Goal: Information Seeking & Learning: Learn about a topic

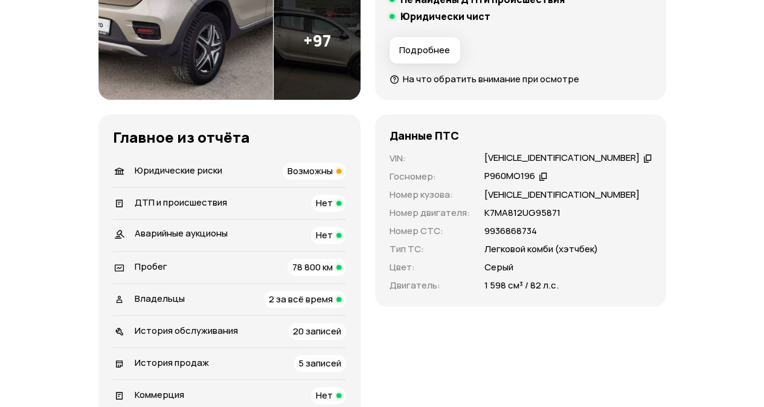
scroll to position [302, 0]
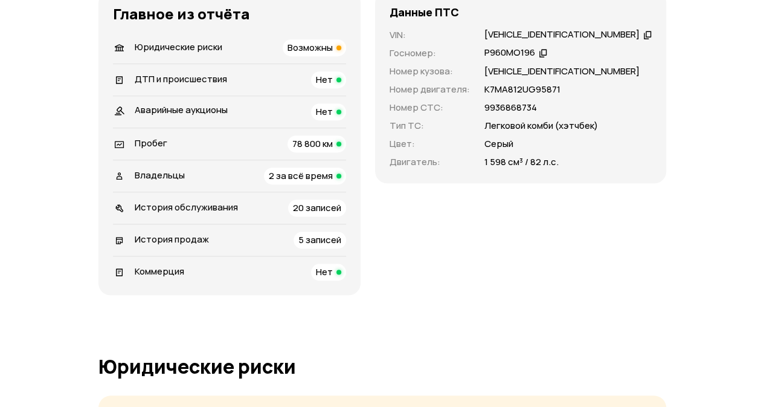
click at [291, 143] on div "Пробег 78 800 км" at bounding box center [229, 143] width 233 height 17
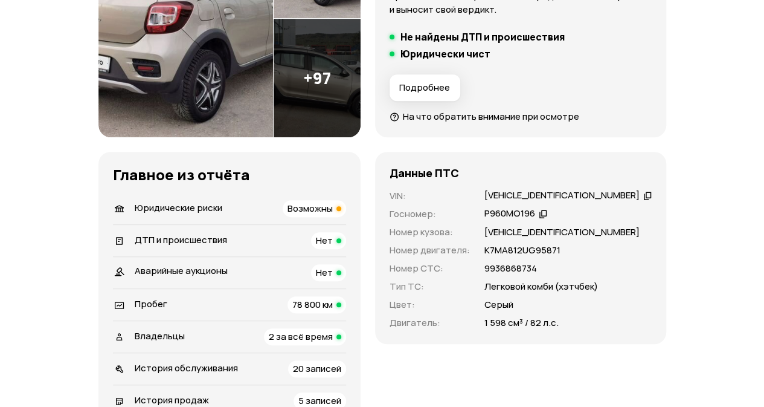
scroll to position [362, 0]
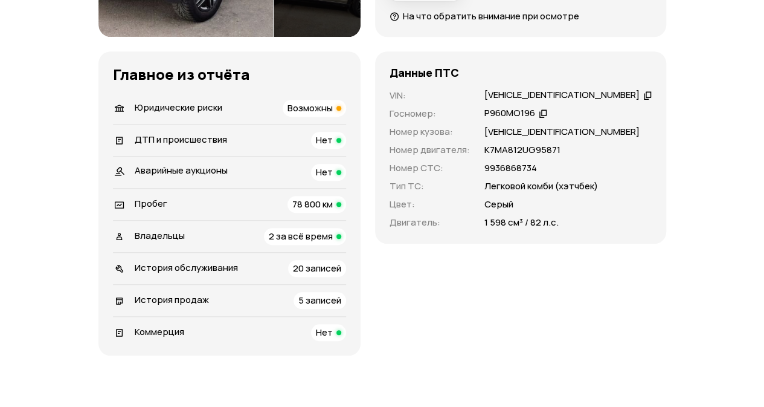
click at [224, 231] on div "Владельцы 2 за всё время" at bounding box center [229, 236] width 233 height 17
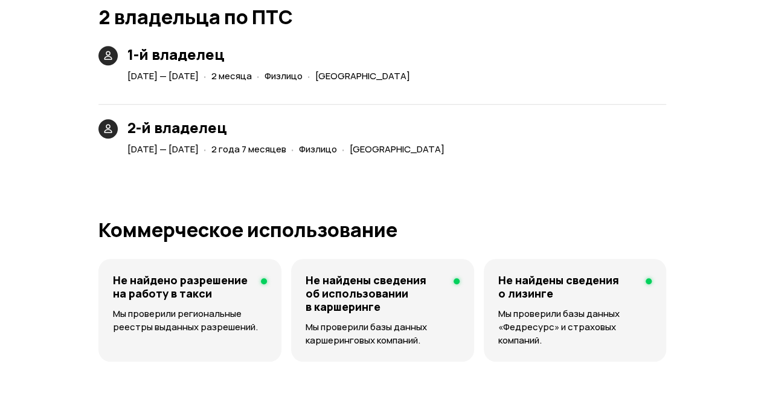
scroll to position [2763, 0]
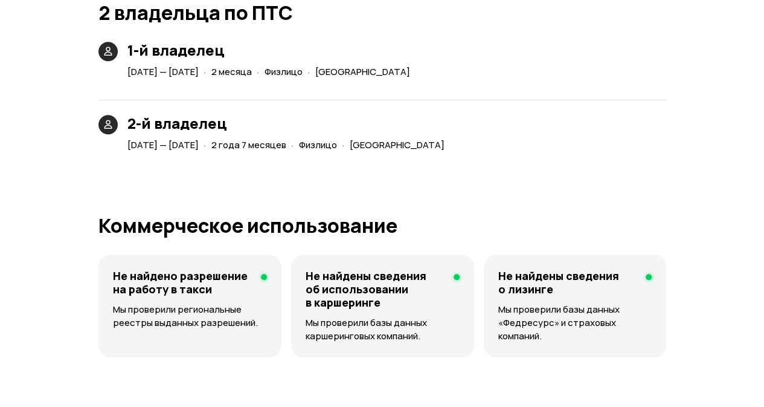
drag, startPoint x: 441, startPoint y: 142, endPoint x: 593, endPoint y: 149, distance: 151.8
click at [594, 144] on div "2-й владелец 21 апреля 2022 — 24 октября 2024 · 2 года 7 месяцев · Физлицо · Св…" at bounding box center [382, 119] width 568 height 69
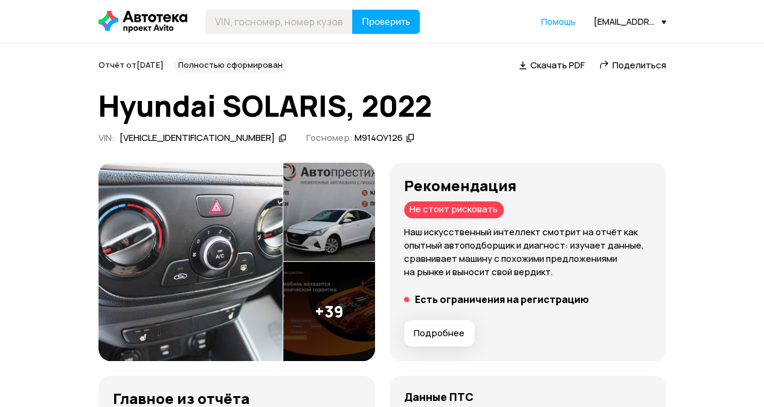
scroll to position [302, 0]
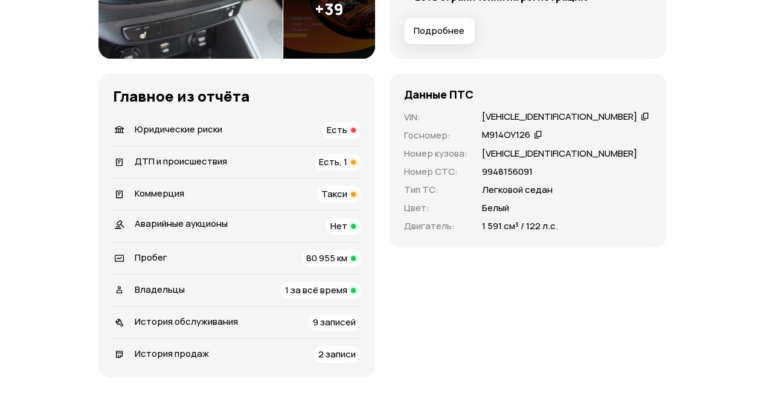
click at [232, 134] on div "Юридические риски Есть" at bounding box center [237, 129] width 248 height 17
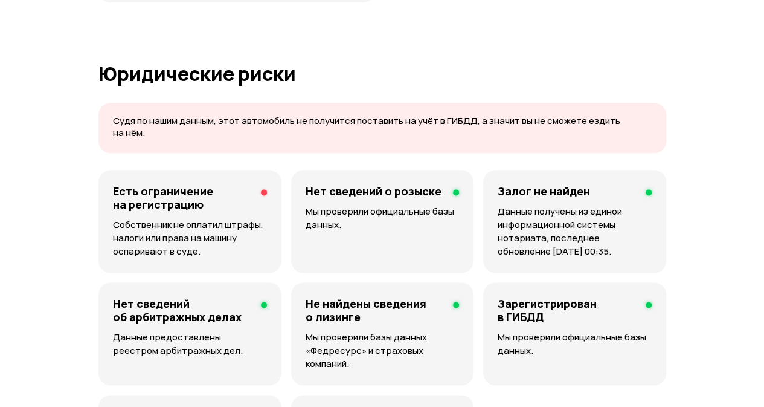
scroll to position [738, 0]
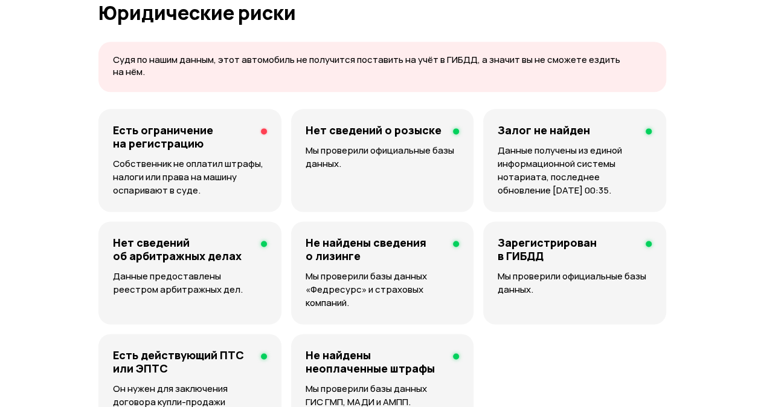
click at [182, 136] on h4 "Есть ограничение на регистрацию" at bounding box center [182, 136] width 138 height 27
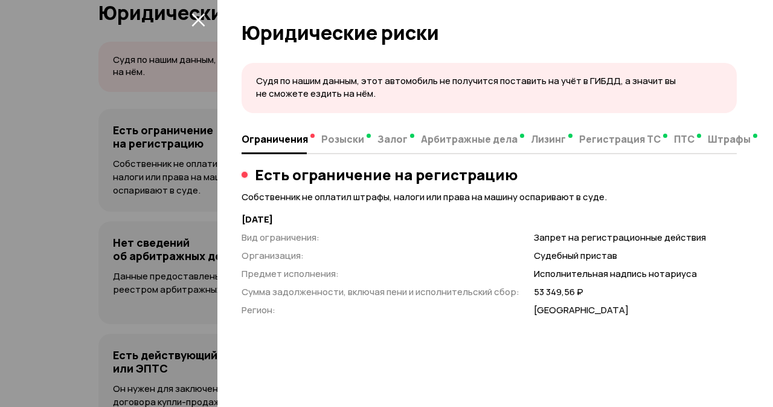
click at [201, 23] on icon "закрыть" at bounding box center [197, 19] width 13 height 13
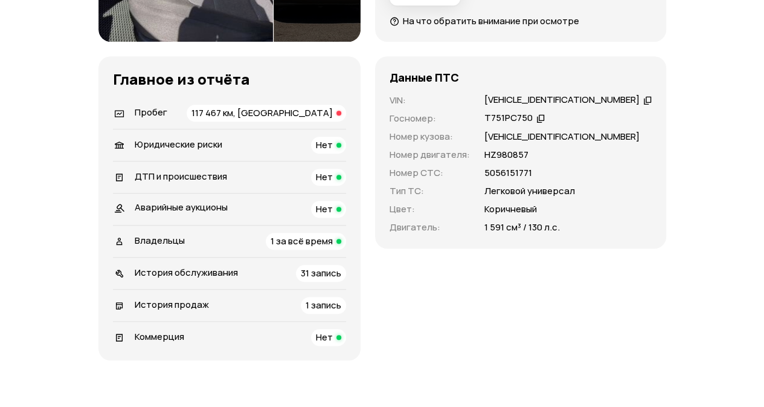
scroll to position [423, 0]
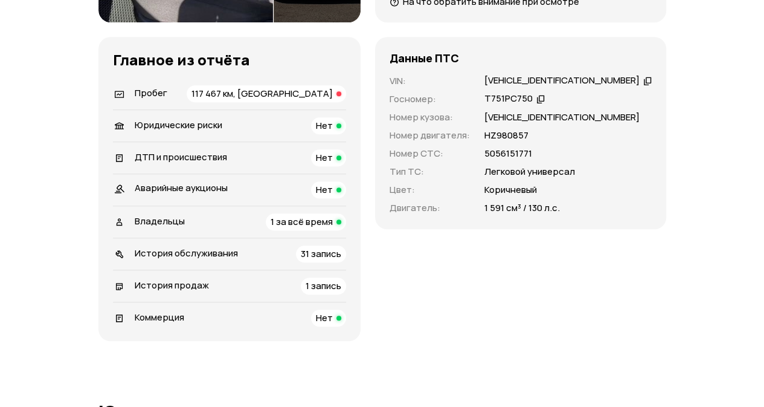
click at [253, 94] on div "Пробег 117 467 км, скручен" at bounding box center [229, 93] width 233 height 17
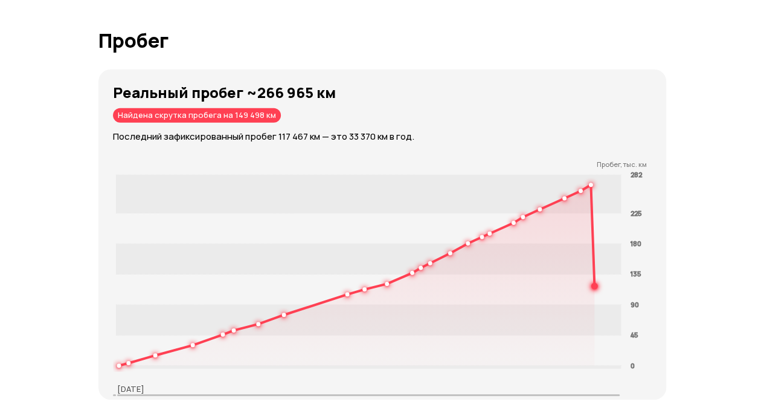
scroll to position [1875, 0]
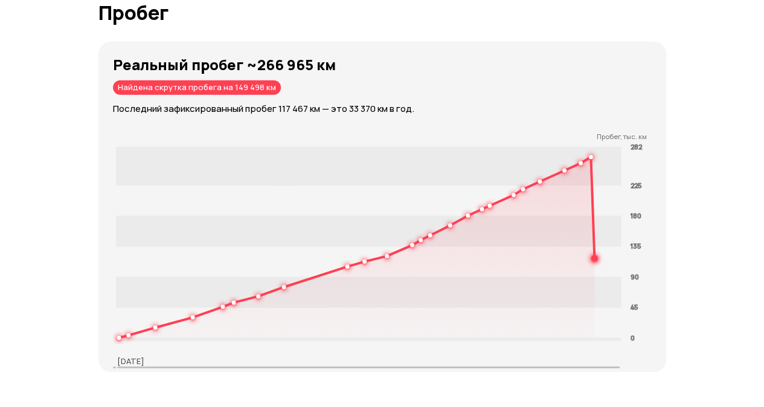
click at [709, 162] on div "Отчёт от 5 сентября 2025 года Полностью сформирован   Скачать PDF   Поделиться …" at bounding box center [382, 311] width 764 height 4285
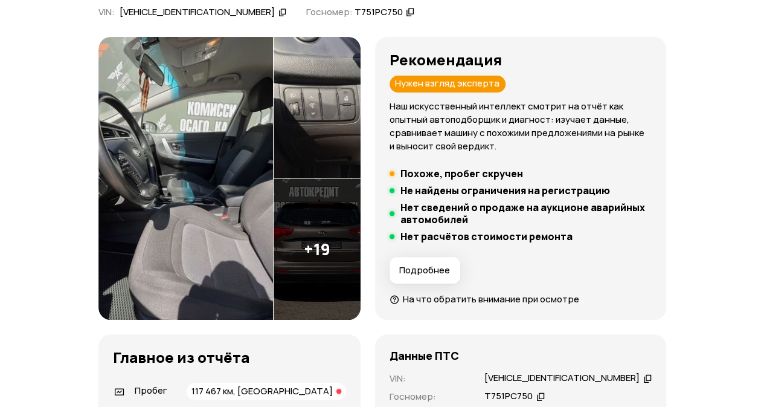
scroll to position [423, 0]
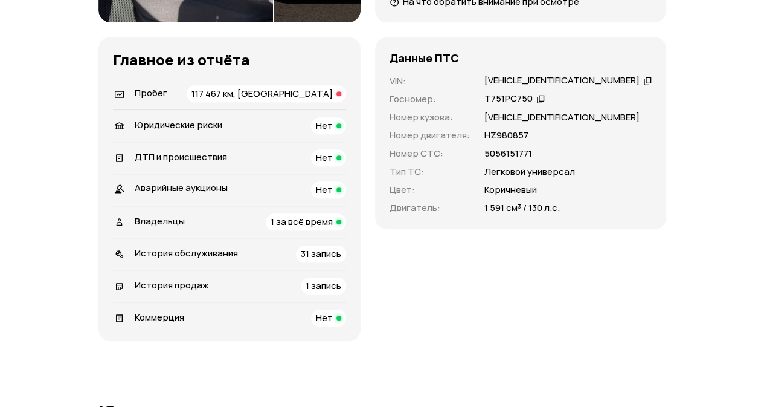
click at [239, 220] on div "Владельцы 1 за всё время" at bounding box center [229, 221] width 233 height 17
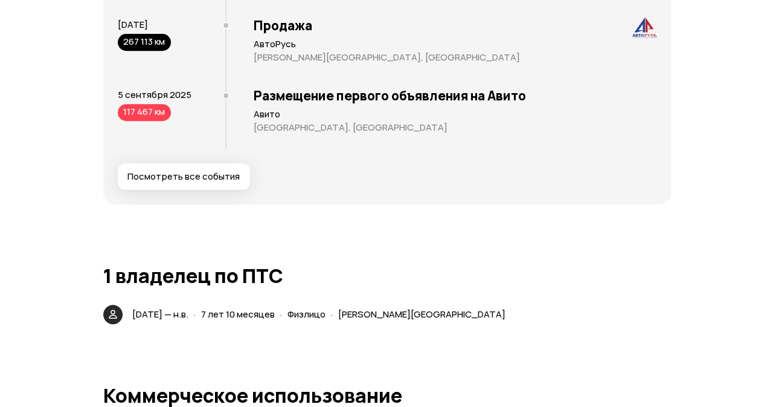
scroll to position [2550, 0]
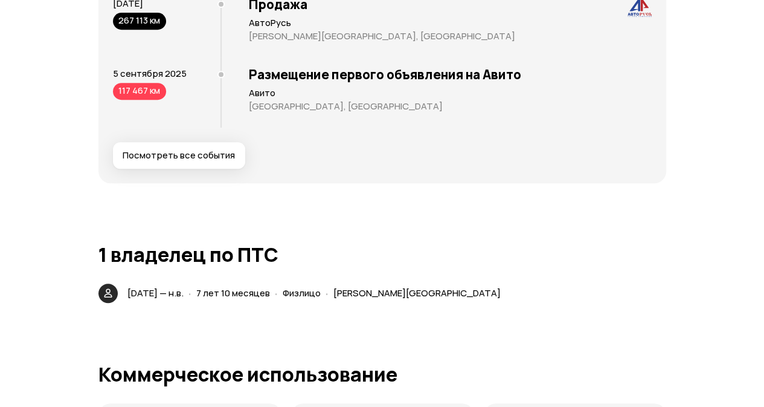
click at [191, 156] on span "Посмотреть все события" at bounding box center [179, 155] width 112 height 12
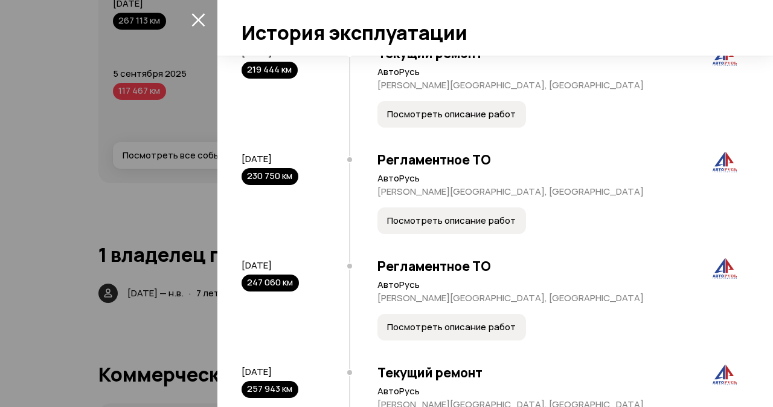
scroll to position [2435, 0]
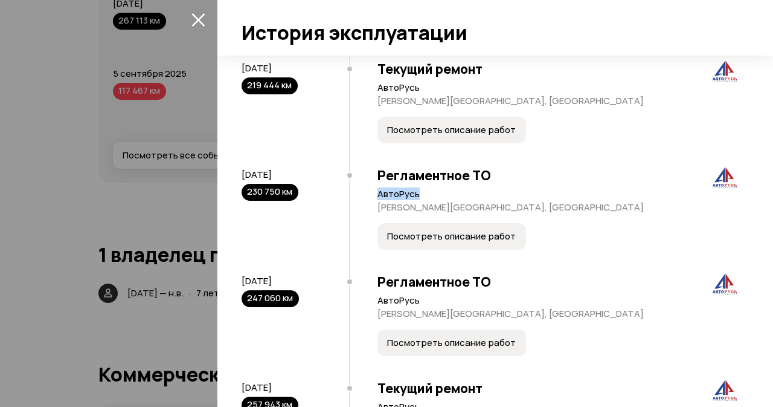
drag, startPoint x: 376, startPoint y: 193, endPoint x: 458, endPoint y: 193, distance: 82.2
click at [454, 195] on div "Регламентное ТО АвтоРусь Московская область, Подольск Посмотреть описание работ" at bounding box center [543, 211] width 388 height 106
click at [542, 190] on p "АвтоРусь" at bounding box center [557, 194] width 359 height 12
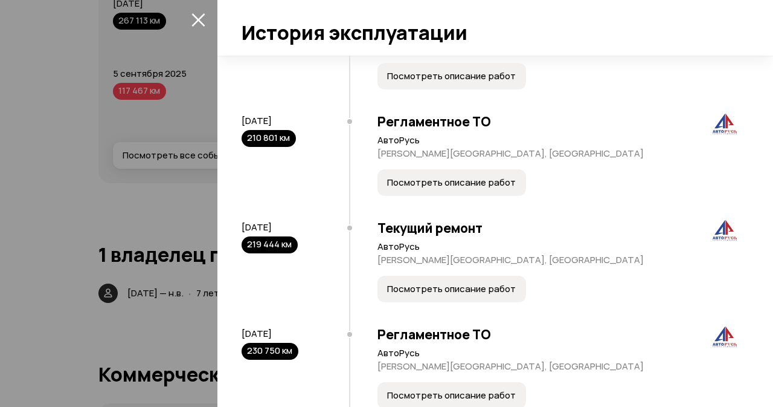
scroll to position [2254, 0]
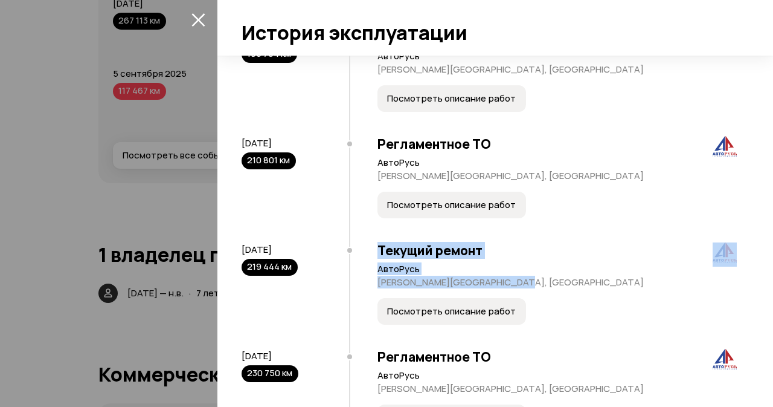
drag, startPoint x: 522, startPoint y: 275, endPoint x: 366, endPoint y: 242, distance: 159.4
click at [366, 242] on div "Текущий ремонт АвтоРусь Московская область, Подольск Посмотреть описание работ" at bounding box center [543, 286] width 388 height 106
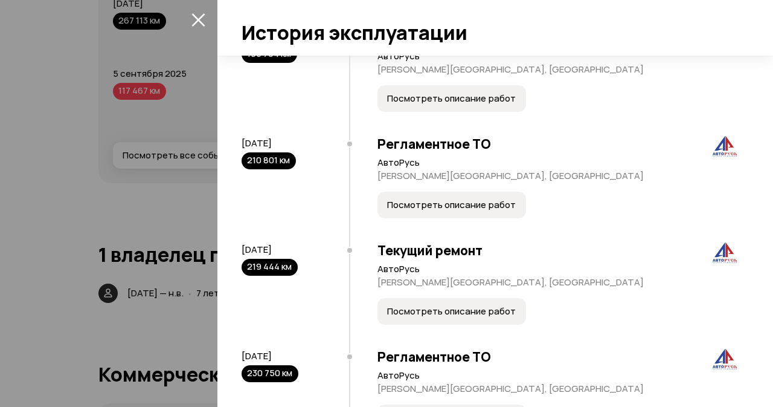
click at [355, 141] on div "Регламентное ТО АвтоРусь Московская область, Подольск Посмотреть описание работ" at bounding box center [543, 180] width 388 height 106
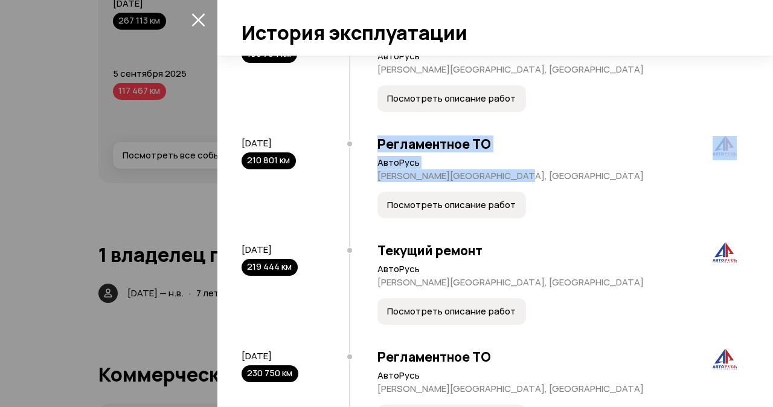
drag, startPoint x: 368, startPoint y: 140, endPoint x: 541, endPoint y: 173, distance: 175.5
click at [541, 173] on div "Регламентное ТО АвтоРусь Московская область, Подольск Посмотреть описание работ" at bounding box center [543, 180] width 388 height 106
click at [550, 166] on p "АвтоРусь" at bounding box center [557, 162] width 359 height 12
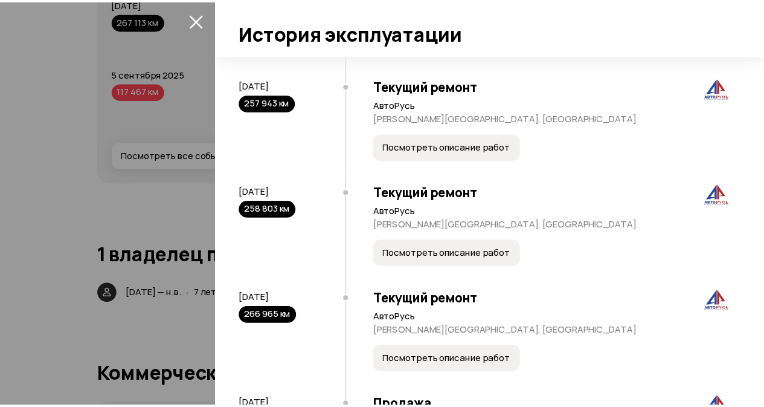
scroll to position [2918, 0]
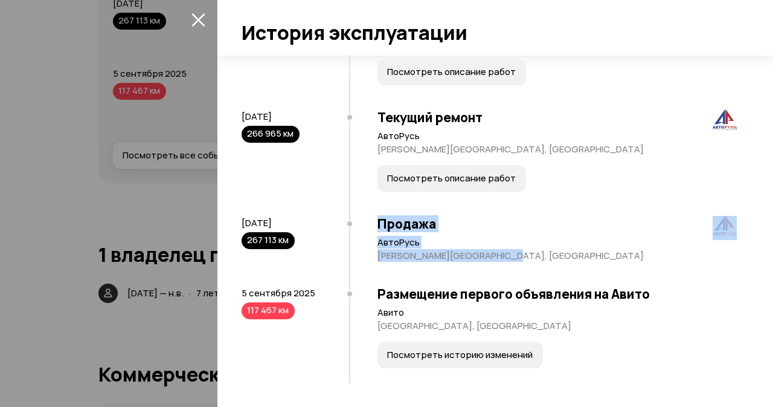
drag, startPoint x: 378, startPoint y: 219, endPoint x: 513, endPoint y: 253, distance: 140.1
click at [513, 253] on div "Продажа АвтоРусь Московская область, Мытищи" at bounding box center [543, 242] width 388 height 70
click at [541, 242] on p "АвтоРусь" at bounding box center [557, 242] width 359 height 12
drag, startPoint x: 521, startPoint y: 253, endPoint x: 379, endPoint y: 224, distance: 145.5
click at [379, 224] on div "Продажа АвтоРусь Московская область, Мытищи" at bounding box center [543, 242] width 388 height 70
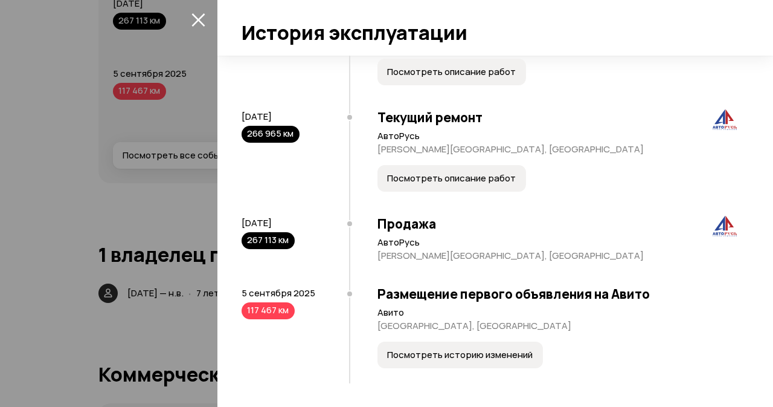
click at [357, 204] on div "Текущий ремонт АвтоРусь Московская область, Подольск Посмотреть описание работ" at bounding box center [543, 153] width 388 height 106
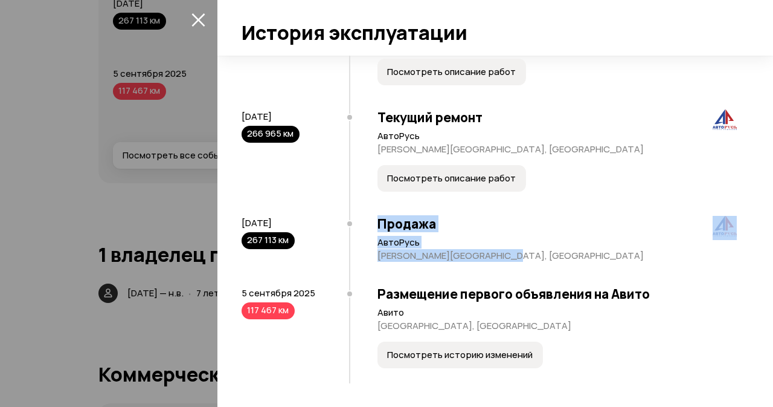
drag, startPoint x: 359, startPoint y: 219, endPoint x: 539, endPoint y: 253, distance: 183.2
click at [537, 266] on div "Продажа АвтоРусь Московская область, Мытищи" at bounding box center [543, 242] width 388 height 70
click at [541, 245] on p "АвтоРусь" at bounding box center [557, 242] width 359 height 12
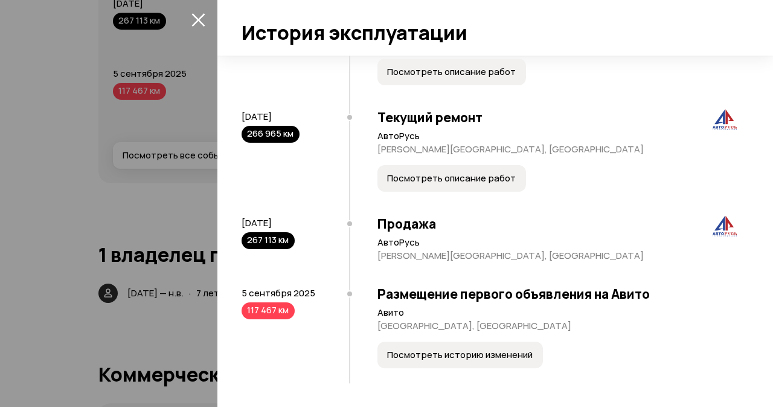
click at [195, 15] on icon "закрыть" at bounding box center [197, 19] width 13 height 13
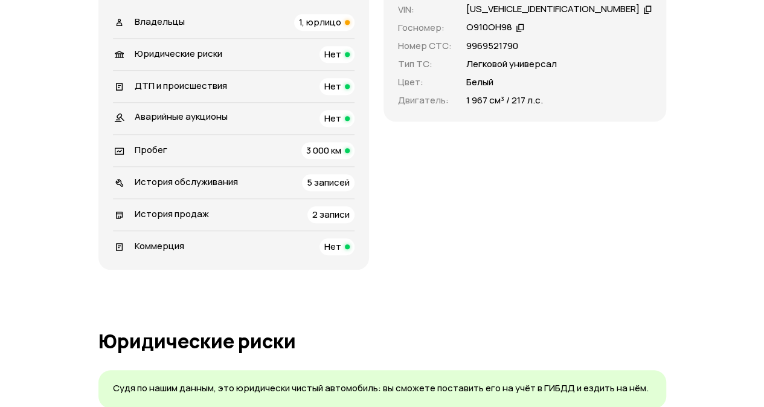
scroll to position [483, 0]
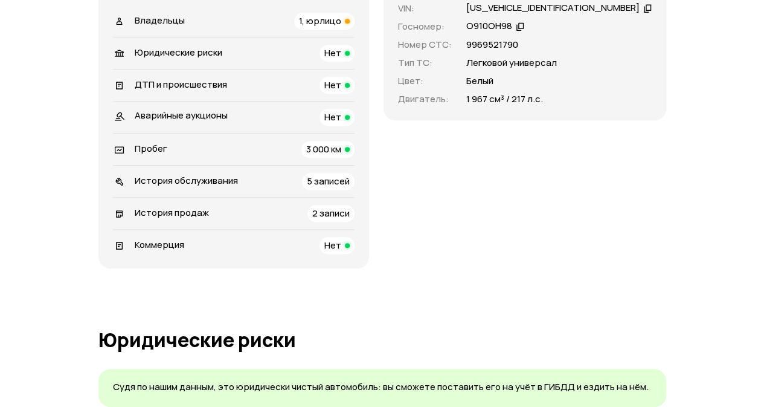
click at [213, 11] on li "Владельцы 1, юрлицо" at bounding box center [234, 20] width 242 height 31
click at [172, 22] on span "Владельцы" at bounding box center [160, 20] width 50 height 13
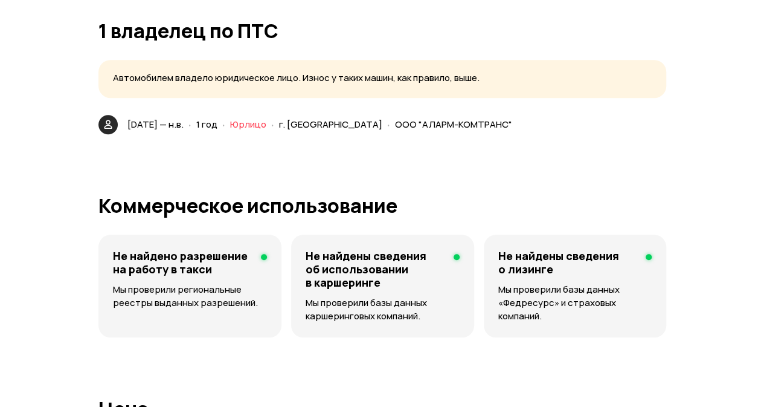
scroll to position [2741, 0]
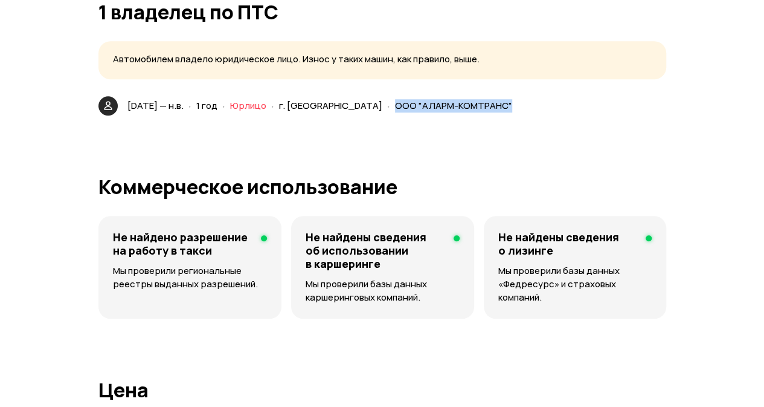
drag, startPoint x: 554, startPoint y: 102, endPoint x: 436, endPoint y: 110, distance: 118.1
click at [436, 110] on div "[DATE] — н.в. · 1 год · Юрлицо · г. [GEOGRAPHIC_DATA] · ООО "АЛАРМ-КОМТРАНС"" at bounding box center [322, 106] width 394 height 18
drag, startPoint x: 556, startPoint y: 101, endPoint x: 417, endPoint y: 98, distance: 139.0
click at [417, 98] on div "14 августа 2024 — н.в. · 1 год · Юрлицо · г. Санкт-Петербург · ООО "АЛАРМ-КОМТР…" at bounding box center [322, 106] width 394 height 18
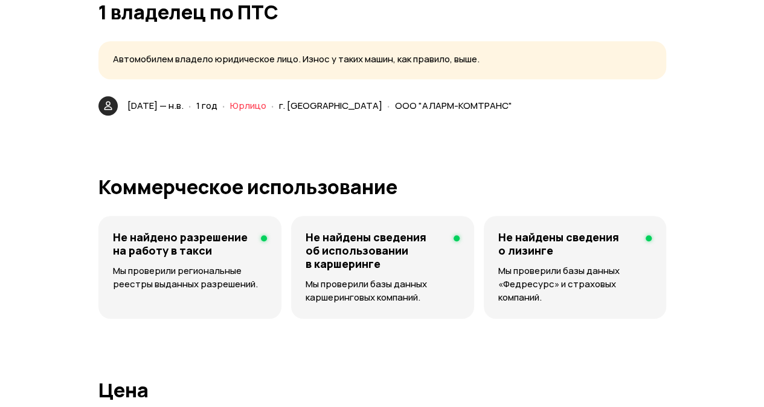
drag, startPoint x: 557, startPoint y: 100, endPoint x: 439, endPoint y: 103, distance: 118.5
click at [439, 103] on div "14 августа 2024 — н.в. · 1 год · Юрлицо · г. Санкт-Петербург · ООО "АЛАРМ-КОМТР…" at bounding box center [322, 106] width 394 height 18
copy span "ООО "АЛАРМ-КОМТРАНС""
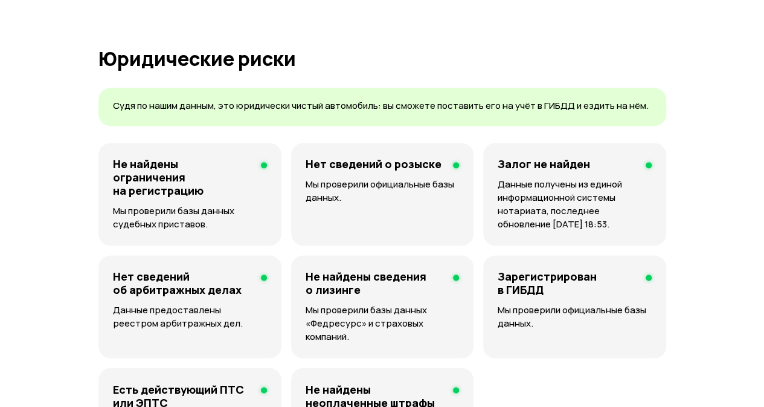
scroll to position [846, 0]
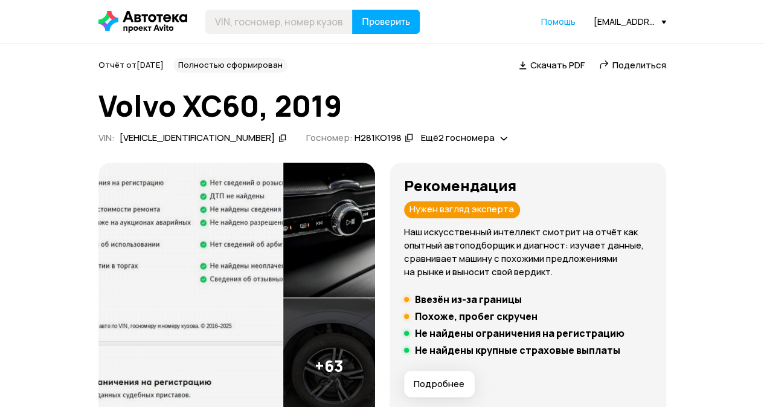
click at [422, 94] on h1 "Volvo XC60, 2019" at bounding box center [382, 105] width 568 height 33
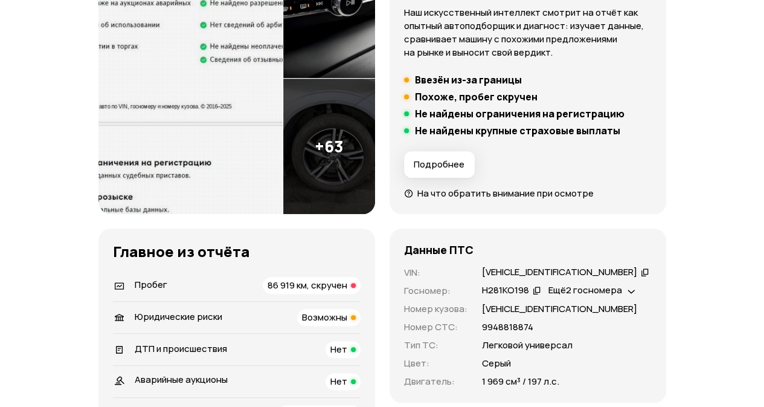
scroll to position [302, 0]
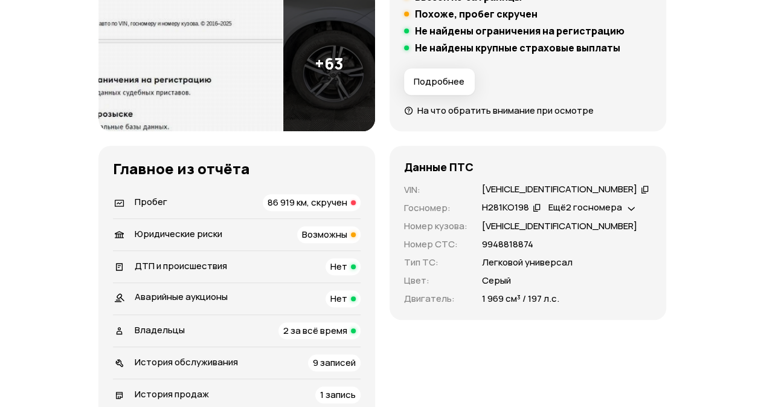
click at [293, 206] on span "86 919 км, скручен" at bounding box center [308, 202] width 80 height 13
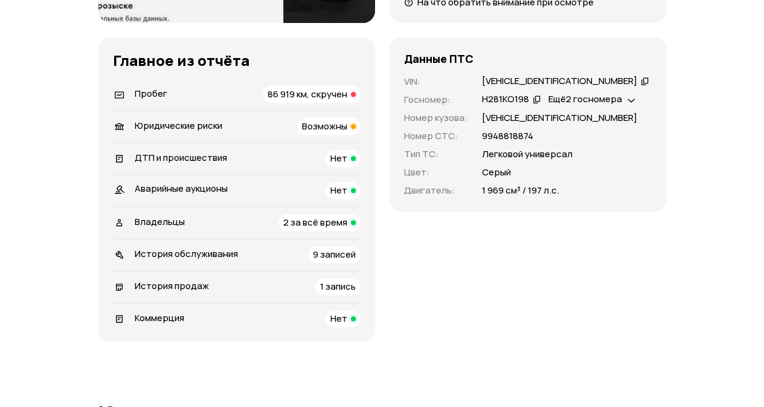
scroll to position [423, 0]
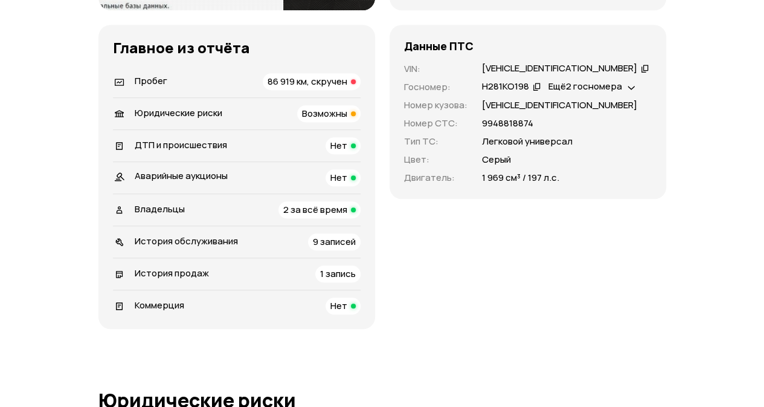
click at [207, 212] on div "Владельцы 2 за всё время" at bounding box center [237, 209] width 248 height 17
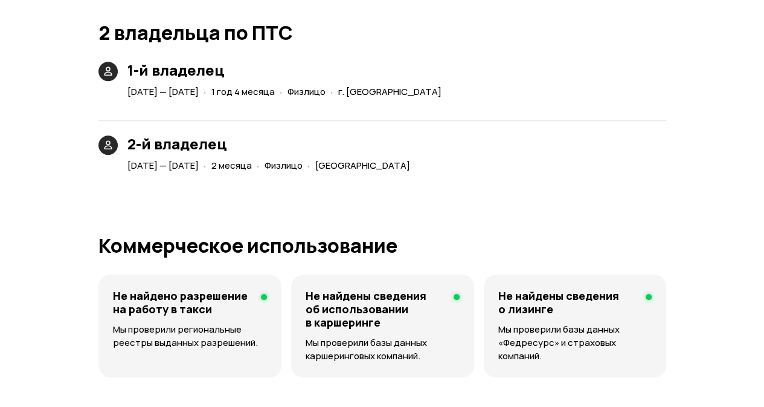
scroll to position [2753, 0]
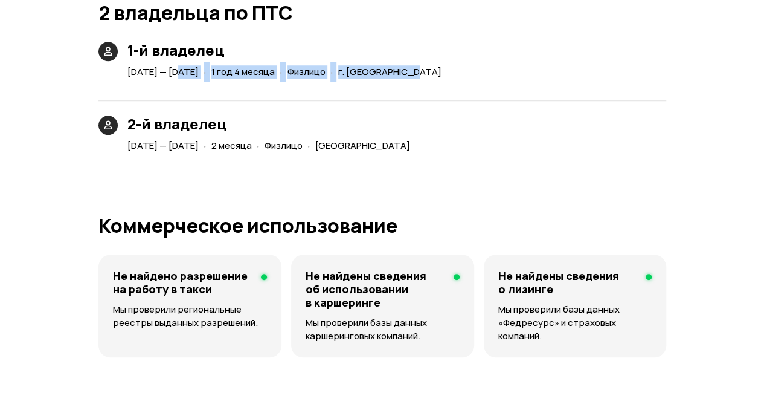
drag, startPoint x: 181, startPoint y: 72, endPoint x: 503, endPoint y: 68, distance: 322.0
click at [449, 68] on div "28 февраля 2023 — 23 июня 2024 · 1 год 4 месяца · Физлицо · г. Санкт-Петербург" at bounding box center [287, 72] width 324 height 18
click at [564, 73] on div "1-й владелец 28 февраля 2023 — 23 июня 2024 · 1 год 4 месяца · Физлицо · г. Сан…" at bounding box center [382, 61] width 568 height 39
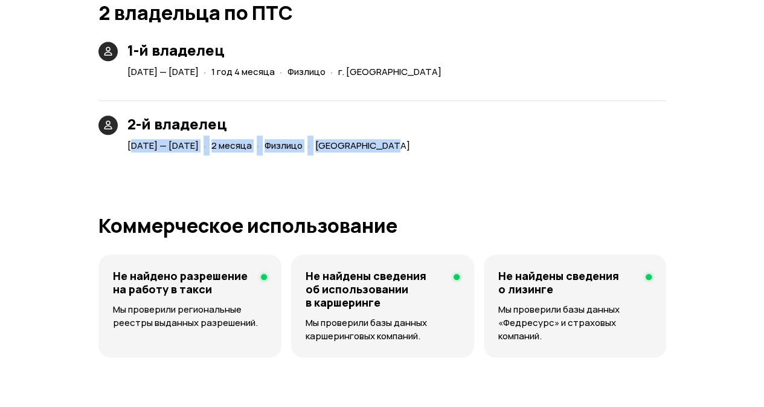
drag, startPoint x: 135, startPoint y: 149, endPoint x: 524, endPoint y: 150, distance: 389.0
click at [524, 150] on div "2-й владелец 3 июля 2024 — 28 августа 2024 · 2 месяца · Физлицо · Санкт-Петербу…" at bounding box center [382, 120] width 568 height 69
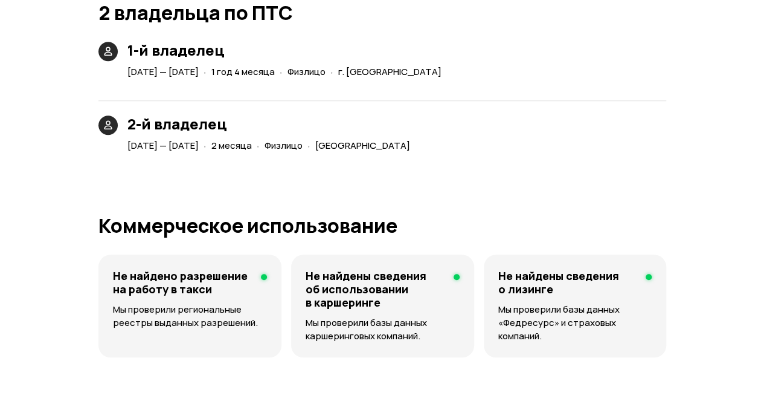
click at [547, 136] on div "2-й владелец 3 июля 2024 — 28 августа 2024 · 2 месяца · Физлицо · Санкт-Петербу…" at bounding box center [382, 120] width 568 height 69
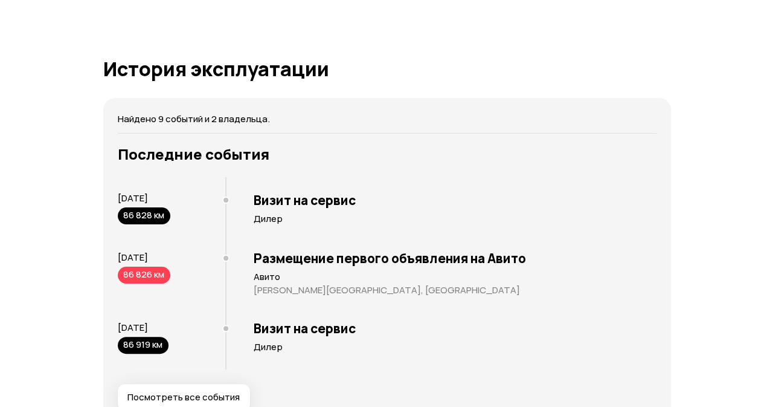
scroll to position [2391, 0]
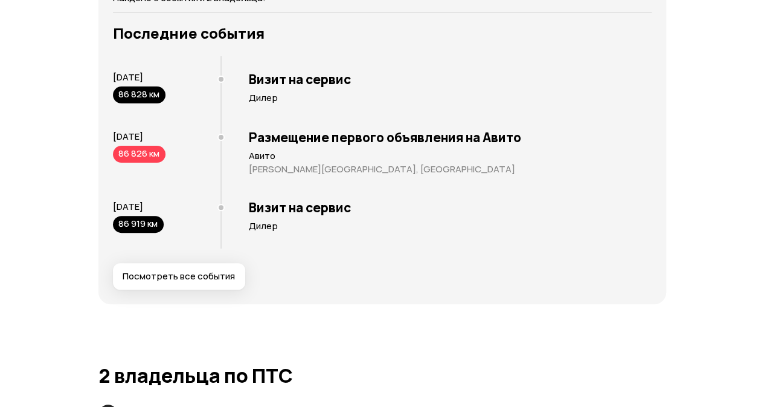
click at [185, 266] on button "Посмотреть все события" at bounding box center [179, 276] width 132 height 27
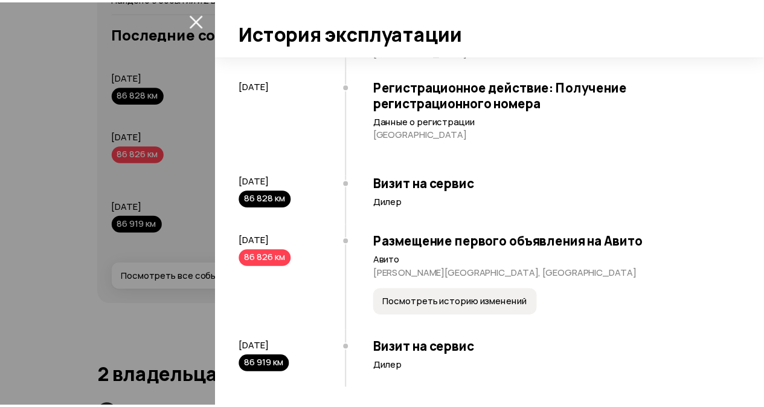
scroll to position [513, 0]
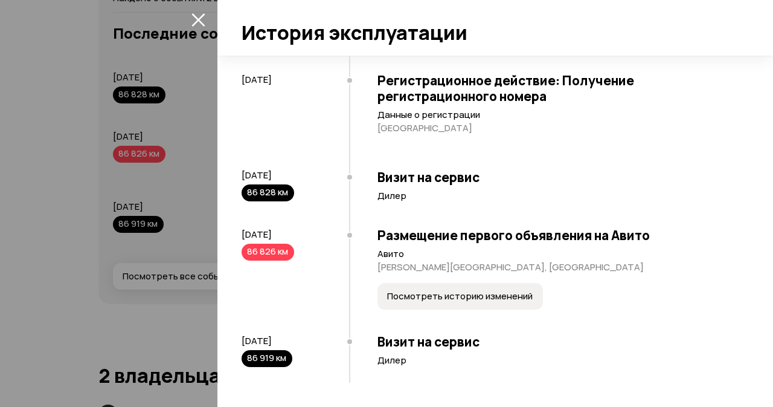
click at [199, 21] on icon "закрыть" at bounding box center [197, 19] width 13 height 13
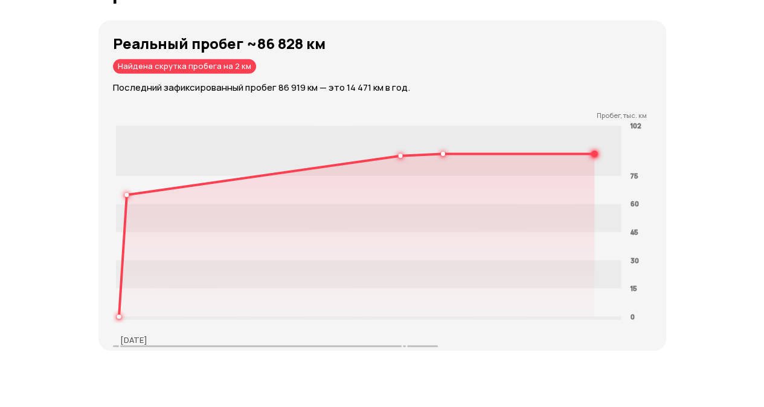
scroll to position [1900, 0]
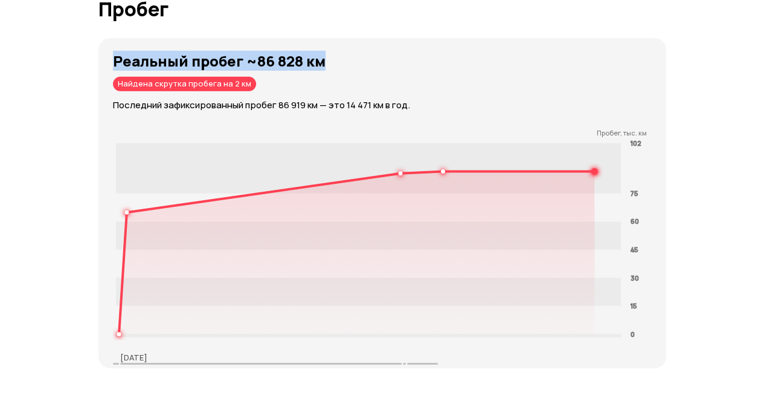
drag, startPoint x: 112, startPoint y: 59, endPoint x: 326, endPoint y: 59, distance: 214.5
click at [326, 59] on div "Реальный пробег ~86 828 км Найдена скрутка пробега на 2 км Последний зафиксиров…" at bounding box center [382, 203] width 568 height 330
click at [329, 57] on h3 "Реальный пробег ~86 828 км" at bounding box center [389, 61] width 553 height 17
drag, startPoint x: 323, startPoint y: 58, endPoint x: 100, endPoint y: 49, distance: 223.1
click at [100, 49] on div "Реальный пробег ~86 828 км Найдена скрутка пробега на 2 км Последний зафиксиров…" at bounding box center [382, 203] width 568 height 330
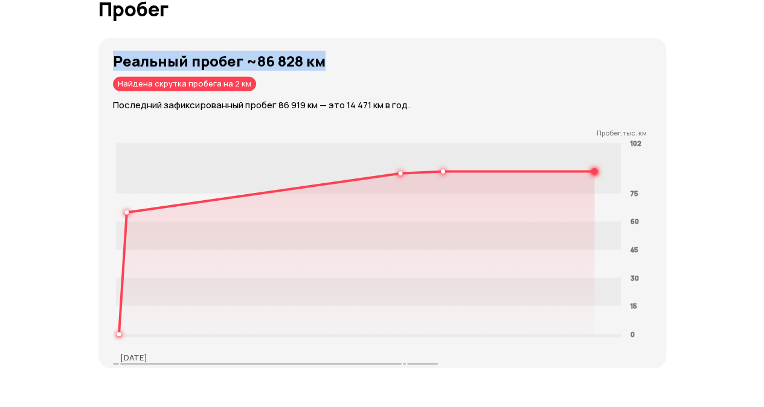
click at [80, 42] on div "Отчёт от 16 августа 2025 года Полностью сформирован   Скачать PDF   Поделиться …" at bounding box center [382, 326] width 764 height 4365
drag, startPoint x: 109, startPoint y: 59, endPoint x: 326, endPoint y: 60, distance: 217.5
click at [326, 60] on div "Реальный пробег ~86 828 км Найдена скрутка пробега на 2 км Последний зафиксиров…" at bounding box center [382, 203] width 568 height 330
click at [339, 53] on h3 "Реальный пробег ~86 828 км" at bounding box center [389, 61] width 553 height 17
drag, startPoint x: 329, startPoint y: 61, endPoint x: 77, endPoint y: 54, distance: 252.6
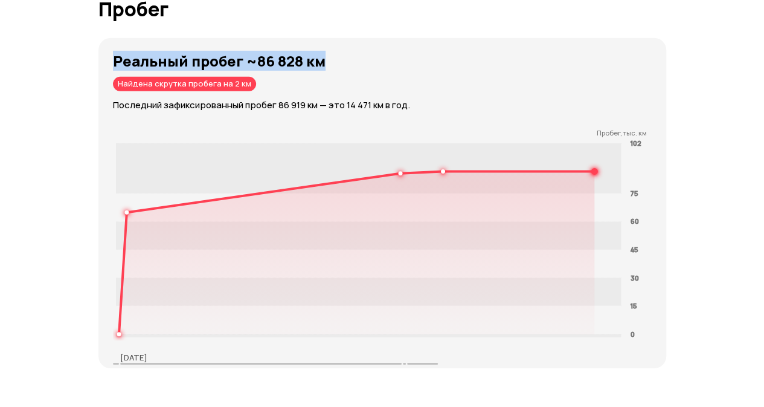
click at [77, 54] on div "Отчёт от 16 августа 2025 года Полностью сформирован   Скачать PDF   Поделиться …" at bounding box center [382, 326] width 764 height 4365
click at [69, 52] on div "Отчёт от 16 августа 2025 года Полностью сформирован   Скачать PDF   Поделиться …" at bounding box center [382, 326] width 764 height 4365
drag, startPoint x: 111, startPoint y: 58, endPoint x: 310, endPoint y: 62, distance: 199.4
click at [310, 62] on div "Реальный пробег ~86 828 км Найдена скрутка пробега на 2 км Последний зафиксиров…" at bounding box center [382, 203] width 568 height 330
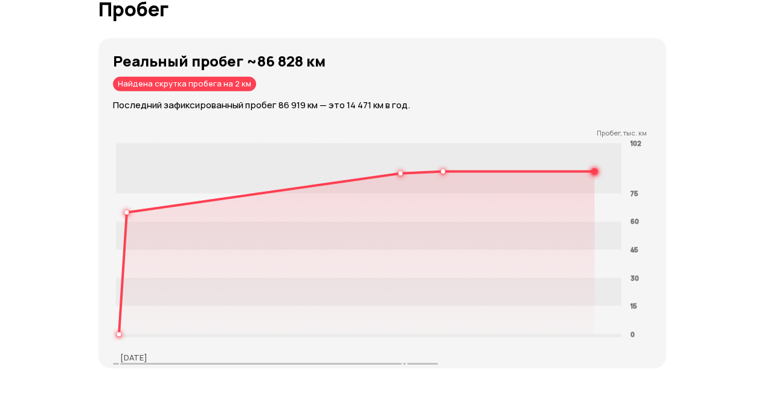
click at [327, 53] on h3 "Реальный пробег ~86 828 км" at bounding box center [389, 61] width 553 height 17
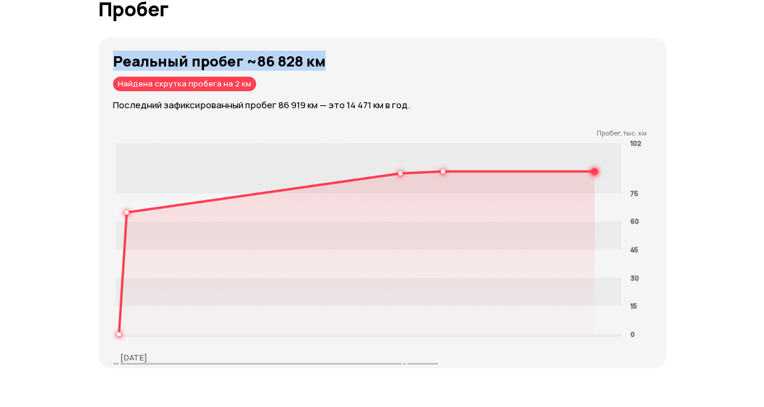
drag, startPoint x: 329, startPoint y: 60, endPoint x: 106, endPoint y: 58, distance: 222.9
click at [106, 58] on div "Реальный пробег ~86 828 км Найдена скрутка пробега на 2 км Последний зафиксиров…" at bounding box center [382, 203] width 568 height 330
click at [95, 52] on div "Отчёт от 16 августа 2025 года Полностью сформирован   Скачать PDF   Поделиться …" at bounding box center [382, 333] width 580 height 4351
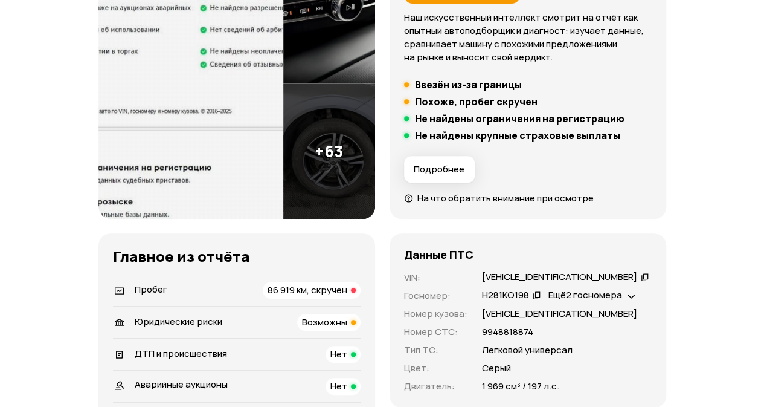
scroll to position [242, 0]
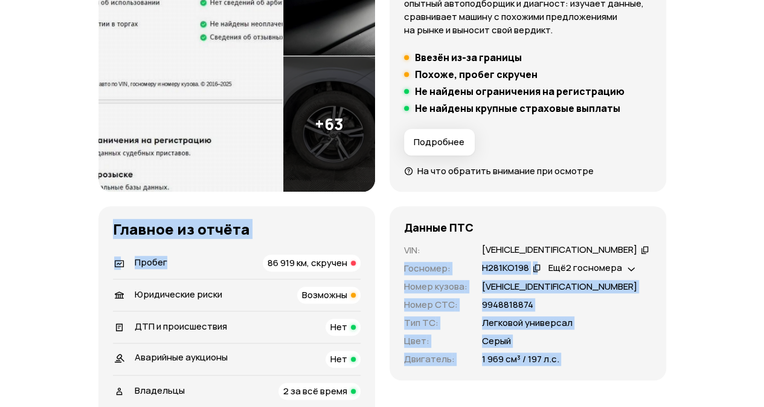
drag, startPoint x: 254, startPoint y: 263, endPoint x: 686, endPoint y: 228, distance: 433.9
click at [662, 254] on div "Рекомендация Нужен взгляд эксперта Наш искусственный интеллект смотрит на отчёт…" at bounding box center [382, 216] width 568 height 590
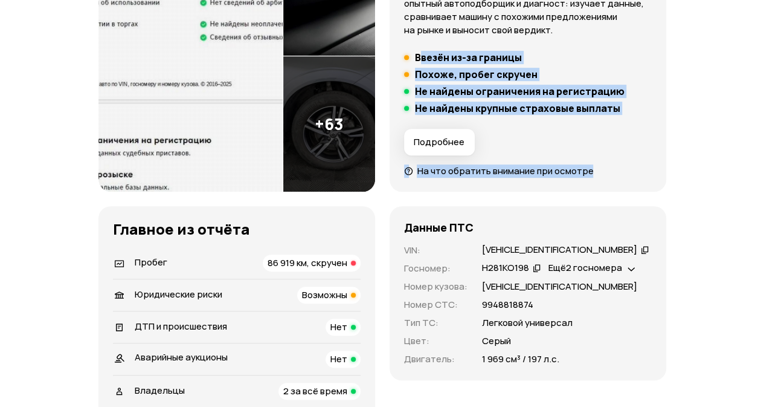
drag, startPoint x: 656, startPoint y: 175, endPoint x: 418, endPoint y: 56, distance: 266.1
click at [418, 56] on div "Рекомендация Нужен взгляд эксперта Наш искусственный интеллект смотрит на отчёт…" at bounding box center [528, 56] width 277 height 271
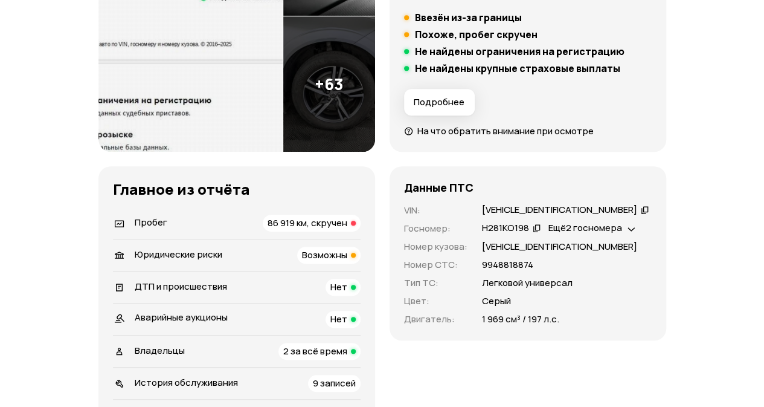
scroll to position [0, 0]
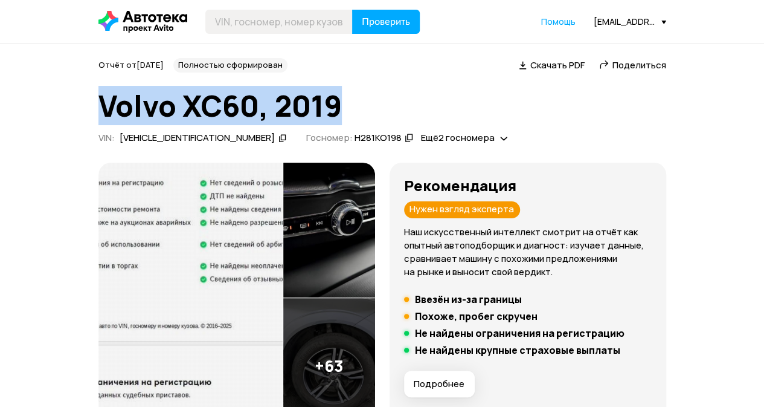
drag, startPoint x: 350, startPoint y: 109, endPoint x: 36, endPoint y: 92, distance: 314.6
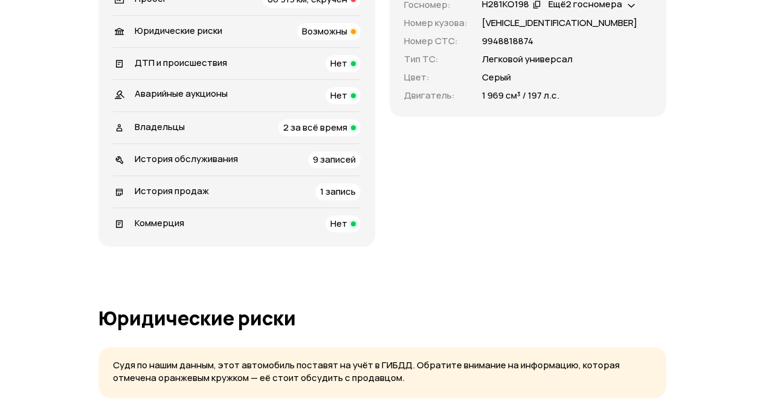
scroll to position [362, 0]
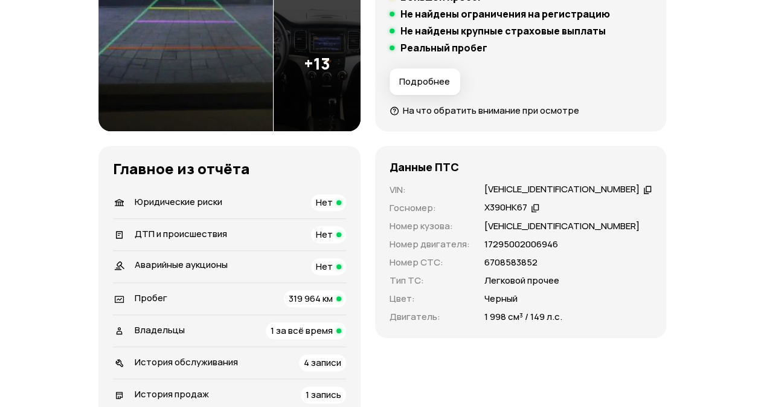
scroll to position [423, 0]
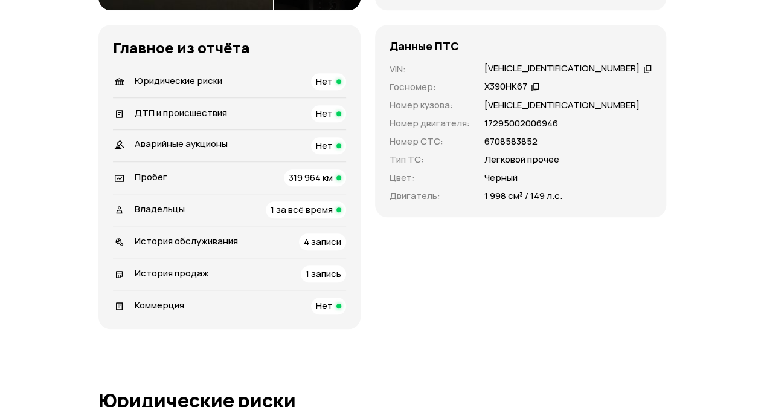
click at [224, 169] on div "Пробег 319 964 км" at bounding box center [229, 177] width 233 height 17
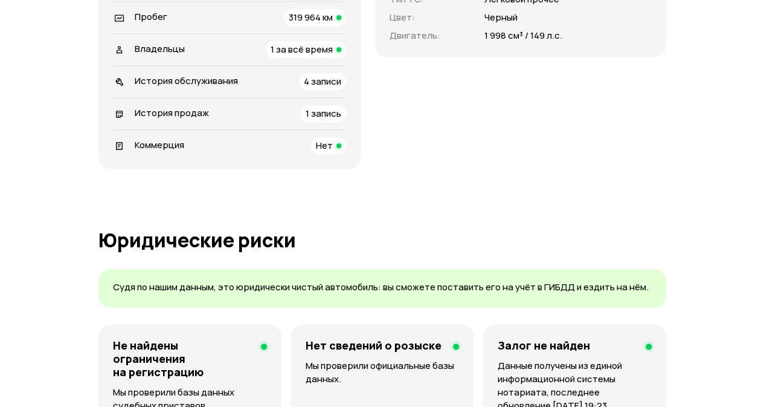
scroll to position [0, 0]
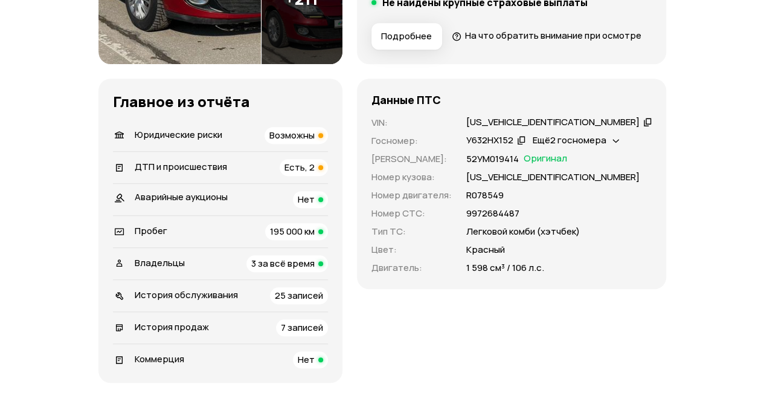
scroll to position [362, 0]
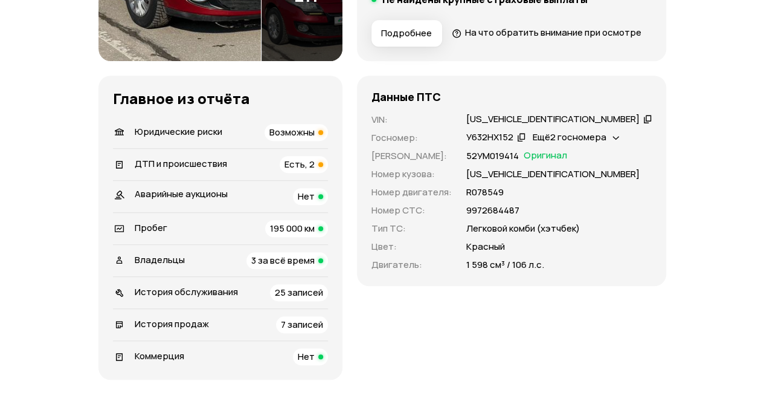
click at [288, 141] on div "Юридические риски Возможны" at bounding box center [220, 132] width 215 height 17
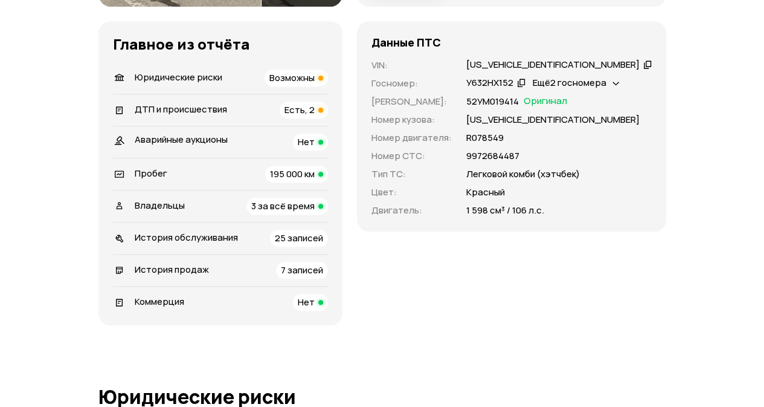
scroll to position [400, 0]
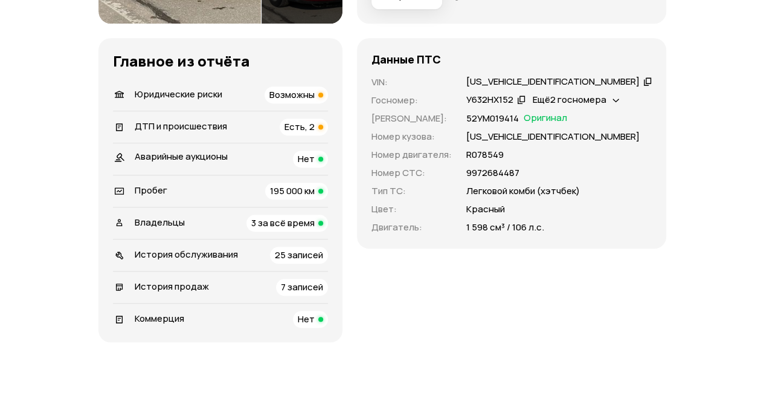
click at [222, 132] on span "ДТП и происшествия" at bounding box center [181, 126] width 92 height 13
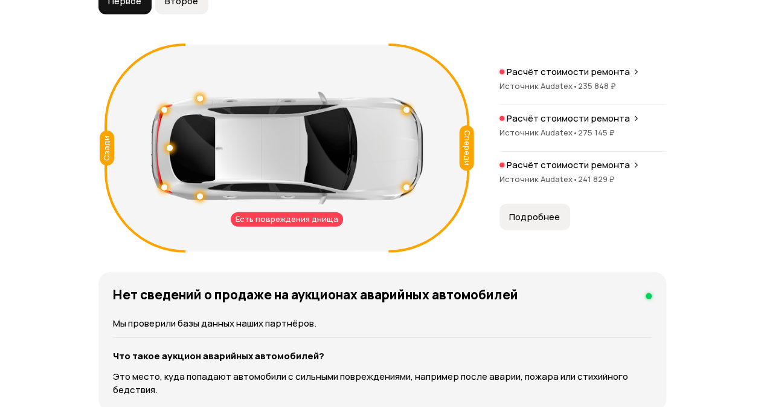
scroll to position [1417, 0]
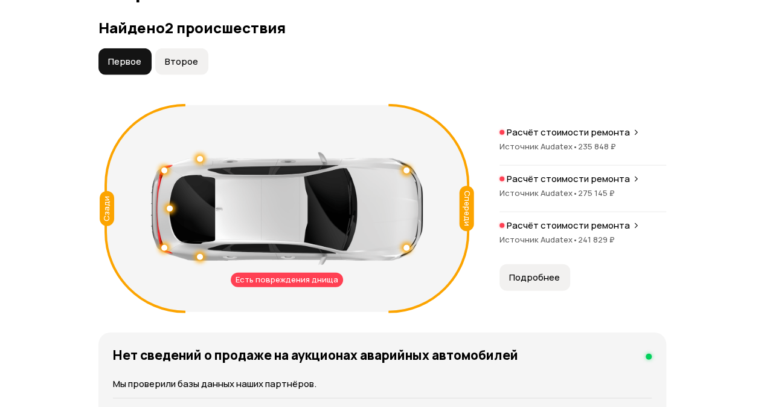
click at [190, 68] on span "Второе" at bounding box center [181, 62] width 33 height 12
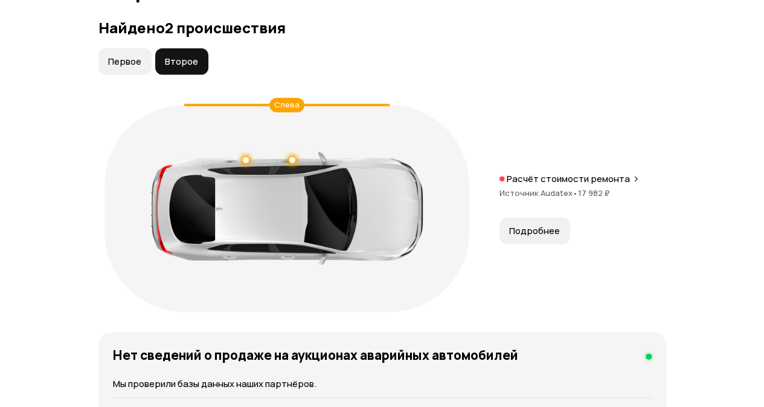
click at [98, 75] on button "Первое" at bounding box center [124, 61] width 53 height 27
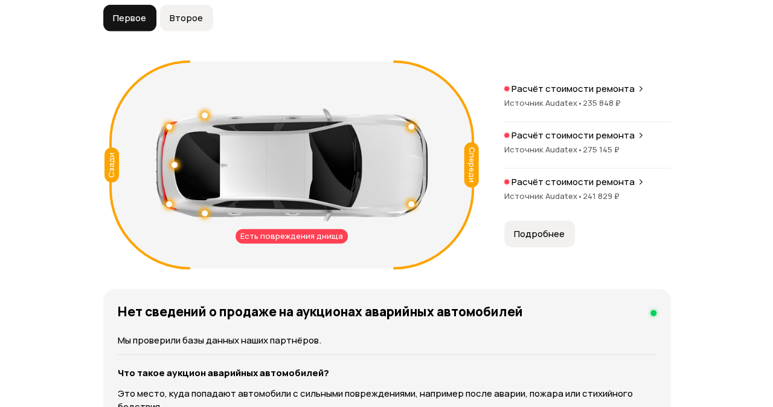
scroll to position [1477, 0]
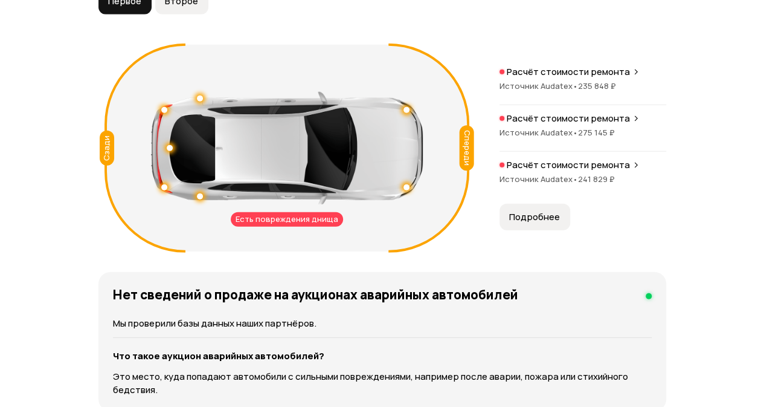
click at [553, 91] on span "Источник Audatex •" at bounding box center [539, 85] width 79 height 11
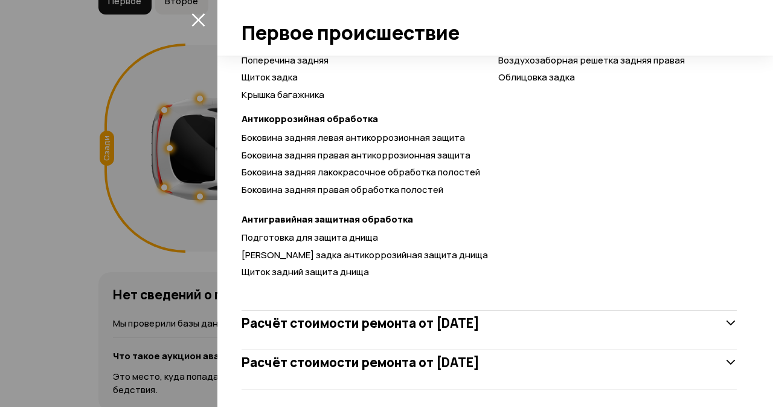
scroll to position [811, 0]
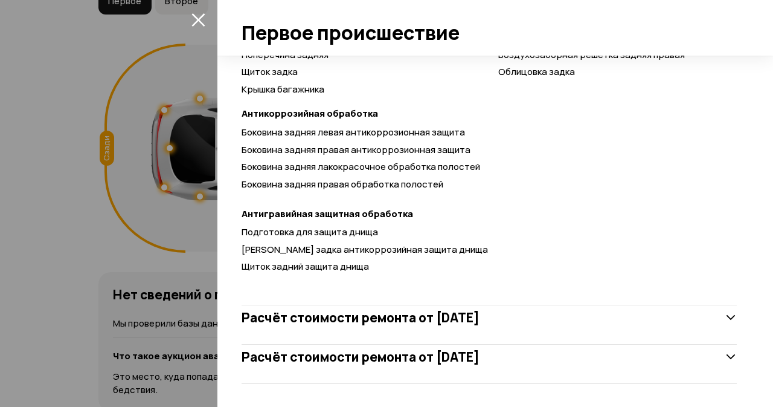
click at [432, 324] on h3 "Расчёт стоимости ремонта от 27 июля 2013 года" at bounding box center [361, 317] width 238 height 16
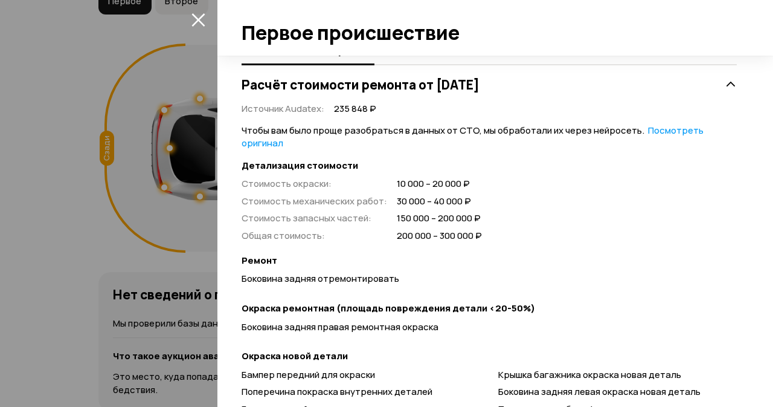
scroll to position [146, 0]
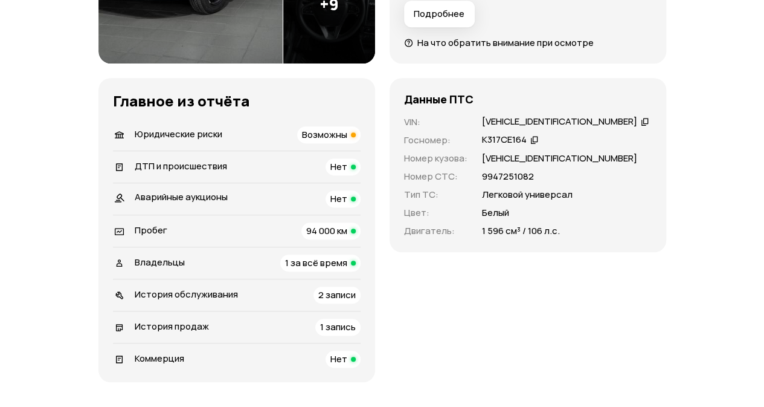
scroll to position [362, 0]
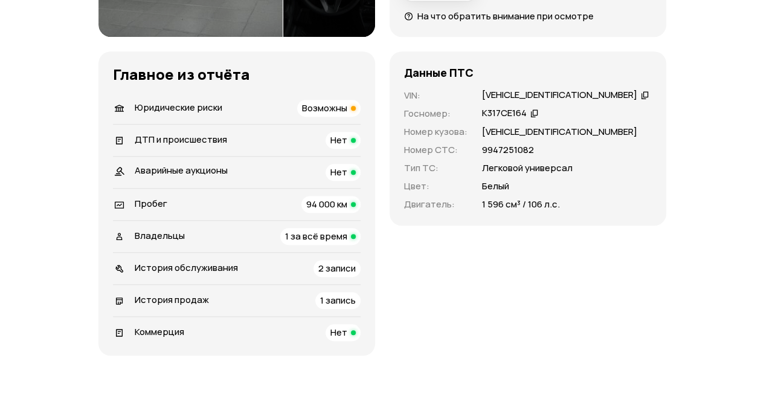
click at [274, 117] on li "Юридические риски Возможны" at bounding box center [237, 107] width 248 height 31
click at [278, 105] on div "Юридические риски Возможны" at bounding box center [237, 108] width 248 height 17
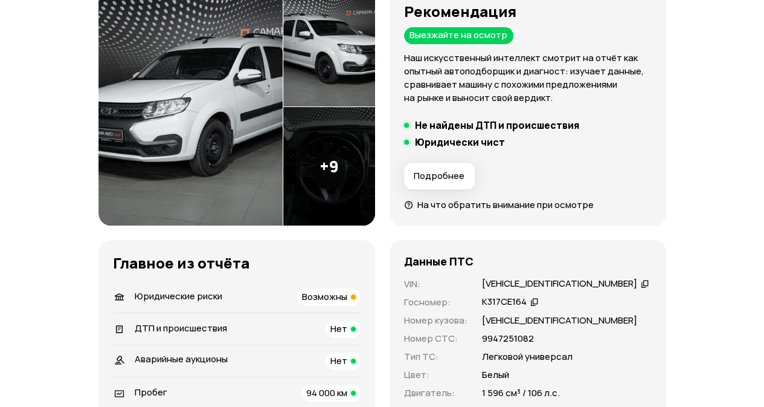
scroll to position [423, 0]
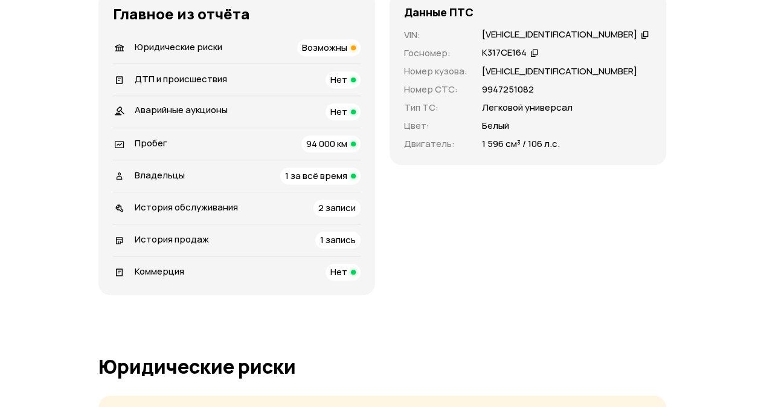
click at [266, 169] on div "Владельцы 1 за всё время" at bounding box center [237, 175] width 248 height 17
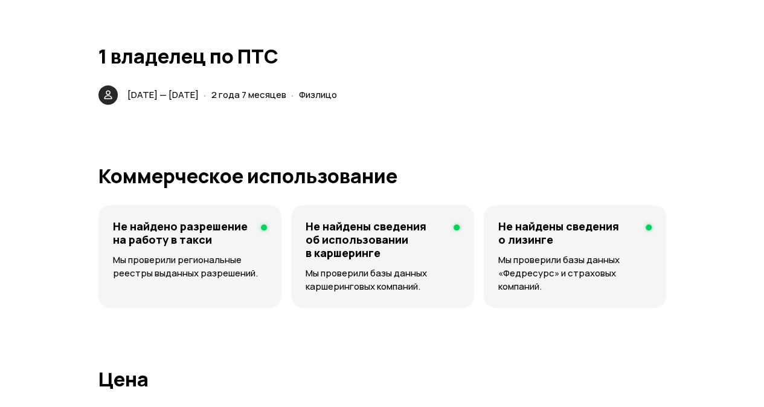
scroll to position [2662, 0]
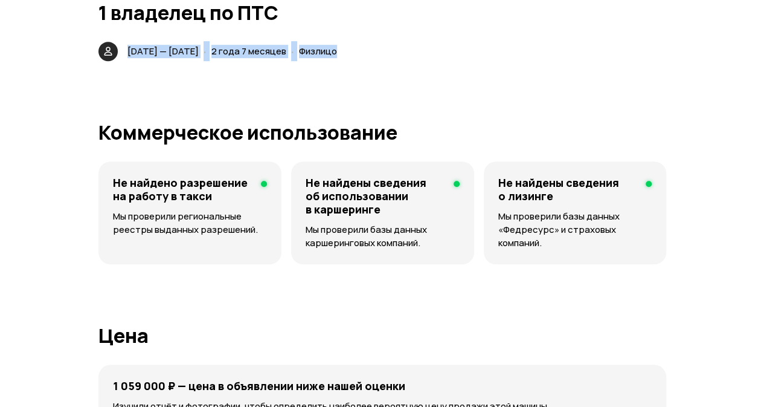
drag, startPoint x: 407, startPoint y: 55, endPoint x: 79, endPoint y: 43, distance: 328.2
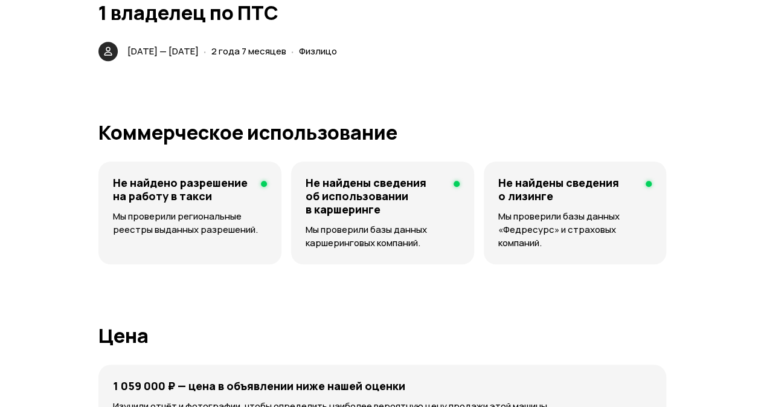
click at [195, 47] on span "21 января 2023 — 30 июля 2025" at bounding box center [162, 51] width 71 height 13
drag, startPoint x: 198, startPoint y: 49, endPoint x: 459, endPoint y: 72, distance: 262.6
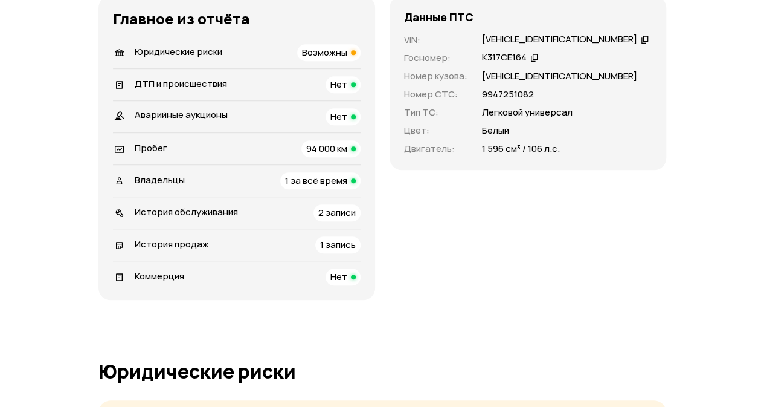
scroll to position [423, 0]
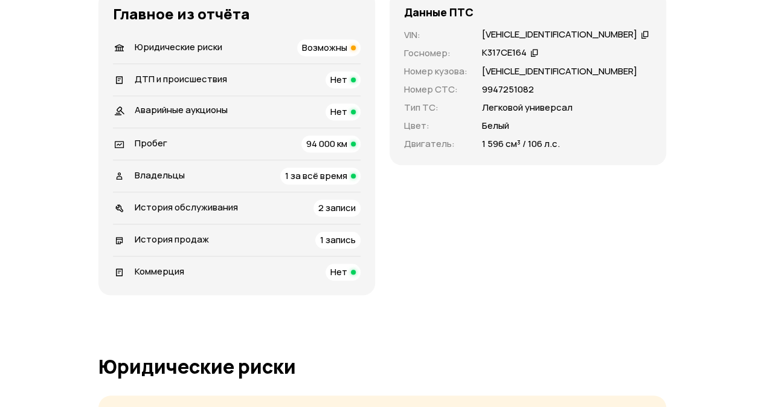
click at [266, 141] on div "Пробег 94 000 км" at bounding box center [237, 143] width 248 height 17
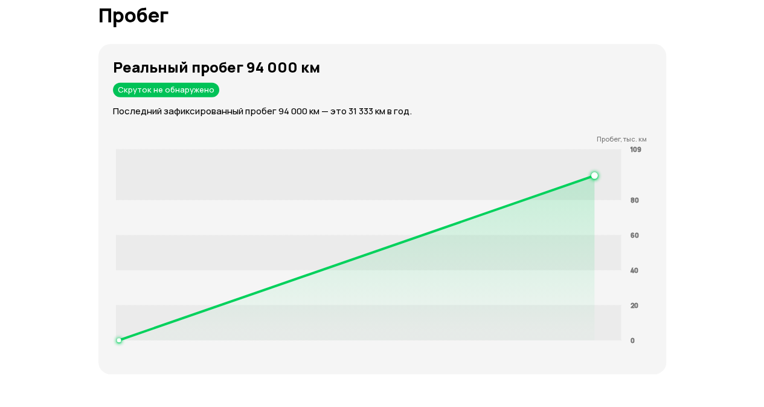
scroll to position [1862, 0]
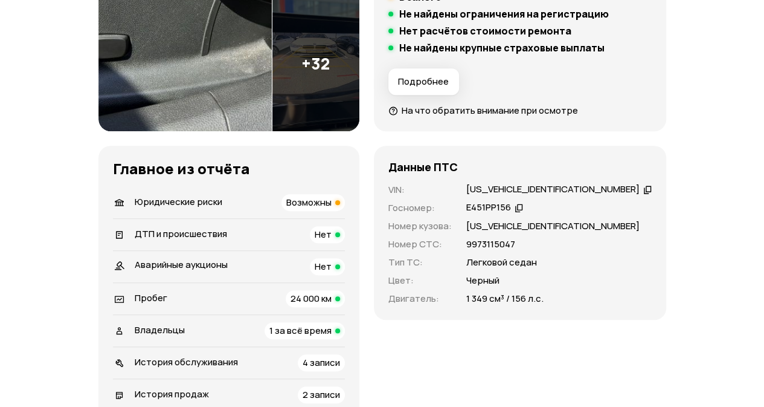
click at [259, 202] on div "Юридические риски Возможны" at bounding box center [229, 202] width 232 height 17
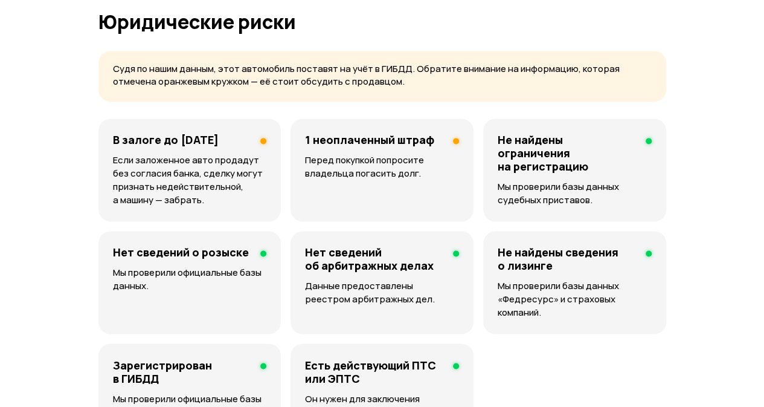
scroll to position [811, 0]
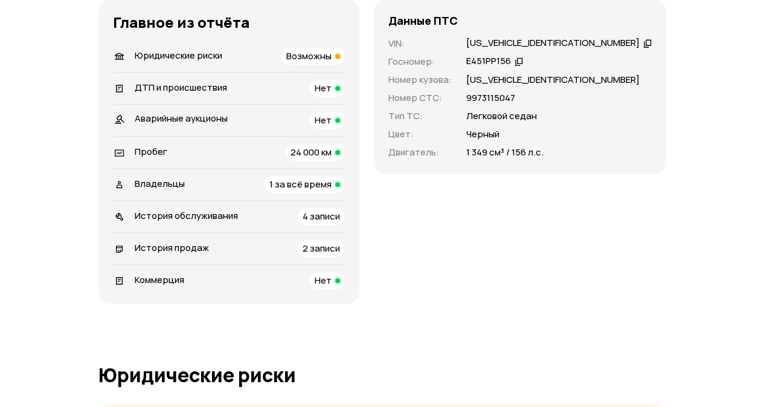
click at [294, 156] on div "Пробег 24 000 км" at bounding box center [229, 152] width 232 height 17
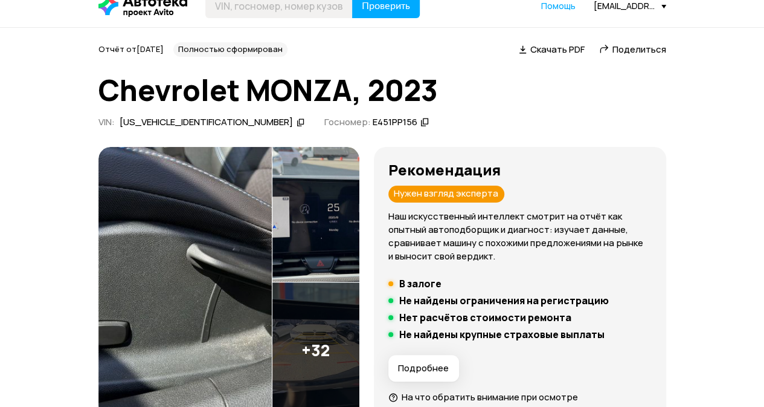
scroll to position [318, 0]
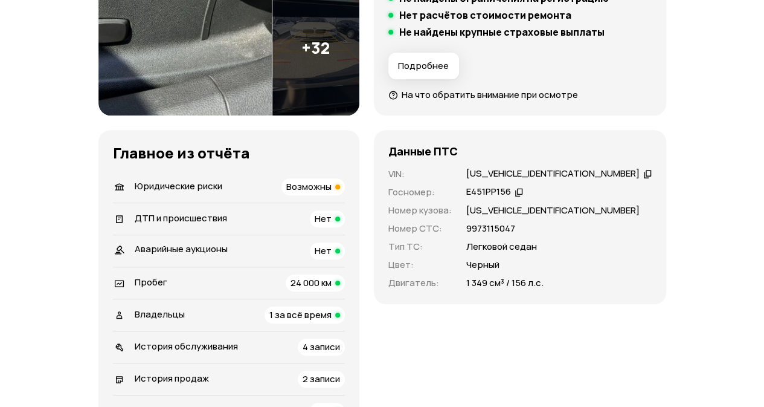
click at [274, 310] on div "Владельцы 1 за всё время" at bounding box center [229, 314] width 232 height 17
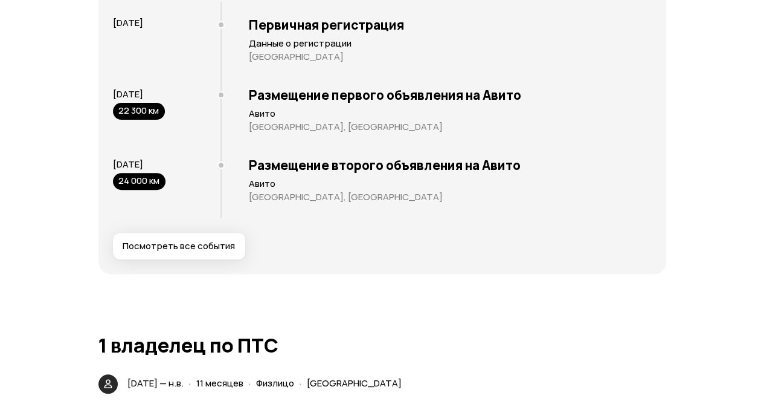
scroll to position [2770, 0]
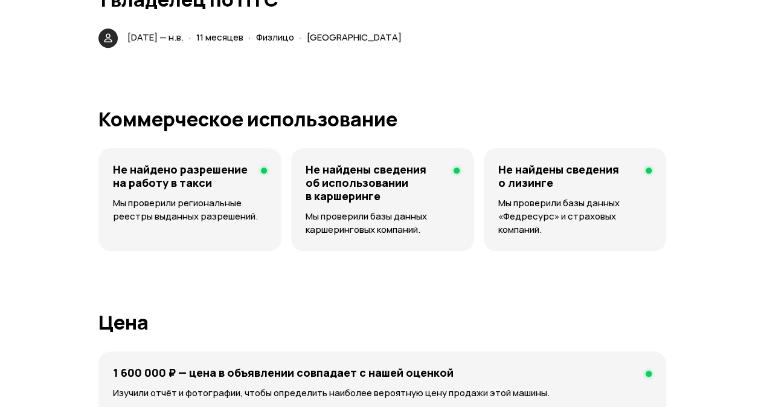
drag, startPoint x: 161, startPoint y: 48, endPoint x: 458, endPoint y: 76, distance: 298.5
drag, startPoint x: 126, startPoint y: 50, endPoint x: 471, endPoint y: 65, distance: 345.3
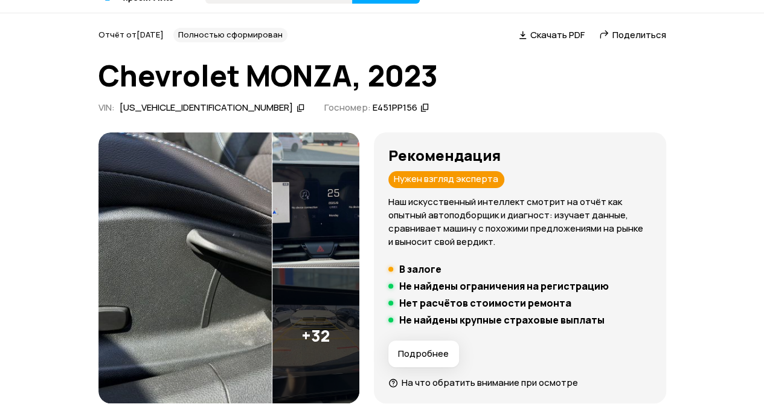
scroll to position [0, 0]
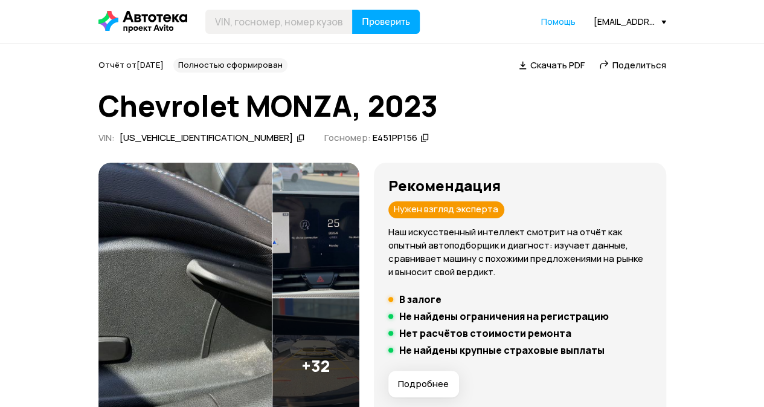
scroll to position [302, 0]
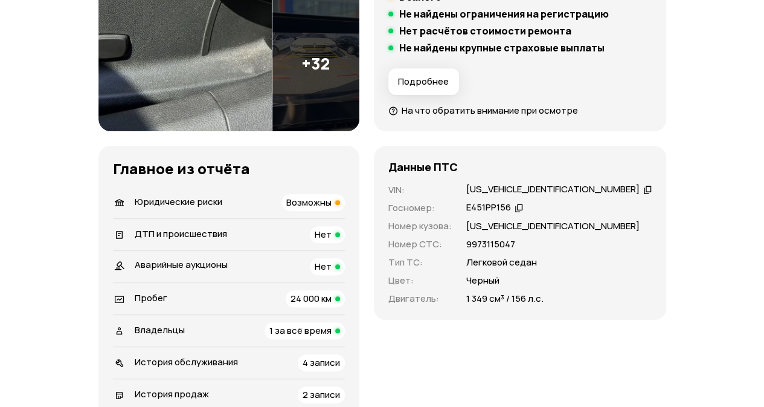
click at [198, 200] on span "Юридические риски" at bounding box center [179, 201] width 88 height 13
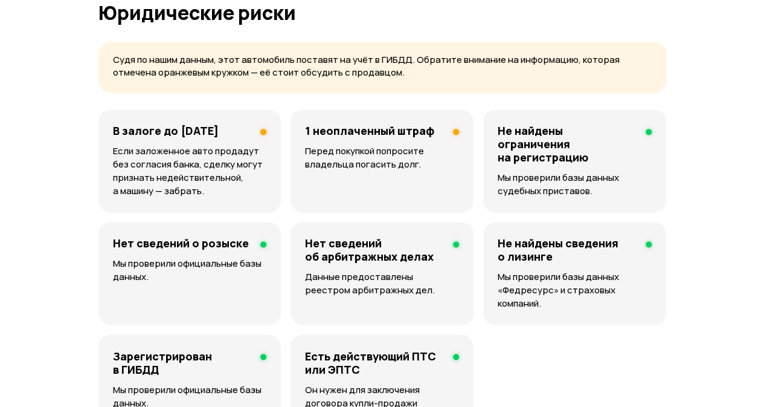
scroll to position [811, 0]
click at [175, 137] on h4 "В залоге до [DATE]" at bounding box center [166, 129] width 106 height 13
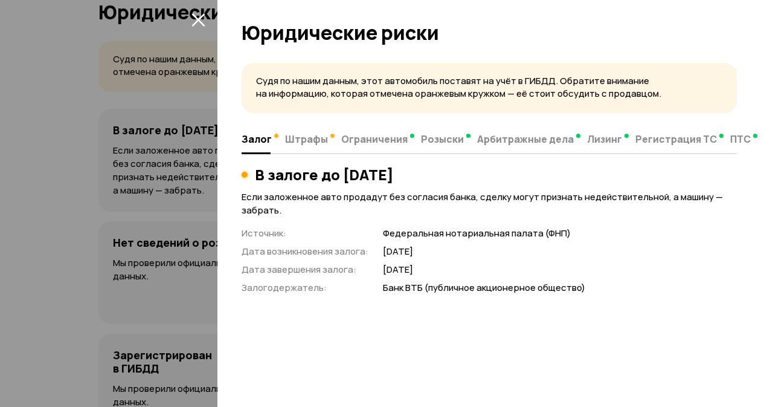
drag, startPoint x: 255, startPoint y: 175, endPoint x: 501, endPoint y: 179, distance: 246.5
click at [394, 179] on h3 "В залоге до [DATE]" at bounding box center [324, 174] width 139 height 17
click at [510, 175] on div "В залоге до [DATE]" at bounding box center [489, 174] width 495 height 17
click at [517, 172] on div "В залоге до [DATE]" at bounding box center [489, 174] width 495 height 17
click at [518, 167] on div "В залоге до [DATE]" at bounding box center [489, 174] width 495 height 17
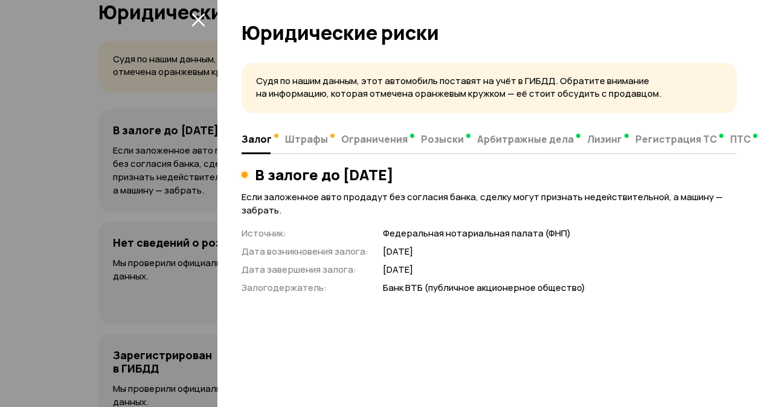
drag, startPoint x: 504, startPoint y: 175, endPoint x: 249, endPoint y: 163, distance: 255.2
click at [249, 163] on div "Залог Штрафы Ограничения Розыски Арбитражные дела Лизинг Регистрация ТС ПТС В з…" at bounding box center [489, 209] width 495 height 169
click at [252, 159] on div "Залог Штрафы Ограничения Розыски Арбитражные дела Лизинг Регистрация ТС ПТС В з…" at bounding box center [489, 209] width 495 height 169
drag, startPoint x: 256, startPoint y: 174, endPoint x: 505, endPoint y: 175, distance: 248.9
click at [505, 175] on div "В залоге до [DATE]" at bounding box center [489, 174] width 495 height 17
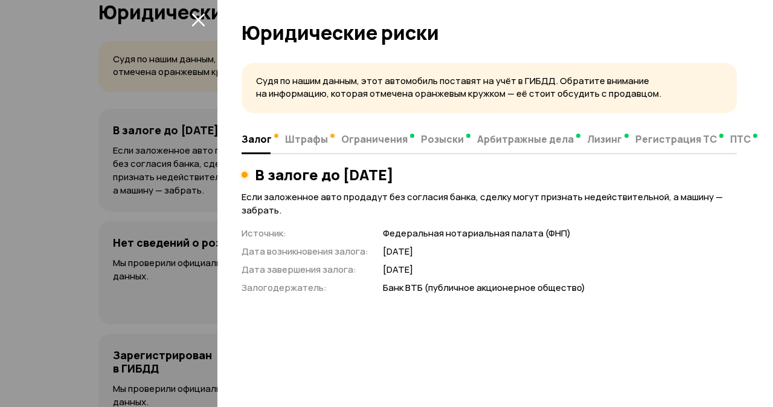
click at [509, 172] on div "В залоге до [DATE]" at bounding box center [489, 174] width 495 height 17
drag, startPoint x: 505, startPoint y: 176, endPoint x: 249, endPoint y: 175, distance: 256.1
click at [249, 175] on div "В залоге до [DATE]" at bounding box center [489, 174] width 495 height 17
drag, startPoint x: 257, startPoint y: 175, endPoint x: 505, endPoint y: 179, distance: 247.7
click at [505, 179] on div "В залоге до [DATE]" at bounding box center [489, 174] width 495 height 17
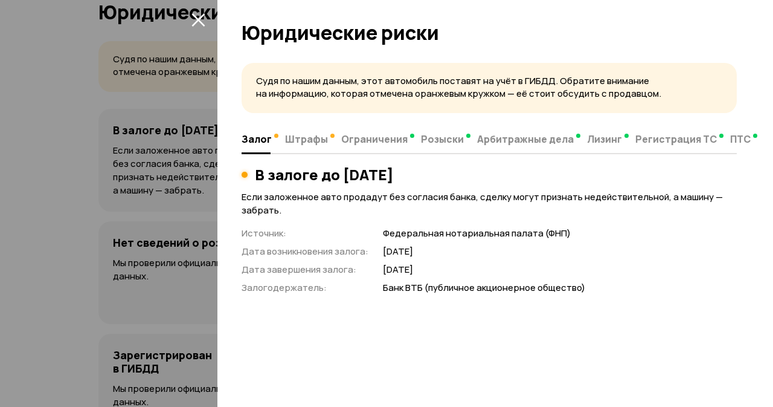
click at [510, 172] on div "В залоге до [DATE]" at bounding box center [489, 174] width 495 height 17
click at [514, 172] on div "В залоге до [DATE]" at bounding box center [489, 174] width 495 height 17
click at [506, 175] on div "В залоге до [DATE]" at bounding box center [489, 174] width 495 height 17
drag, startPoint x: 505, startPoint y: 176, endPoint x: 256, endPoint y: 170, distance: 249.0
click at [256, 170] on div "В залоге до [DATE]" at bounding box center [489, 174] width 495 height 17
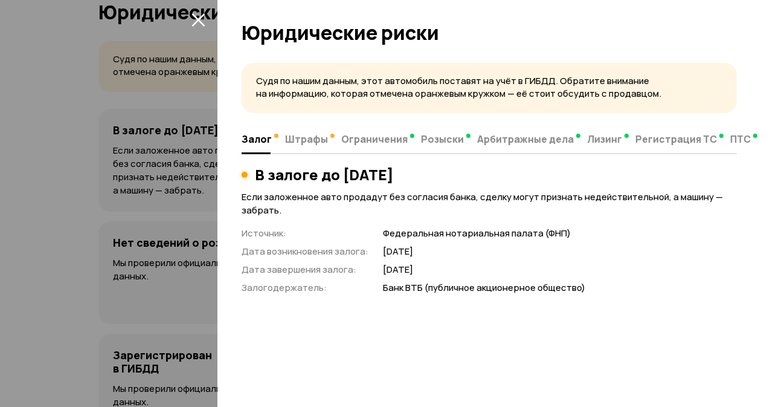
click at [255, 158] on div "Залог Штрафы Ограничения Розыски Арбитражные дела Лизинг Регистрация ТС ПТС В з…" at bounding box center [489, 209] width 495 height 169
drag, startPoint x: 255, startPoint y: 173, endPoint x: 505, endPoint y: 178, distance: 250.2
click at [505, 178] on div "В залоге до 12 сентября 2029 года" at bounding box center [489, 174] width 495 height 17
click at [511, 172] on div "В залоге до 12 сентября 2029 года" at bounding box center [489, 174] width 495 height 17
drag, startPoint x: 506, startPoint y: 176, endPoint x: 252, endPoint y: 177, distance: 253.7
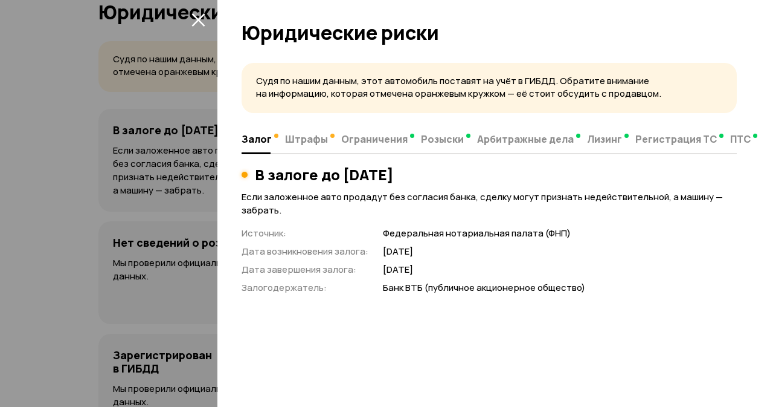
click at [252, 177] on div "В залоге до 12 сентября 2029 года" at bounding box center [489, 174] width 495 height 17
click at [252, 158] on div "Залог Штрафы Ограничения Розыски Арбитражные дела Лизинг Регистрация ТС ПТС В з…" at bounding box center [489, 209] width 495 height 169
click at [254, 167] on div "В залоге до 12 сентября 2029 года" at bounding box center [489, 174] width 495 height 17
click at [303, 140] on span "Штрафы" at bounding box center [306, 139] width 43 height 12
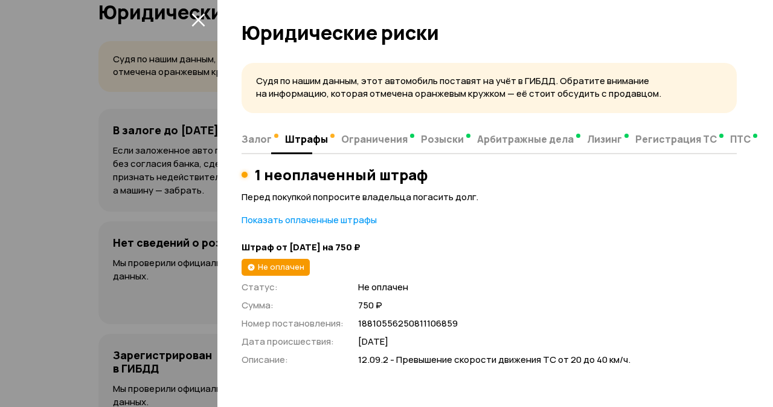
click at [265, 137] on span "Залог" at bounding box center [257, 139] width 30 height 12
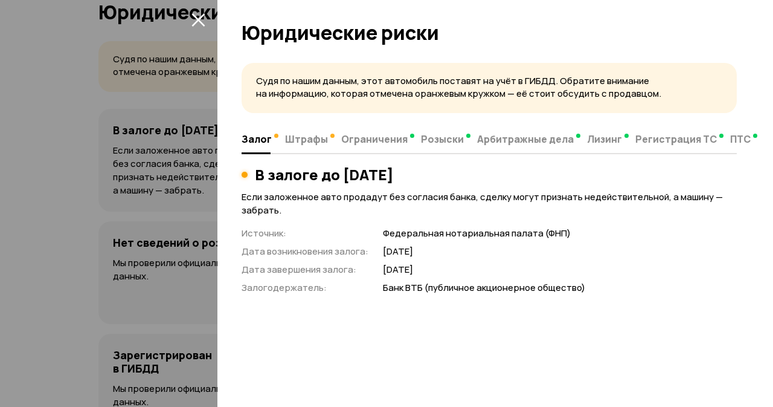
click at [195, 15] on icon "закрыть" at bounding box center [197, 19] width 13 height 13
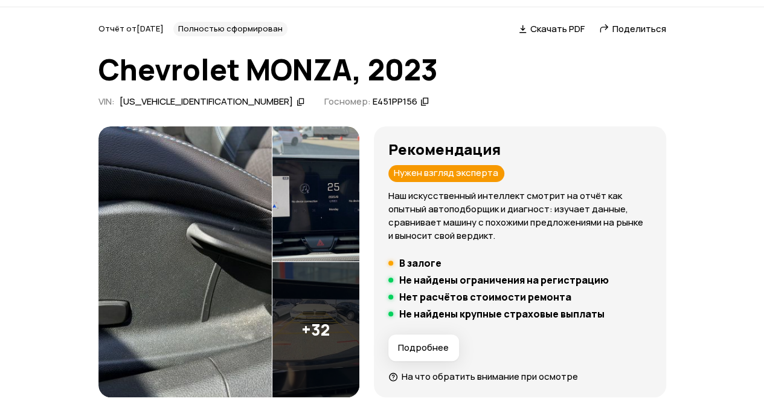
scroll to position [0, 0]
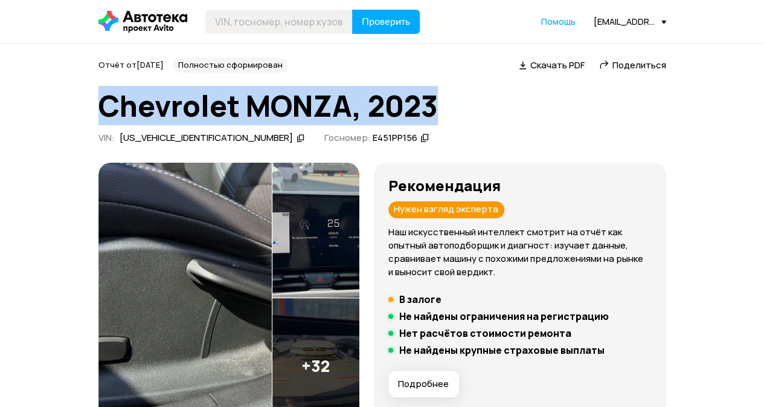
drag, startPoint x: 103, startPoint y: 106, endPoint x: 451, endPoint y: 112, distance: 347.4
click at [452, 103] on h1 "Chevrolet MONZA, 2023" at bounding box center [382, 105] width 568 height 33
drag, startPoint x: 438, startPoint y: 109, endPoint x: 77, endPoint y: 105, distance: 360.7
click at [100, 108] on h1 "Chevrolet MONZA, 2023" at bounding box center [382, 105] width 568 height 33
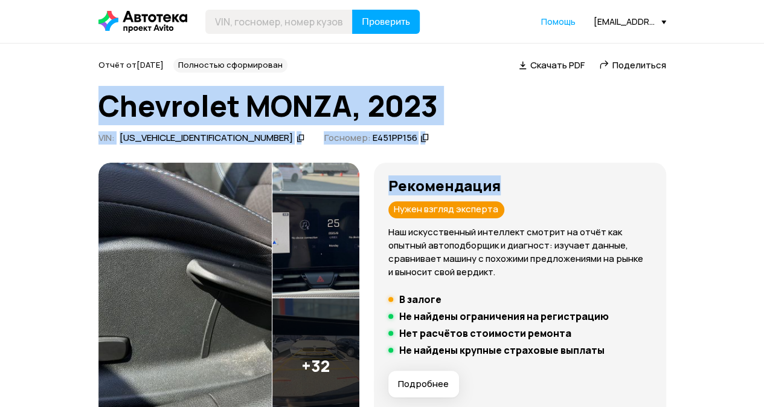
drag, startPoint x: 92, startPoint y: 104, endPoint x: 542, endPoint y: 115, distance: 450.2
click at [494, 104] on h1 "Chevrolet MONZA, 2023" at bounding box center [382, 105] width 568 height 33
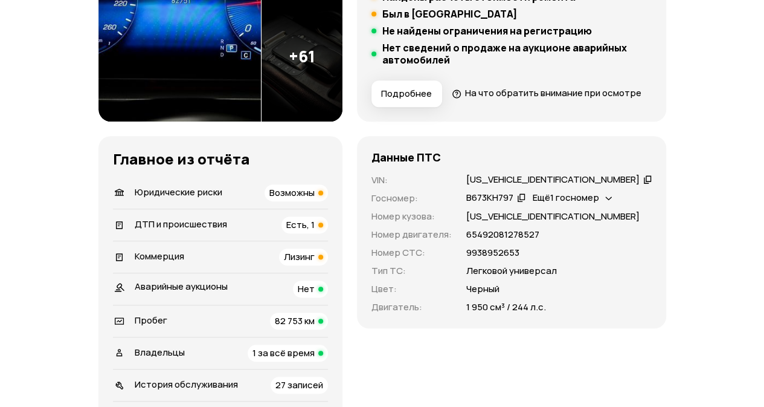
scroll to position [362, 0]
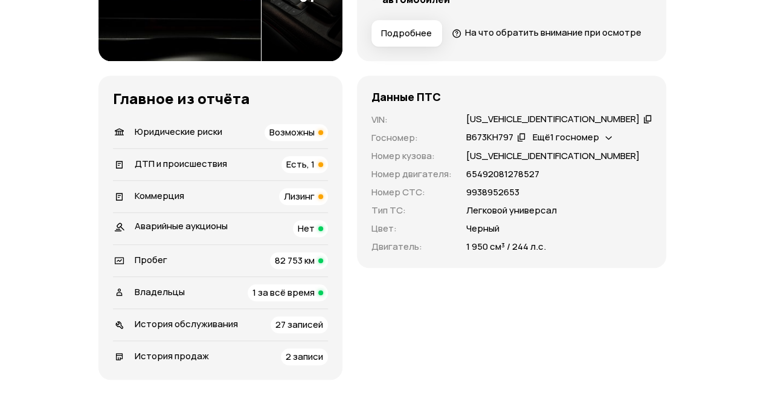
click at [159, 170] on span "ДТП и происшествия" at bounding box center [181, 163] width 92 height 13
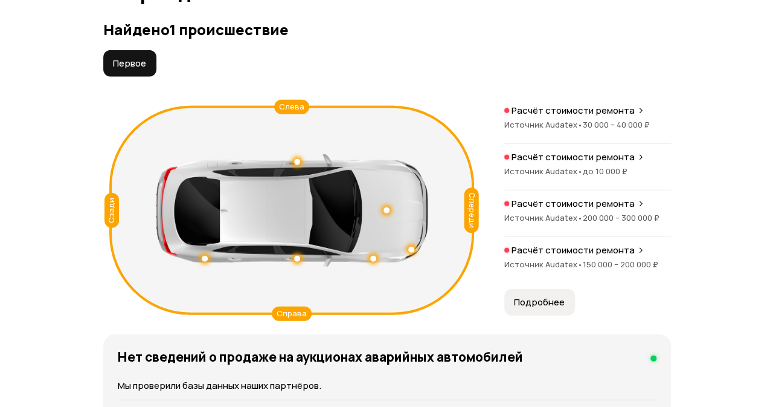
scroll to position [1417, 0]
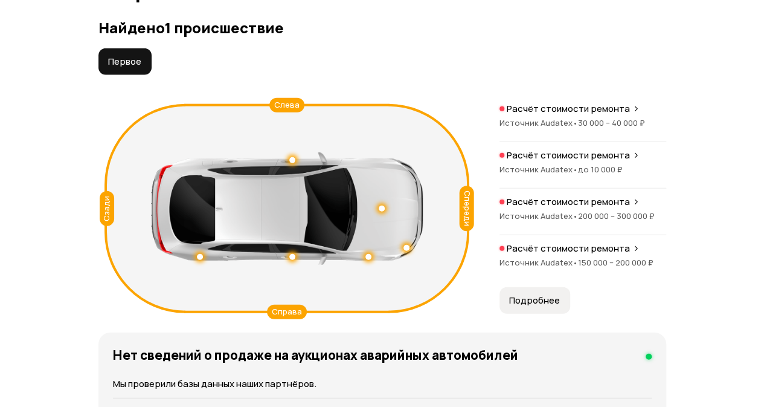
click at [541, 306] on span "Подробнее" at bounding box center [534, 300] width 51 height 12
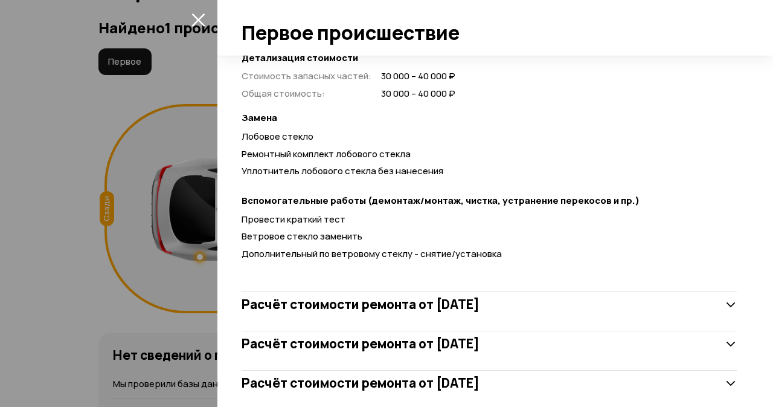
scroll to position [372, 0]
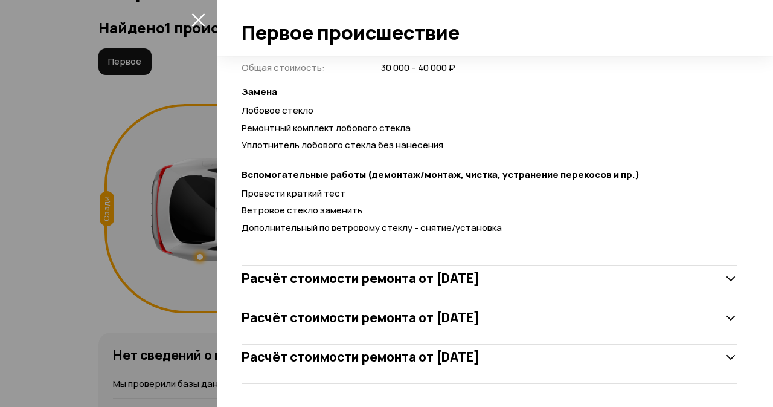
click at [443, 356] on h3 "Расчёт стоимости ремонта от 9 июня 2023 года" at bounding box center [361, 357] width 238 height 16
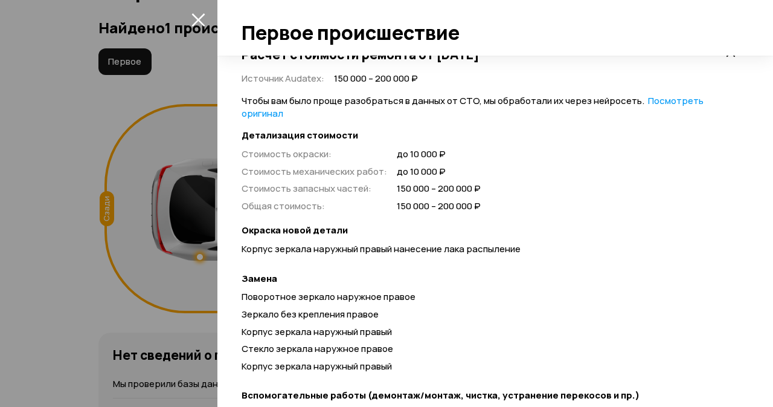
scroll to position [734, 0]
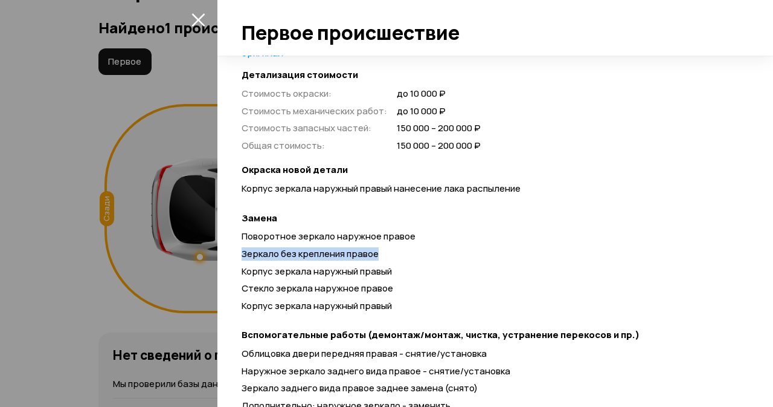
drag, startPoint x: 238, startPoint y: 254, endPoint x: 387, endPoint y: 254, distance: 149.2
click at [387, 254] on div "Спереди Сзади Слева Справа Расчёт стоимости ремонта Расчёт стоимости ремонта от…" at bounding box center [495, 231] width 556 height 351
click at [396, 248] on div "Зеркало без крепления правое" at bounding box center [489, 254] width 495 height 13
click at [446, 279] on div "Поворотное зеркало наружное правое Зеркало без крепления правое Корпус зеркала …" at bounding box center [489, 273] width 495 height 86
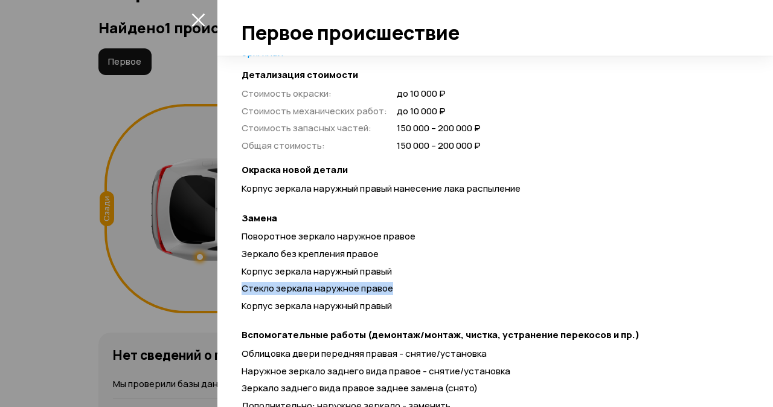
drag, startPoint x: 239, startPoint y: 288, endPoint x: 388, endPoint y: 286, distance: 149.8
click at [388, 286] on div "Спереди Сзади Слева Справа Расчёт стоимости ремонта Расчёт стоимости ремонта от…" at bounding box center [495, 231] width 556 height 351
drag, startPoint x: 442, startPoint y: 289, endPoint x: 282, endPoint y: 297, distance: 160.9
click at [442, 289] on div "Стекло зеркала наружное правое" at bounding box center [489, 288] width 495 height 13
click at [249, 305] on span "Корпус зеркала наружный правый" at bounding box center [317, 305] width 150 height 13
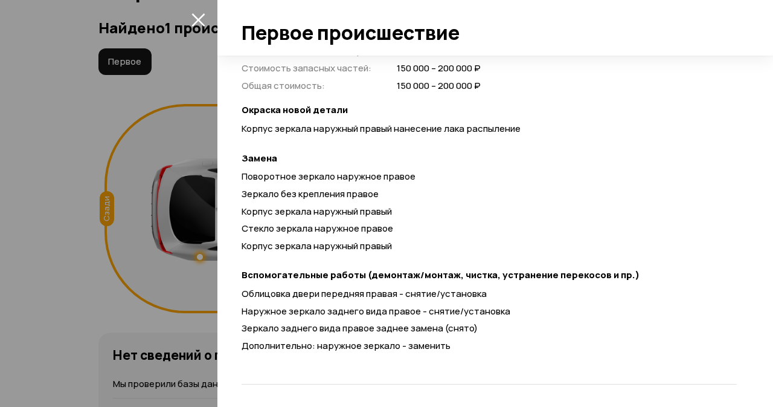
scroll to position [733, 0]
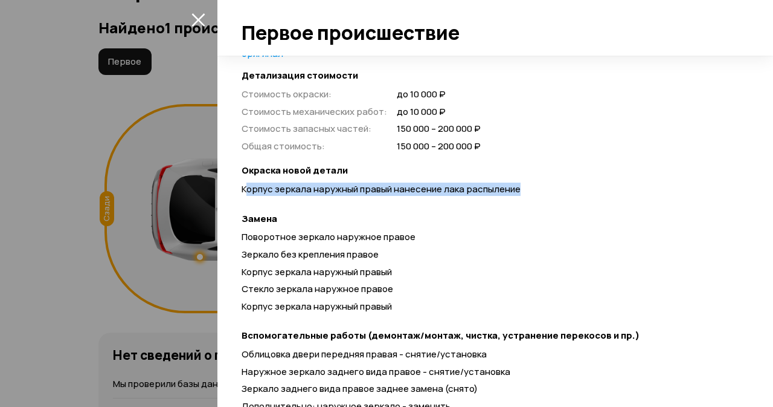
drag, startPoint x: 245, startPoint y: 184, endPoint x: 552, endPoint y: 191, distance: 307.0
click at [552, 191] on div "Корпус зеркала наружный правый нанесение лака распыление" at bounding box center [489, 189] width 495 height 13
click at [558, 181] on div "Окраска новой детали Корпус зеркала наружный правый нанесение лака распыление" at bounding box center [489, 182] width 495 height 36
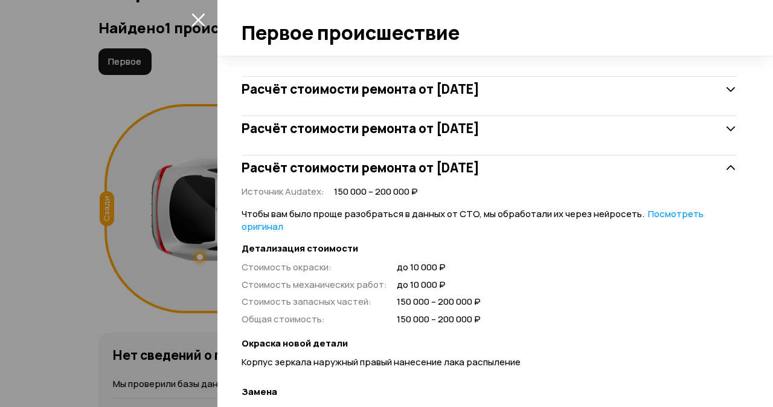
scroll to position [552, 0]
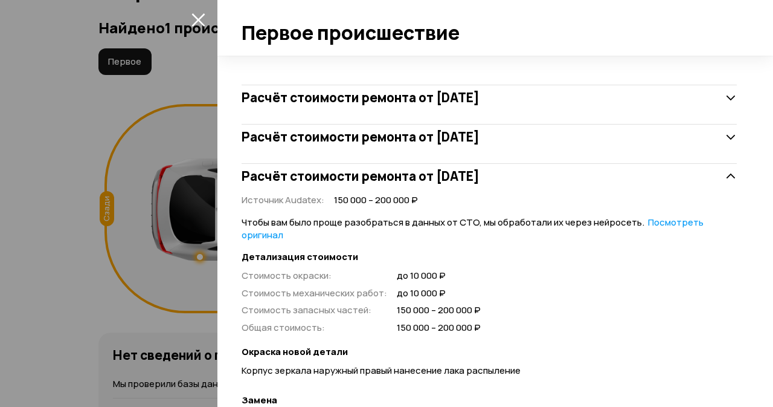
click at [395, 140] on h3 "Расчёт стоимости ремонта от 8 июня 2023 года" at bounding box center [361, 137] width 238 height 16
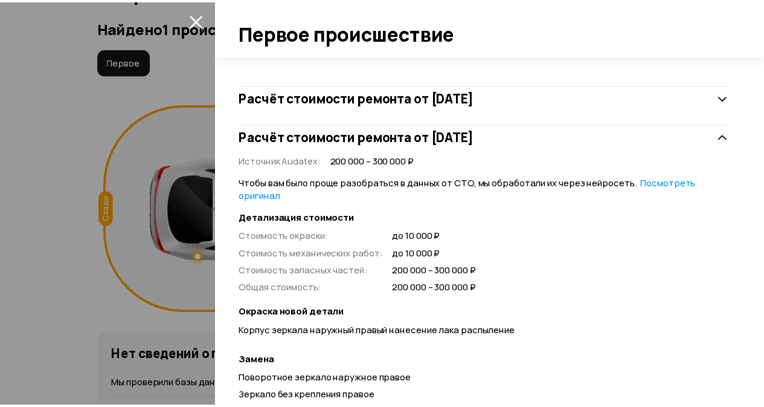
scroll to position [311, 0]
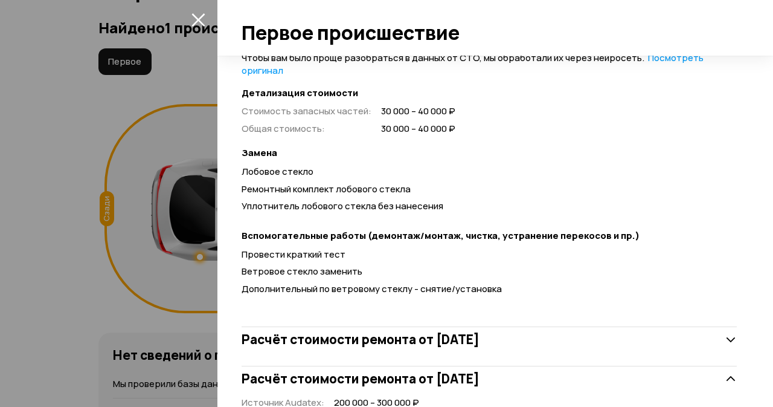
click at [196, 20] on icon "закрыть" at bounding box center [198, 20] width 14 height 14
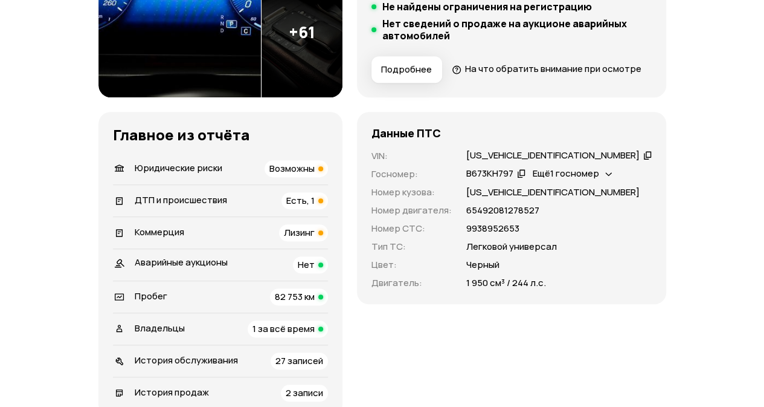
scroll to position [390, 0]
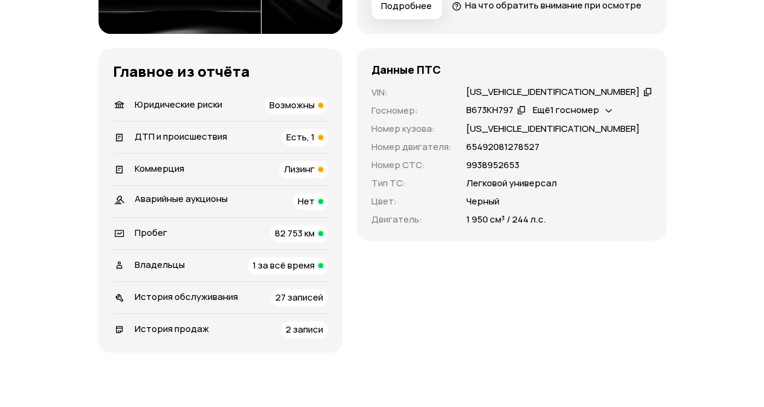
click at [183, 242] on div "Пробег 82 753 км" at bounding box center [220, 233] width 215 height 17
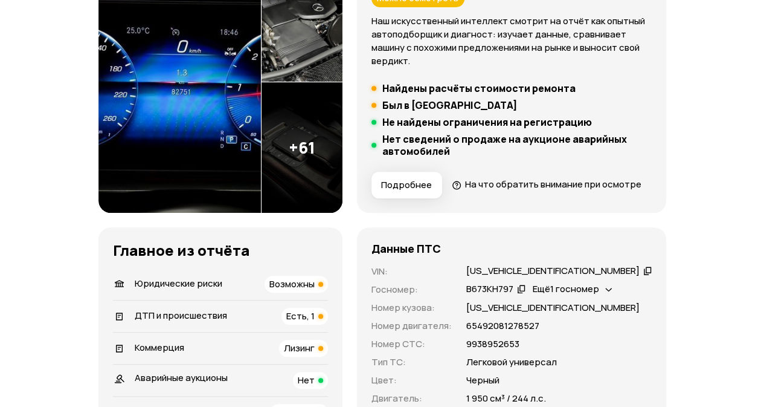
scroll to position [364, 0]
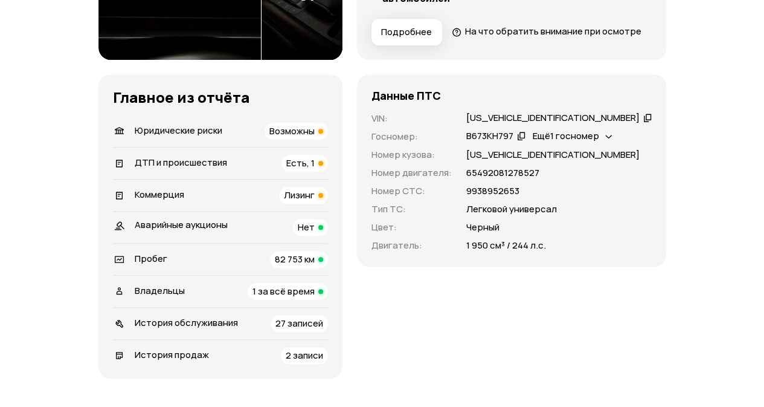
click at [185, 329] on span "История обслуживания" at bounding box center [186, 322] width 103 height 13
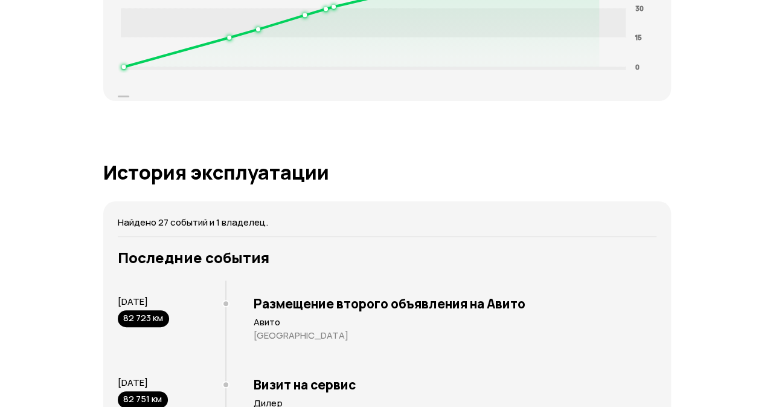
scroll to position [2546, 0]
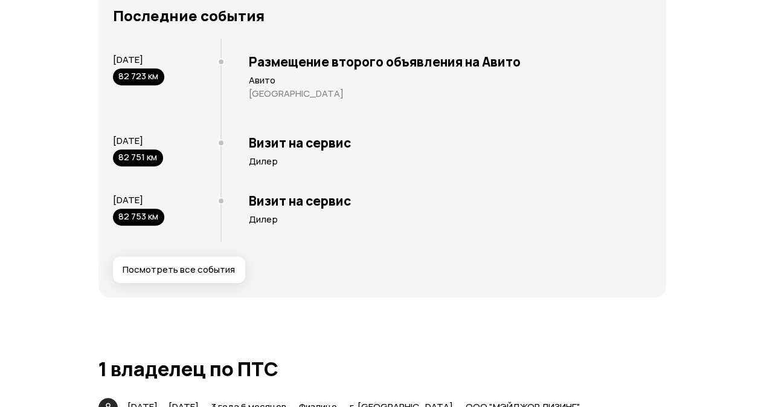
click at [164, 275] on span "Посмотреть все события" at bounding box center [179, 269] width 112 height 12
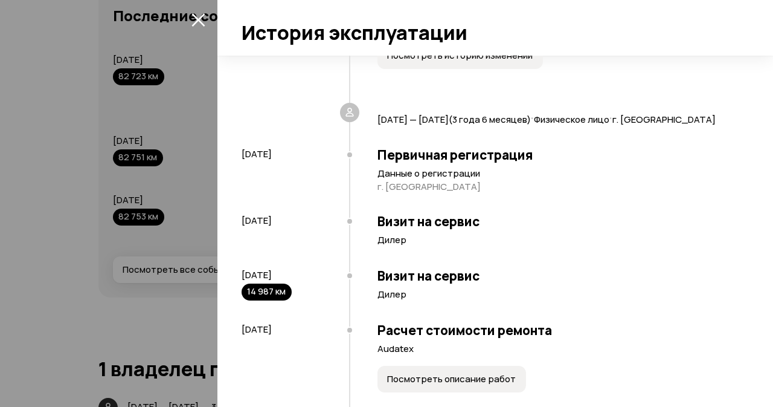
scroll to position [121, 0]
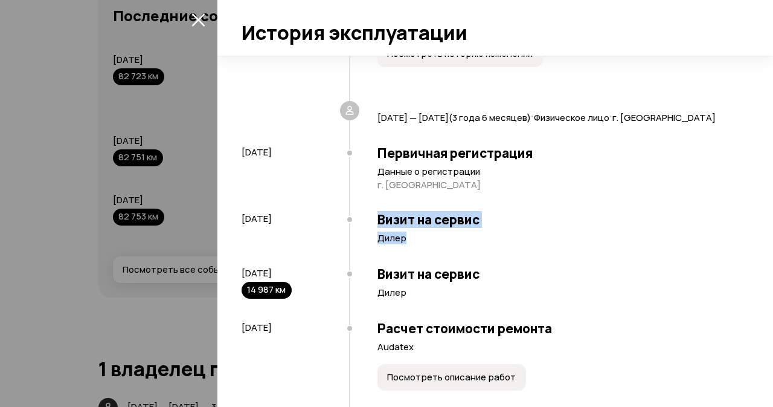
drag, startPoint x: 376, startPoint y: 231, endPoint x: 442, endPoint y: 257, distance: 70.6
click at [442, 257] on div "Визит на сервис Дилер" at bounding box center [543, 229] width 388 height 54
click at [415, 244] on p "Дилер" at bounding box center [557, 238] width 359 height 12
click at [568, 227] on h3 "Визит на сервис" at bounding box center [557, 219] width 359 height 16
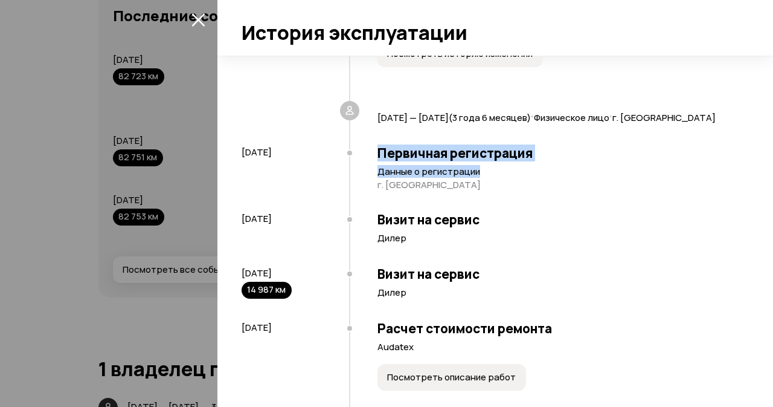
drag, startPoint x: 376, startPoint y: 165, endPoint x: 518, endPoint y: 186, distance: 144.1
click at [518, 186] on div "Первичная регистрация Данные о регистрации г. Санкт-Петербург" at bounding box center [543, 169] width 388 height 66
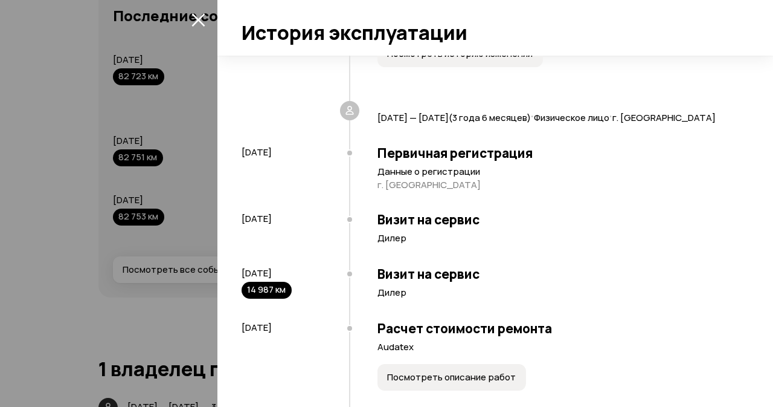
click at [536, 191] on p "г. Санкт-Петербург" at bounding box center [557, 185] width 359 height 12
drag, startPoint x: 377, startPoint y: 282, endPoint x: 491, endPoint y: 305, distance: 115.9
click at [491, 305] on div "Визит на сервис Дилер" at bounding box center [543, 284] width 388 height 54
click at [491, 298] on p "Дилер" at bounding box center [557, 292] width 359 height 12
click at [372, 269] on div "Визит на сервис Дилер" at bounding box center [543, 284] width 388 height 54
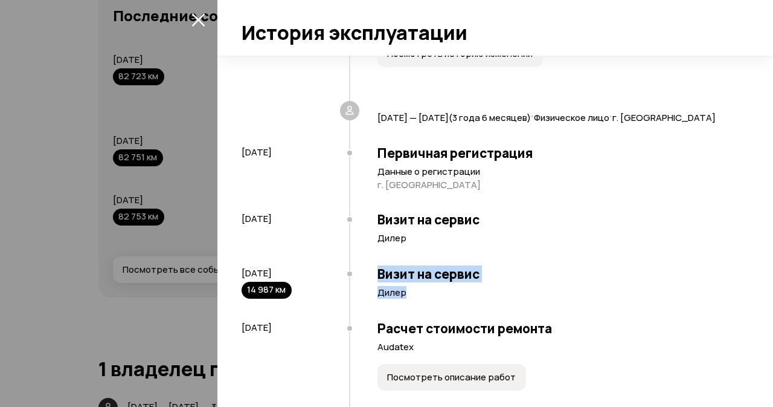
drag, startPoint x: 311, startPoint y: 280, endPoint x: 228, endPoint y: 278, distance: 82.8
click at [228, 278] on div "Найдено 27 событий и 1 владелец. 27 октября 2021 Размещение первого объявления …" at bounding box center [495, 231] width 556 height 351
click at [366, 287] on div "Визит на сервис Дилер" at bounding box center [543, 284] width 388 height 54
drag, startPoint x: 375, startPoint y: 282, endPoint x: 435, endPoint y: 310, distance: 66.5
click at [434, 311] on div "Визит на сервис Дилер" at bounding box center [543, 284] width 388 height 54
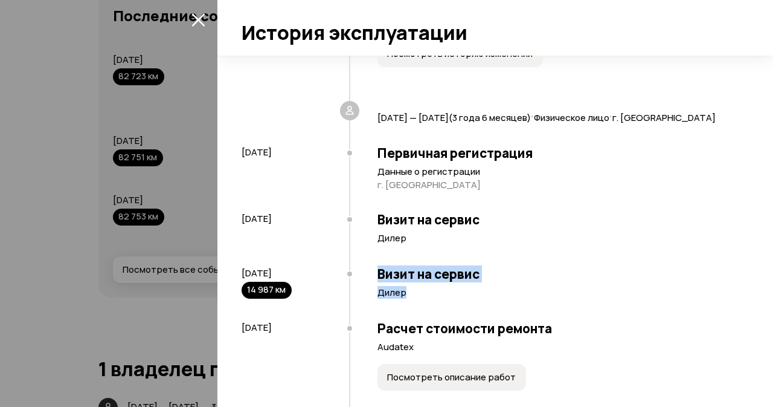
click at [445, 298] on p "Дилер" at bounding box center [557, 292] width 359 height 12
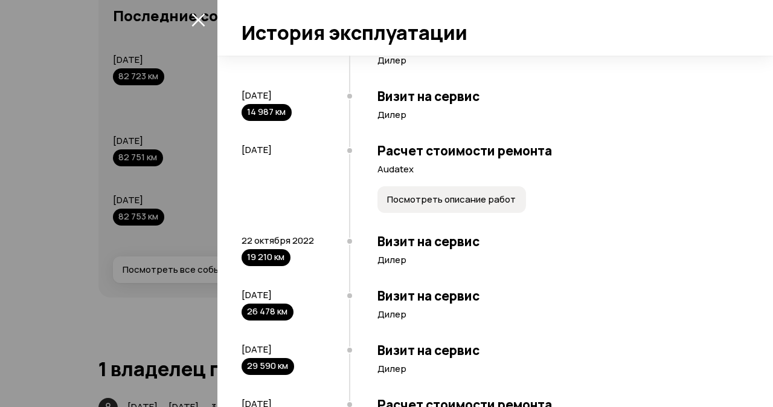
scroll to position [302, 0]
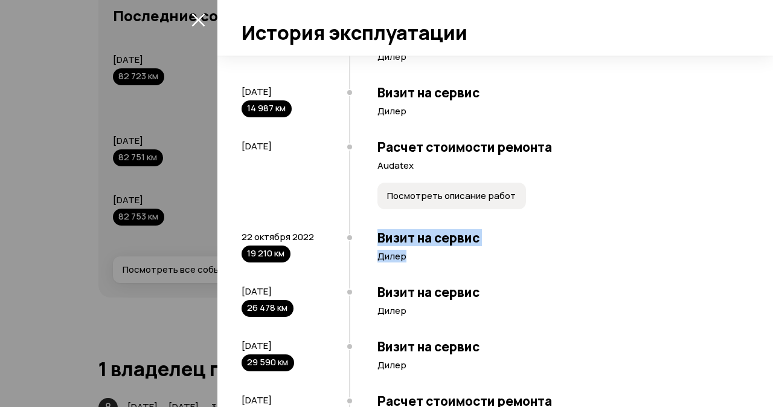
drag, startPoint x: 378, startPoint y: 250, endPoint x: 430, endPoint y: 269, distance: 56.0
click at [430, 269] on div "Визит на сервис Дилер" at bounding box center [543, 247] width 388 height 54
click at [437, 262] on p "Дилер" at bounding box center [557, 256] width 359 height 12
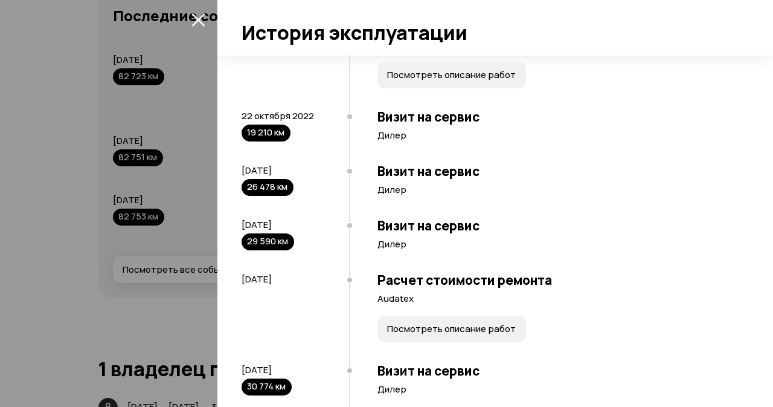
click at [471, 250] on p "Дилер" at bounding box center [557, 244] width 359 height 12
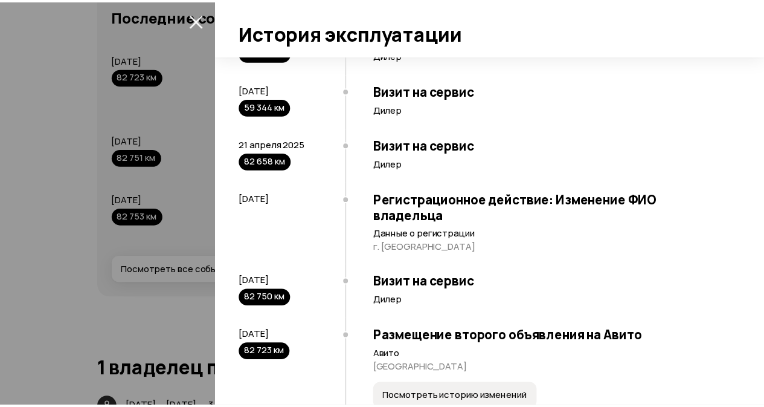
scroll to position [1313, 0]
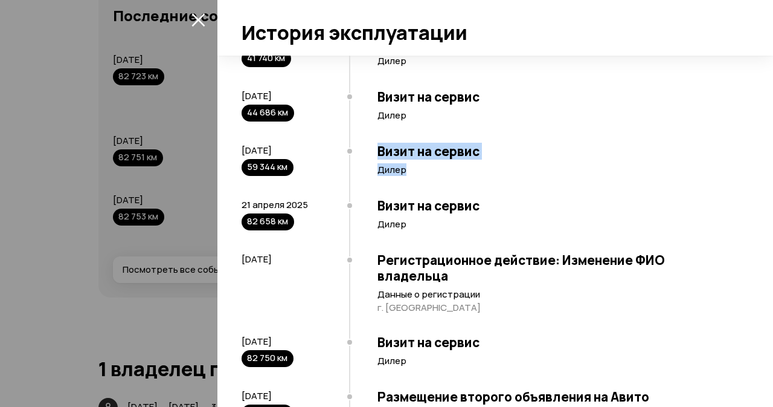
drag, startPoint x: 378, startPoint y: 159, endPoint x: 475, endPoint y: 176, distance: 98.7
click at [475, 176] on div "Визит на сервис Дилер" at bounding box center [543, 161] width 388 height 54
click at [509, 176] on p "Дилер" at bounding box center [557, 170] width 359 height 12
click at [378, 208] on h3 "Визит на сервис" at bounding box center [557, 206] width 359 height 16
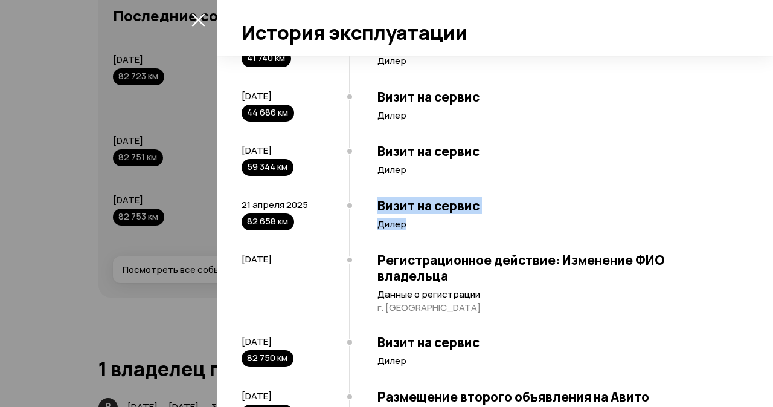
drag, startPoint x: 376, startPoint y: 215, endPoint x: 427, endPoint y: 237, distance: 55.4
click at [427, 237] on div "Визит на сервис Дилер" at bounding box center [543, 215] width 388 height 54
click at [417, 230] on p "Дилер" at bounding box center [557, 224] width 359 height 12
drag, startPoint x: 417, startPoint y: 234, endPoint x: 373, endPoint y: 208, distance: 50.9
click at [373, 208] on div "Визит на сервис Дилер" at bounding box center [543, 215] width 388 height 54
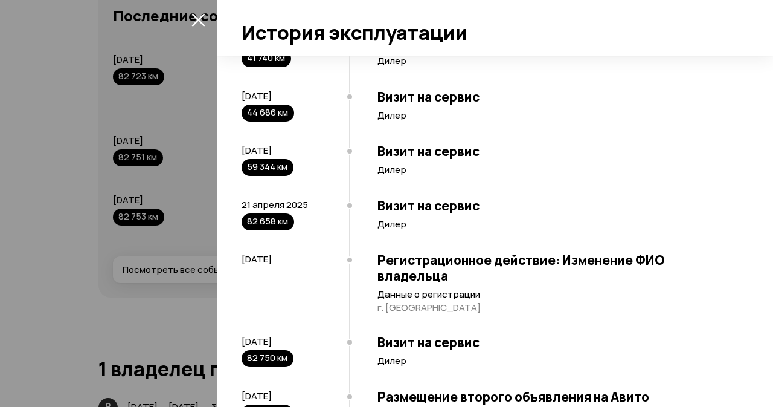
click at [369, 188] on div "Визит на сервис Дилер" at bounding box center [543, 161] width 388 height 54
click at [86, 132] on div at bounding box center [386, 203] width 773 height 407
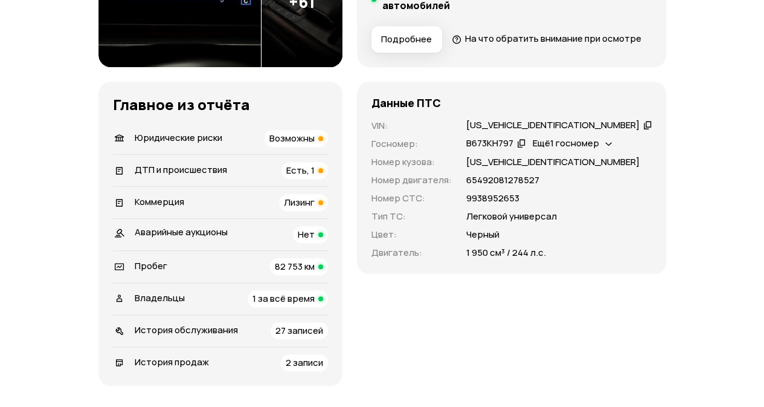
scroll to position [483, 0]
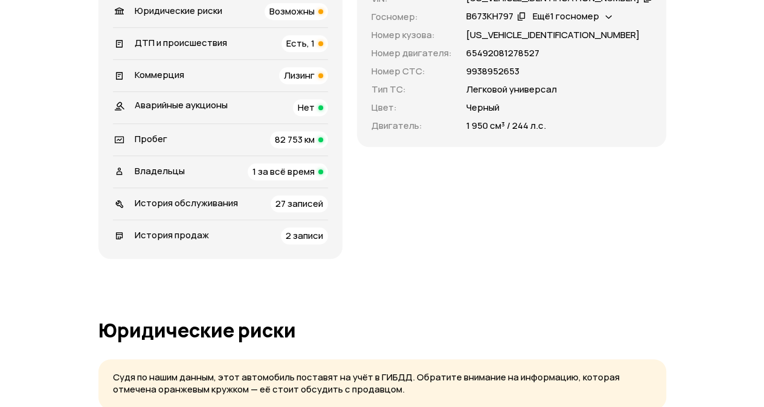
click at [185, 241] on span "История продаж" at bounding box center [172, 234] width 74 height 13
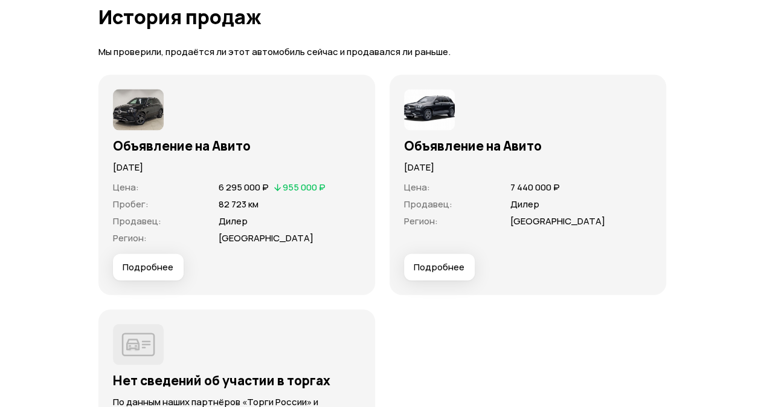
scroll to position [3539, 0]
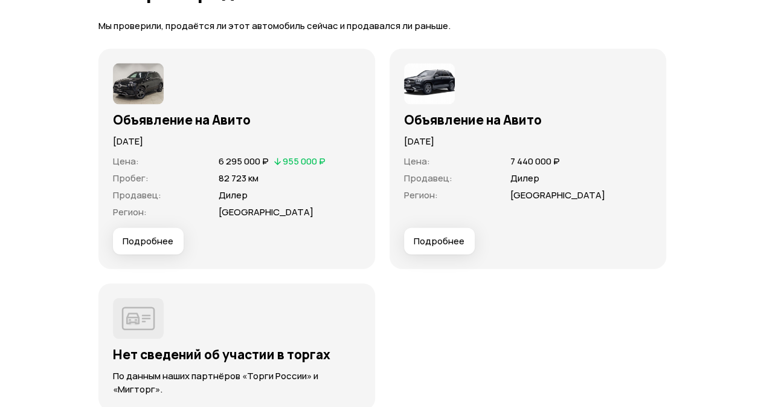
drag, startPoint x: 401, startPoint y: 160, endPoint x: 503, endPoint y: 163, distance: 102.1
click at [503, 163] on div "Объявление на Авито 27 октября 2021 года Цена : 7 440 000 ₽ Продавец : Дилер Ре…" at bounding box center [528, 159] width 277 height 220
click at [503, 148] on p "27 октября 2021 года" at bounding box center [528, 141] width 248 height 13
click at [523, 148] on p "27 октября 2021 года" at bounding box center [528, 141] width 248 height 13
click at [522, 127] on div "Объявление на Авито" at bounding box center [528, 116] width 248 height 23
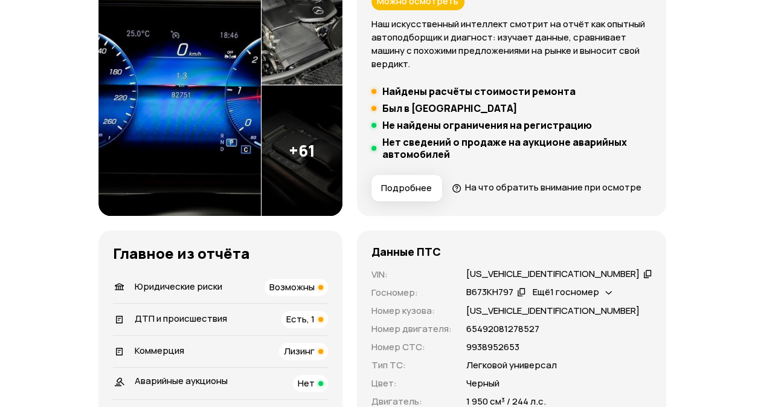
scroll to position [423, 0]
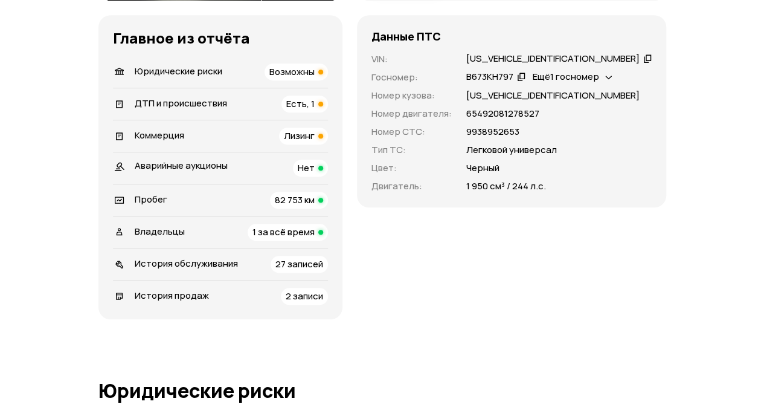
click at [315, 142] on span "Лизинг" at bounding box center [299, 135] width 31 height 13
click at [285, 238] on span "1 за всё время" at bounding box center [284, 231] width 62 height 13
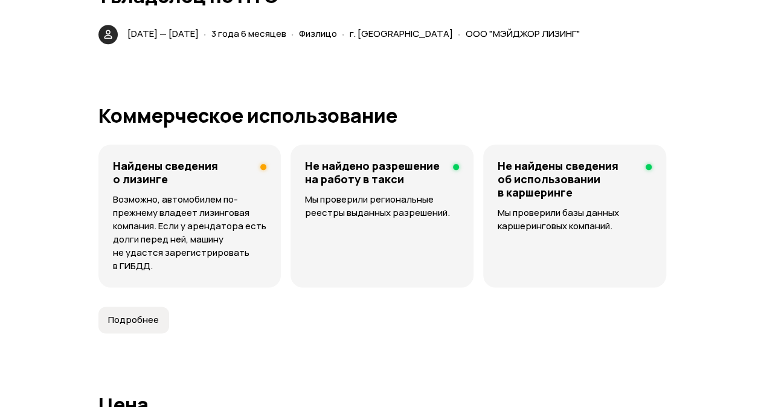
scroll to position [2923, 0]
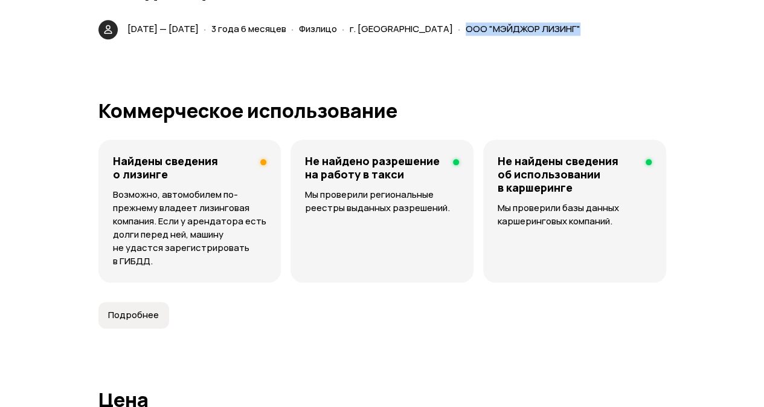
drag, startPoint x: 555, startPoint y: 53, endPoint x: 645, endPoint y: 51, distance: 90.6
click at [588, 38] on div "3 декабря 2021 — 16 мая 2025 · 3 года 6 месяцев · Физлицо · г. Санкт-Петербург …" at bounding box center [356, 30] width 463 height 18
click at [655, 39] on div "3 декабря 2021 — 16 мая 2025 · 3 года 6 месяцев · Физлицо · г. Санкт-Петербург …" at bounding box center [382, 29] width 568 height 19
drag, startPoint x: 645, startPoint y: 45, endPoint x: 526, endPoint y: 45, distance: 119.6
click at [526, 38] on div "3 декабря 2021 — 16 мая 2025 · 3 года 6 месяцев · Физлицо · г. Санкт-Петербург …" at bounding box center [356, 30] width 463 height 18
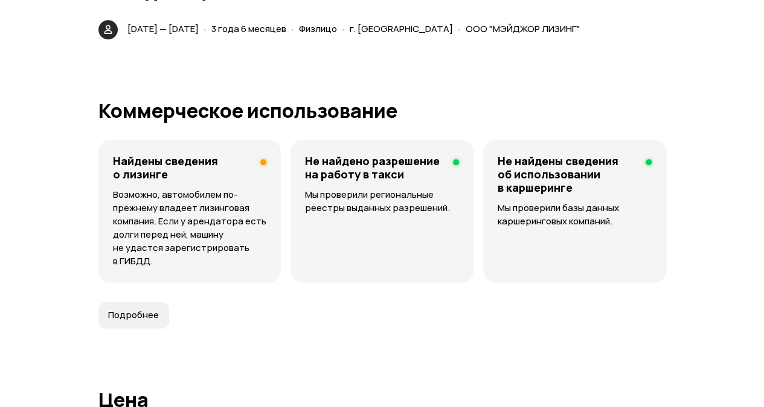
click at [526, 38] on article "1 владелец по ПТС 3 декабря 2021 — 16 мая 2025 · 3 года 6 месяцев · Физлицо · г…" at bounding box center [382, 9] width 568 height 59
drag, startPoint x: 526, startPoint y: 47, endPoint x: 643, endPoint y: 50, distance: 116.6
click at [588, 38] on div "3 декабря 2021 — 16 мая 2025 · 3 года 6 месяцев · Физлицо · г. Санкт-Петербург …" at bounding box center [356, 30] width 463 height 18
click at [590, 39] on div "3 декабря 2021 — 16 мая 2025 · 3 года 6 месяцев · Физлицо · г. Санкт-Петербург …" at bounding box center [342, 29] width 497 height 19
drag, startPoint x: 645, startPoint y: 46, endPoint x: 526, endPoint y: 51, distance: 119.7
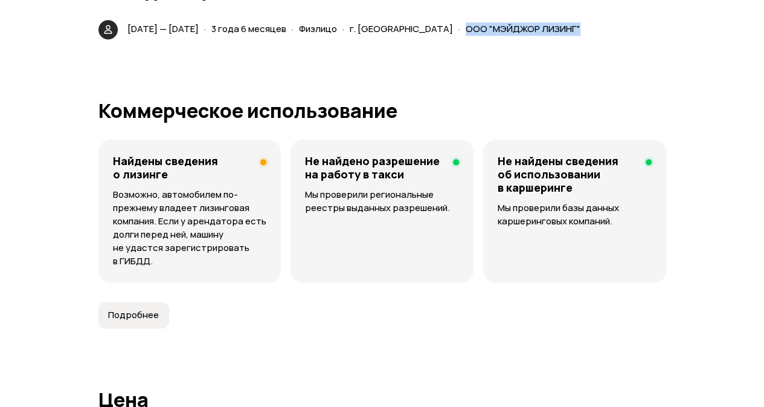
click at [526, 38] on div "3 декабря 2021 — 16 мая 2025 · 3 года 6 месяцев · Физлицо · г. Санкт-Петербург …" at bounding box center [356, 30] width 463 height 18
click at [521, 38] on article "1 владелец по ПТС 3 декабря 2021 — 16 мая 2025 · 3 года 6 месяцев · Физлицо · г…" at bounding box center [382, 9] width 568 height 59
drag, startPoint x: 525, startPoint y: 49, endPoint x: 637, endPoint y: 51, distance: 111.8
click at [583, 38] on div "· ООО "МЭЙДЖОР ЛИЗИНГ"" at bounding box center [518, 30] width 127 height 18
click at [588, 38] on div "3 декабря 2021 — 16 мая 2025 · 3 года 6 месяцев · Физлицо · г. Санкт-Петербург …" at bounding box center [356, 30] width 463 height 18
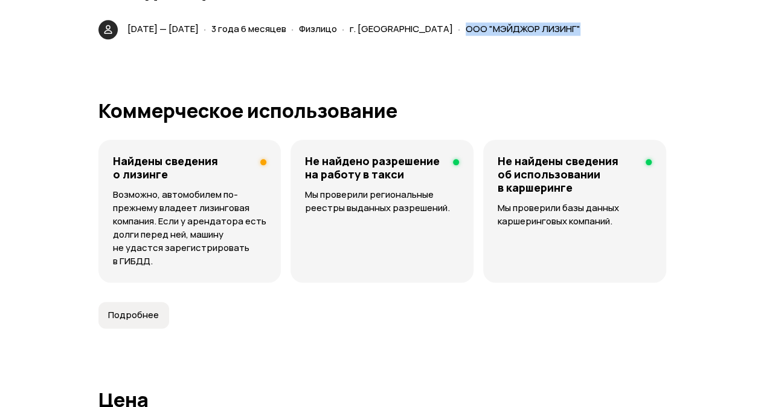
drag, startPoint x: 646, startPoint y: 47, endPoint x: 527, endPoint y: 46, distance: 119.6
click at [527, 38] on div "3 декабря 2021 — 16 мая 2025 · 3 года 6 месяцев · Физлицо · г. Санкт-Петербург …" at bounding box center [356, 30] width 463 height 18
click at [524, 37] on article "1 владелец по ПТС 3 декабря 2021 — 16 мая 2025 · 3 года 6 месяцев · Физлицо · г…" at bounding box center [382, 9] width 568 height 59
drag, startPoint x: 528, startPoint y: 50, endPoint x: 642, endPoint y: 50, distance: 114.2
click at [583, 38] on div "· ООО "МЭЙДЖОР ЛИЗИНГ"" at bounding box center [518, 30] width 127 height 18
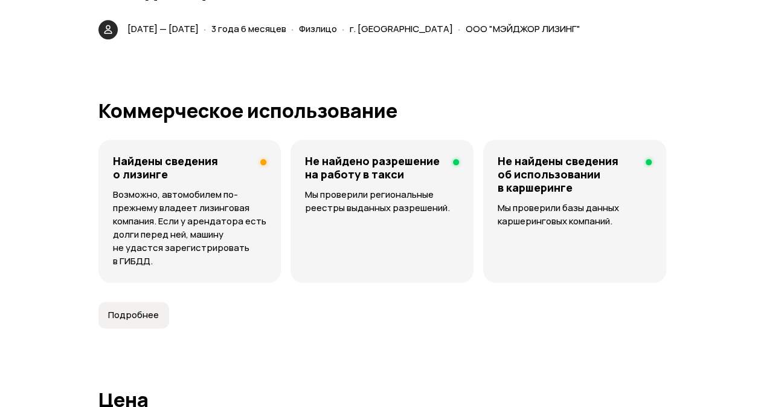
click at [590, 39] on div "3 декабря 2021 — 16 мая 2025 · 3 года 6 месяцев · Физлицо · г. Санкт-Петербург …" at bounding box center [342, 29] width 497 height 19
drag, startPoint x: 628, startPoint y: 47, endPoint x: 529, endPoint y: 48, distance: 99.1
click at [529, 38] on div "3 декабря 2021 — 16 мая 2025 · 3 года 6 месяцев · Физлицо · г. Санкт-Петербург …" at bounding box center [356, 30] width 463 height 18
click at [525, 33] on article "1 владелец по ПТС 3 декабря 2021 — 16 мая 2025 · 3 года 6 месяцев · Физлицо · г…" at bounding box center [382, 9] width 568 height 59
drag, startPoint x: 524, startPoint y: 47, endPoint x: 644, endPoint y: 47, distance: 119.6
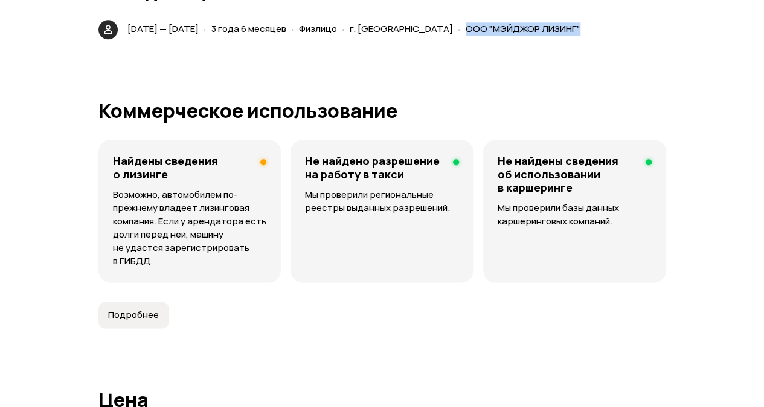
click at [588, 38] on div "3 декабря 2021 — 16 мая 2025 · 3 года 6 месяцев · Физлицо · г. Санкт-Петербург …" at bounding box center [356, 30] width 463 height 18
click at [590, 39] on div "3 декабря 2021 — 16 мая 2025 · 3 года 6 месяцев · Физлицо · г. Санкт-Петербург …" at bounding box center [342, 29] width 497 height 19
drag, startPoint x: 646, startPoint y: 45, endPoint x: 547, endPoint y: 45, distance: 99.7
click at [547, 38] on div "3 декабря 2021 — 16 мая 2025 · 3 года 6 месяцев · Физлицо · г. Санкт-Петербург …" at bounding box center [356, 30] width 463 height 18
click at [523, 36] on article "1 владелец по ПТС 3 декабря 2021 — 16 мая 2025 · 3 года 6 месяцев · Физлицо · г…" at bounding box center [382, 9] width 568 height 59
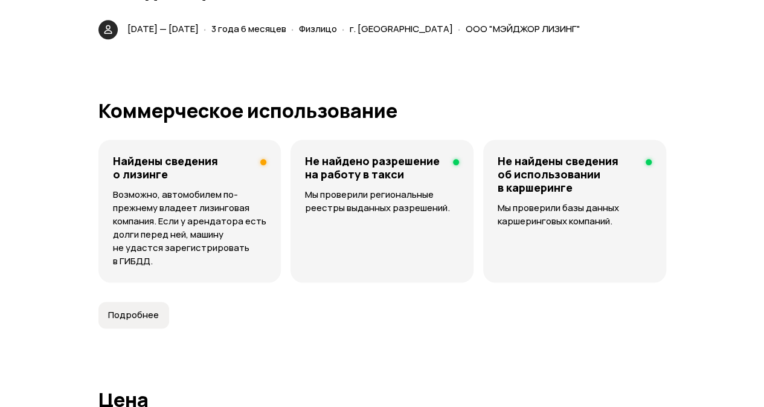
drag, startPoint x: 523, startPoint y: 47, endPoint x: 647, endPoint y: 48, distance: 123.8
click at [588, 38] on div "3 декабря 2021 — 16 мая 2025 · 3 года 6 месяцев · Физлицо · г. Санкт-Петербург …" at bounding box center [356, 30] width 463 height 18
click at [655, 39] on div "3 декабря 2021 — 16 мая 2025 · 3 года 6 месяцев · Физлицо · г. Санкт-Петербург …" at bounding box center [382, 29] width 568 height 19
drag, startPoint x: 656, startPoint y: 45, endPoint x: 528, endPoint y: 47, distance: 128.1
click at [528, 39] on div "3 декабря 2021 — 16 мая 2025 · 3 года 6 месяцев · Физлицо · г. Санкт-Петербург …" at bounding box center [382, 29] width 568 height 19
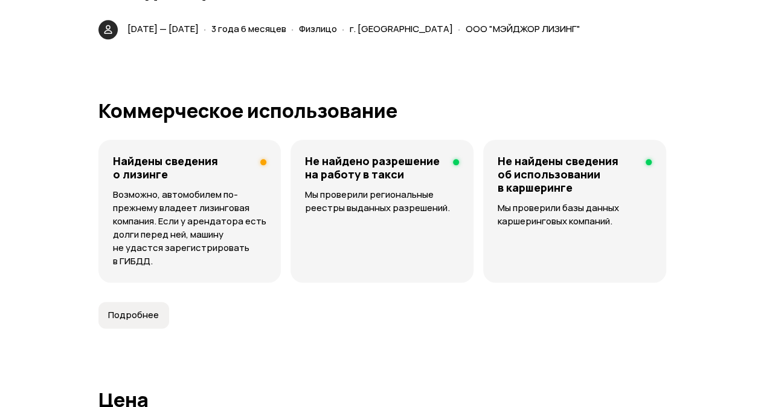
click at [526, 36] on article "1 владелец по ПТС 3 декабря 2021 — 16 мая 2025 · 3 года 6 месяцев · Физлицо · г…" at bounding box center [382, 9] width 568 height 59
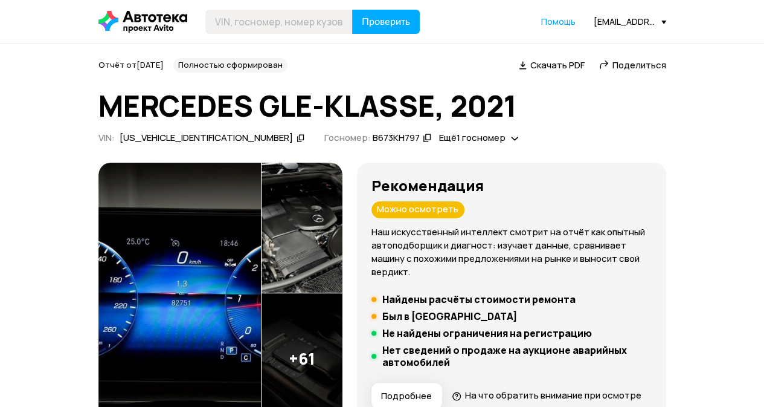
scroll to position [423, 0]
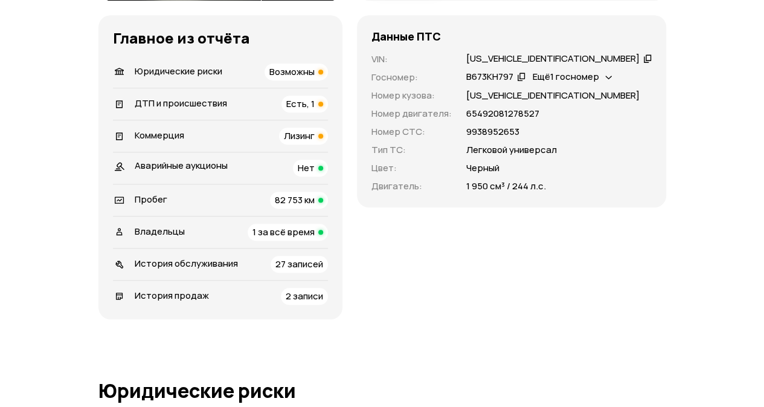
click at [286, 112] on div "ДТП и происшествия Есть, 1" at bounding box center [220, 103] width 215 height 17
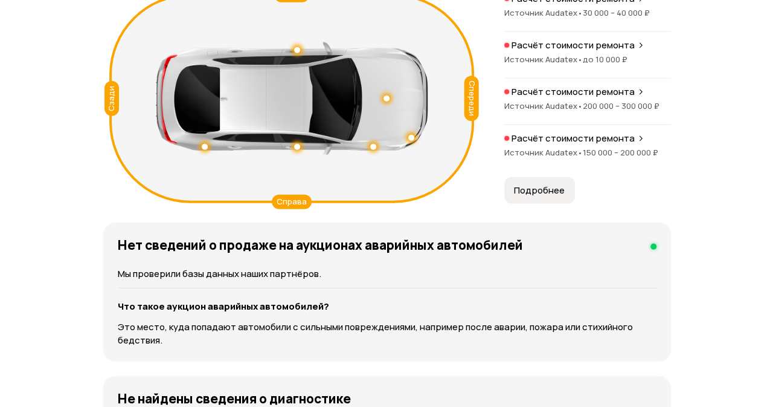
scroll to position [1537, 0]
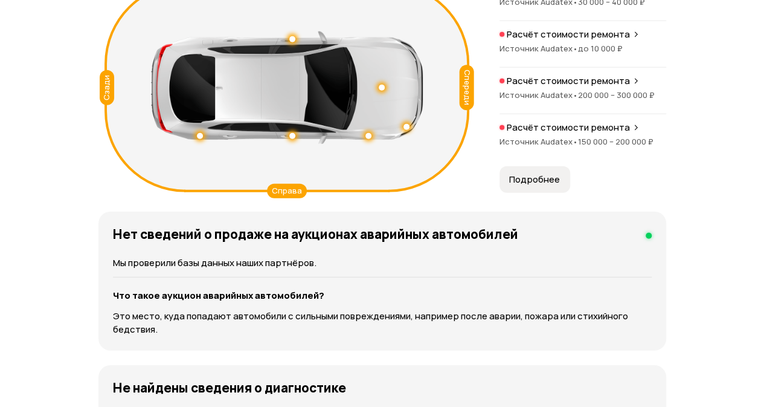
click at [539, 185] on span "Подробнее" at bounding box center [534, 179] width 51 height 12
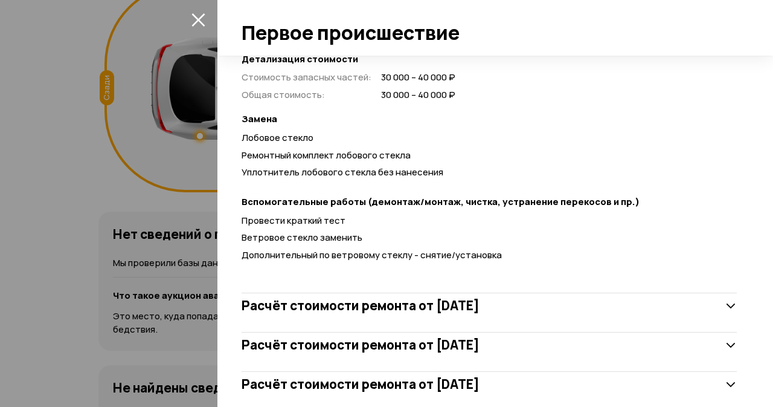
scroll to position [372, 0]
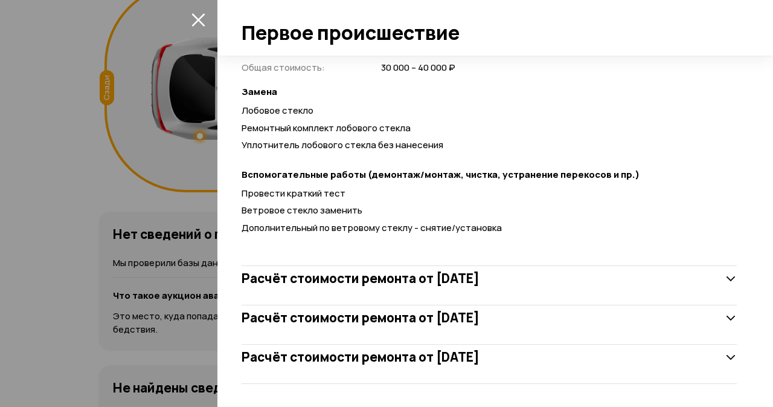
click at [542, 264] on div "Расчёт стоимости ремонта от 9 мая 2023 года" at bounding box center [489, 278] width 495 height 54
click at [480, 274] on h3 "Расчёт стоимости ремонта от 9 мая 2023 года" at bounding box center [361, 278] width 238 height 16
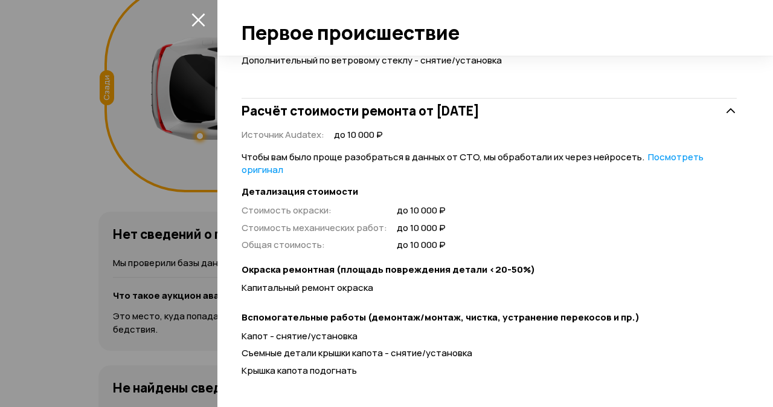
scroll to position [613, 0]
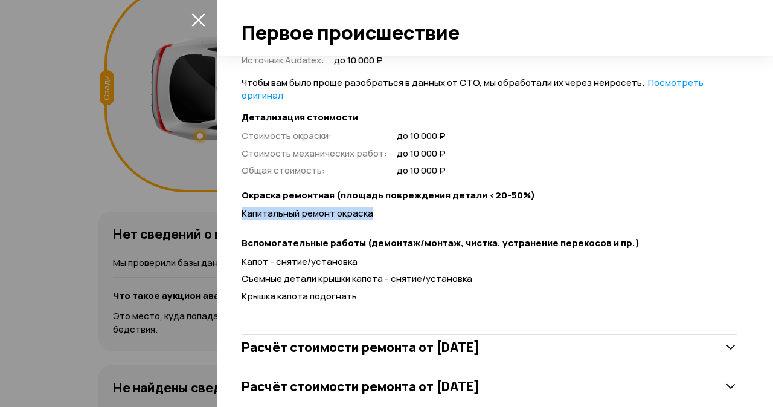
drag, startPoint x: 377, startPoint y: 218, endPoint x: 235, endPoint y: 212, distance: 142.1
click at [235, 212] on div "Спереди Сзади Слева Справа Расчёт стоимости ремонта Расчёт стоимости ремонта от…" at bounding box center [495, 231] width 556 height 351
click at [436, 222] on div "Капитальный ремонт окраска" at bounding box center [489, 216] width 495 height 18
drag, startPoint x: 406, startPoint y: 213, endPoint x: 242, endPoint y: 213, distance: 163.7
click at [242, 213] on div "Капитальный ремонт окраска" at bounding box center [489, 213] width 495 height 13
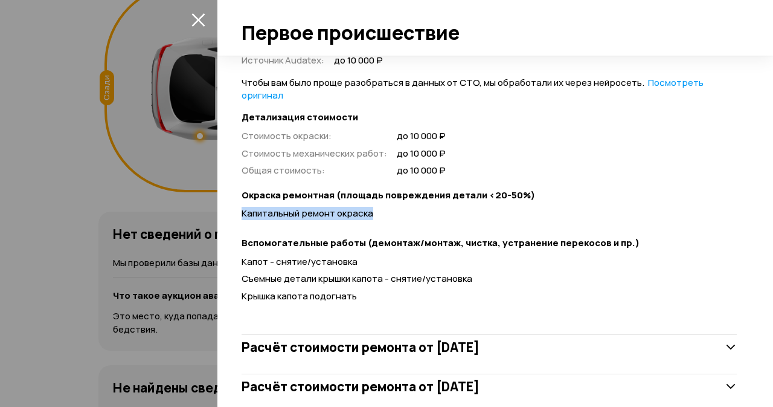
click at [237, 207] on div "Спереди Сзади Слева Справа Расчёт стоимости ремонта Расчёт стоимости ремонта от…" at bounding box center [495, 231] width 556 height 351
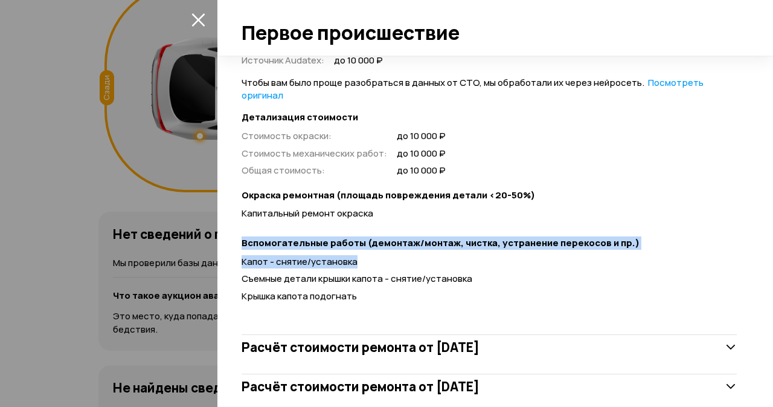
drag, startPoint x: 355, startPoint y: 260, endPoint x: 231, endPoint y: 249, distance: 124.3
click at [231, 249] on div "Спереди Сзади Слева Справа Расчёт стоимости ремонта Расчёт стоимости ремонта от…" at bounding box center [495, 231] width 556 height 351
click at [235, 233] on div "Спереди Сзади Слева Справа Расчёт стоимости ремонта Расчёт стоимости ремонта от…" at bounding box center [495, 231] width 556 height 351
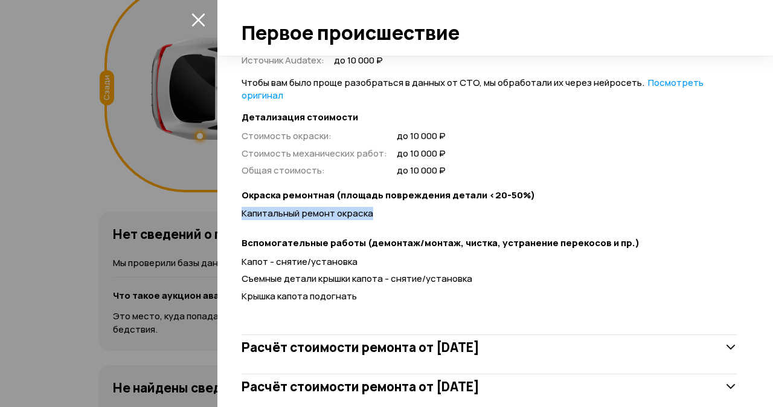
drag, startPoint x: 242, startPoint y: 213, endPoint x: 398, endPoint y: 213, distance: 156.5
click at [398, 213] on div "Капитальный ремонт окраска" at bounding box center [489, 213] width 495 height 13
click at [404, 207] on div "Капитальный ремонт окраска" at bounding box center [489, 213] width 495 height 13
click at [446, 214] on div "Капитальный ремонт окраска" at bounding box center [489, 213] width 495 height 13
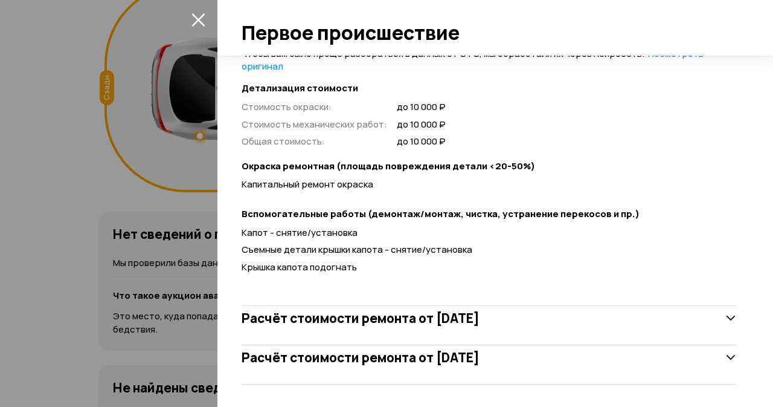
click at [423, 321] on h3 "Расчёт стоимости ремонта от 8 июня 2023 года" at bounding box center [361, 318] width 238 height 16
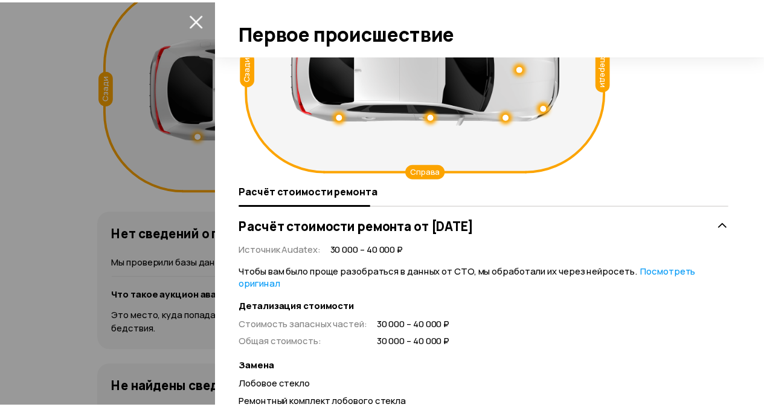
scroll to position [0, 0]
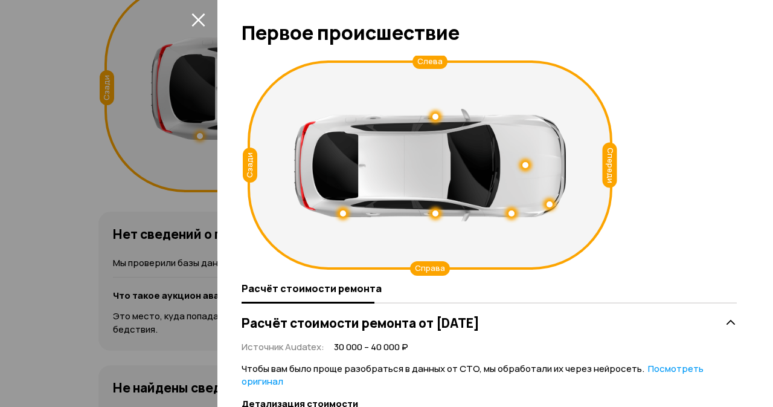
click at [201, 16] on icon "закрыть" at bounding box center [197, 19] width 13 height 13
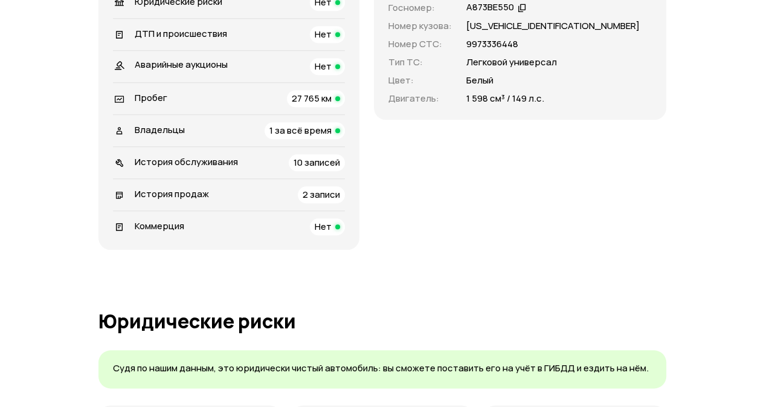
scroll to position [423, 0]
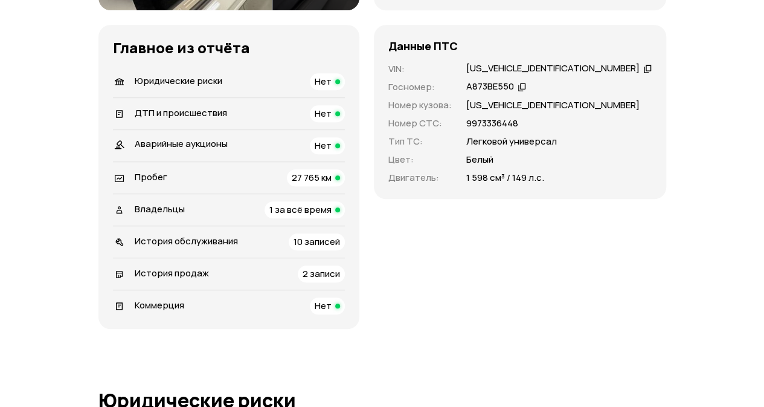
click at [231, 178] on div "Пробег 27 765 км" at bounding box center [229, 177] width 232 height 17
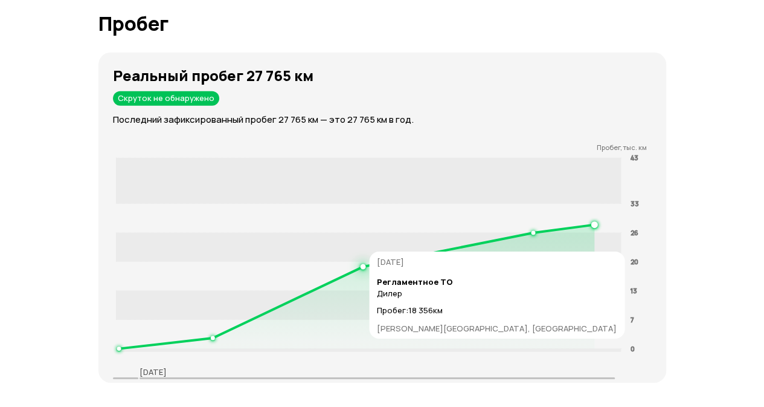
scroll to position [1844, 0]
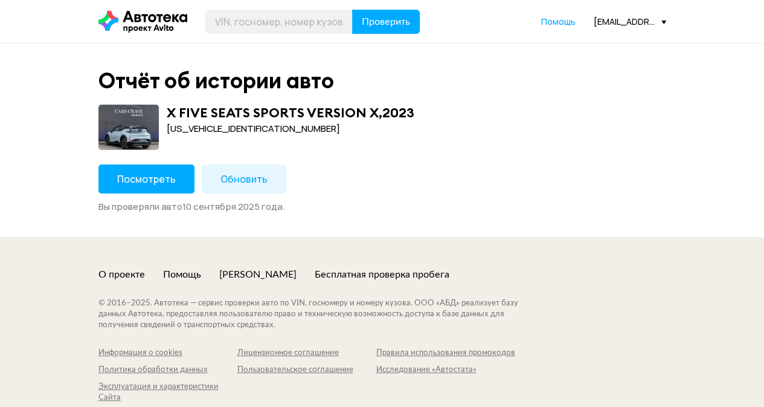
click at [156, 185] on button "Посмотреть" at bounding box center [146, 178] width 96 height 29
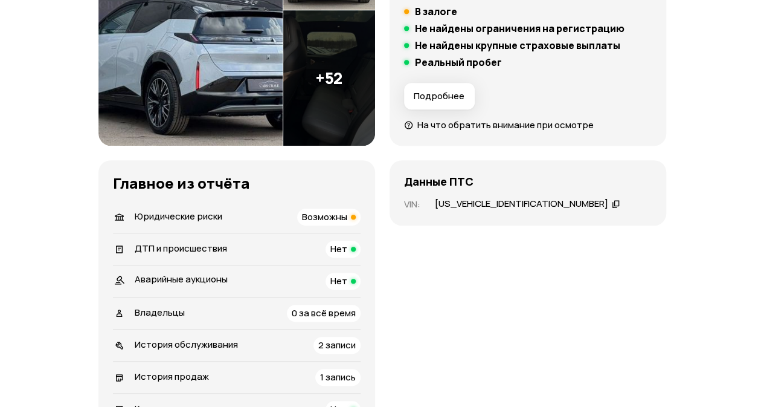
scroll to position [362, 0]
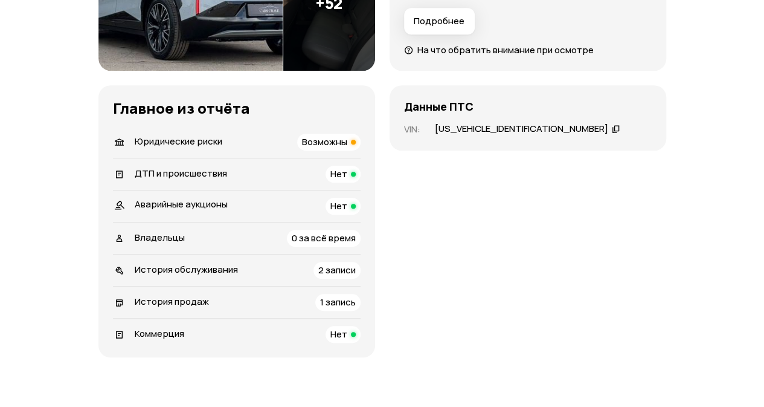
click at [240, 134] on div "Юридические риски Возможны" at bounding box center [237, 142] width 248 height 17
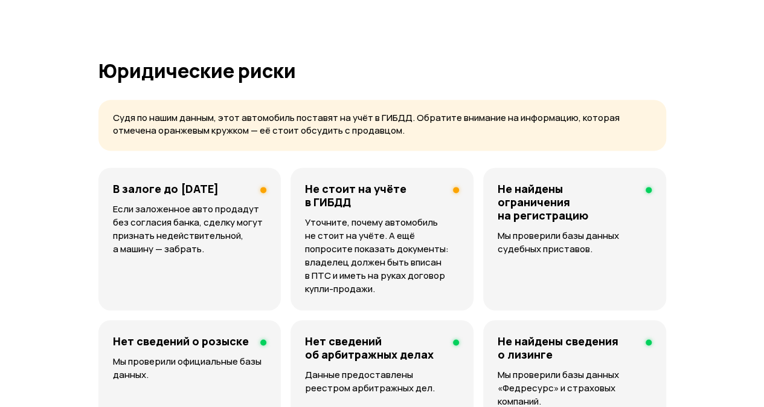
scroll to position [779, 0]
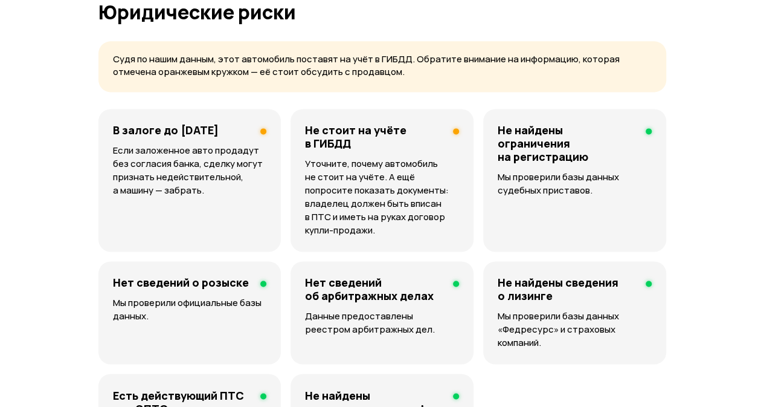
click at [237, 149] on div "В залоге до [DATE] Если заложенное авто продадут без согласия банка, сделку мог…" at bounding box center [189, 180] width 183 height 143
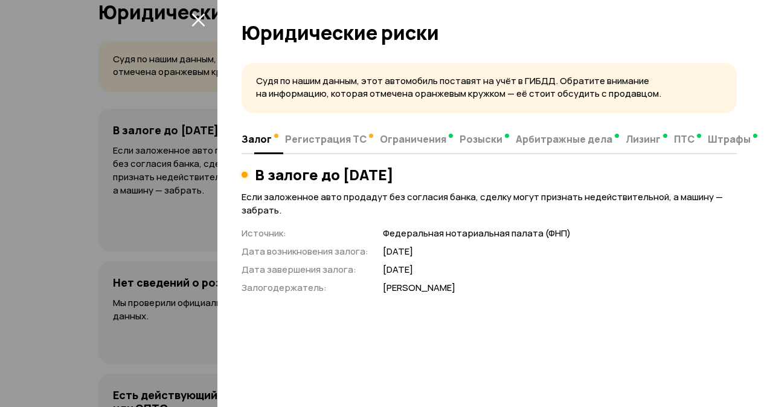
click at [346, 135] on span "Регистрация ТС" at bounding box center [326, 139] width 82 height 12
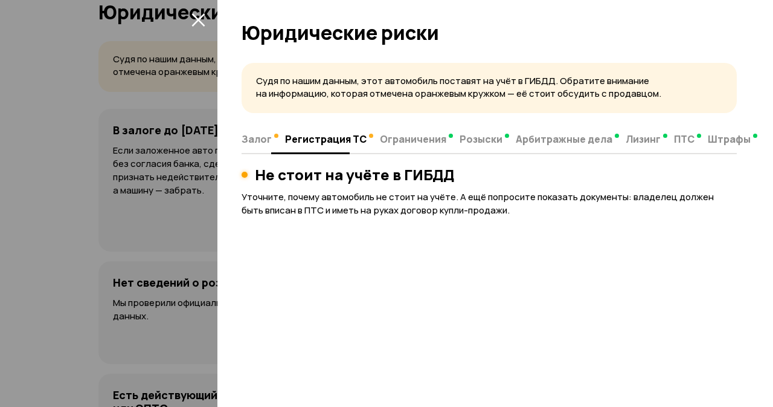
click at [249, 138] on span "Залог" at bounding box center [257, 139] width 30 height 12
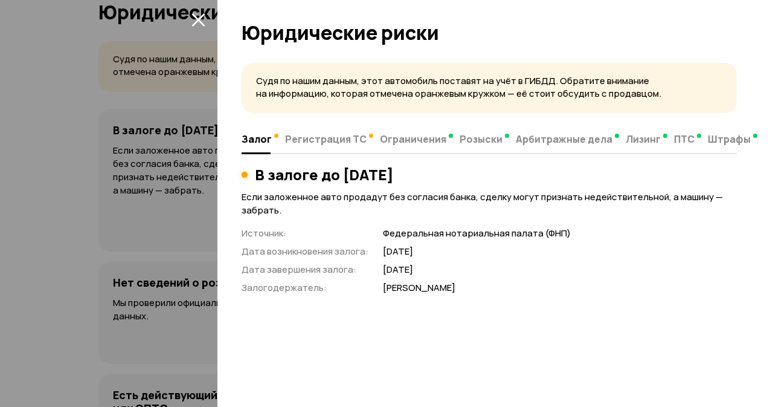
click at [202, 16] on icon "закрыть" at bounding box center [197, 19] width 13 height 13
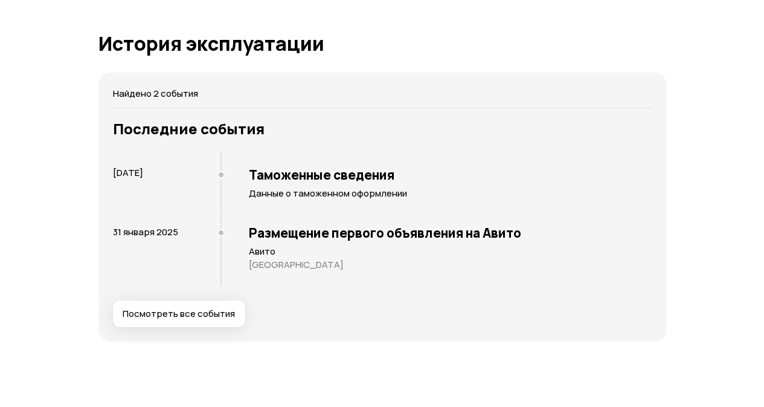
scroll to position [1873, 0]
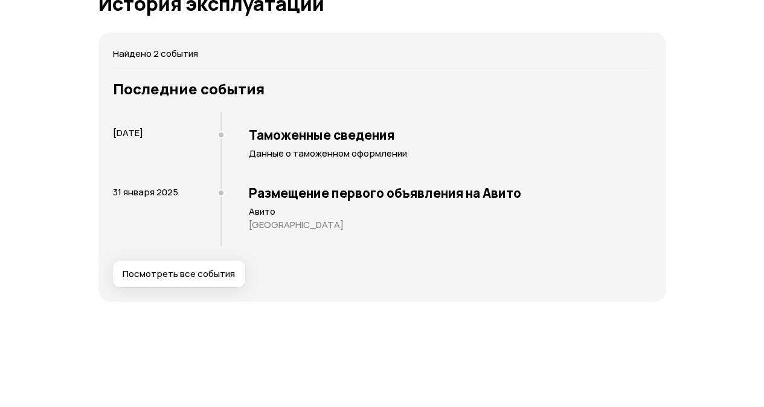
click at [176, 268] on span "Посмотреть все события" at bounding box center [179, 274] width 112 height 12
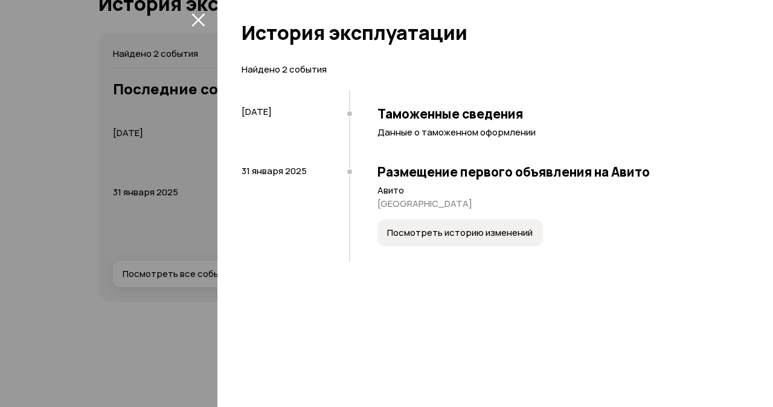
click at [192, 22] on icon "закрыть" at bounding box center [198, 20] width 14 height 14
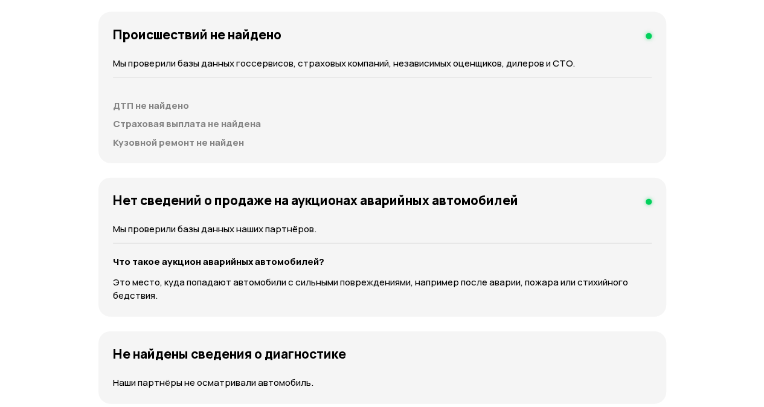
scroll to position [967, 0]
